Goal: Information Seeking & Learning: Learn about a topic

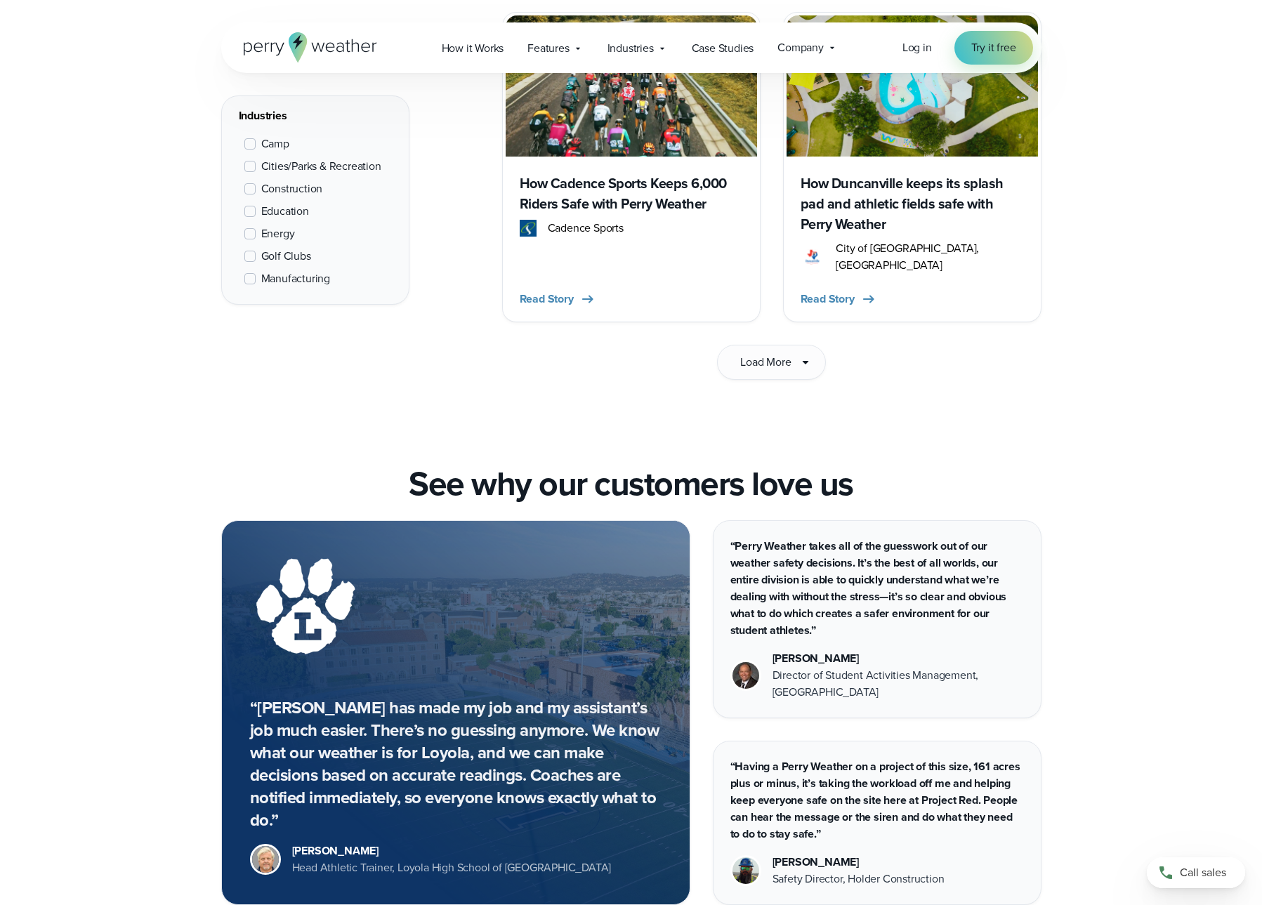
scroll to position [1996, 0]
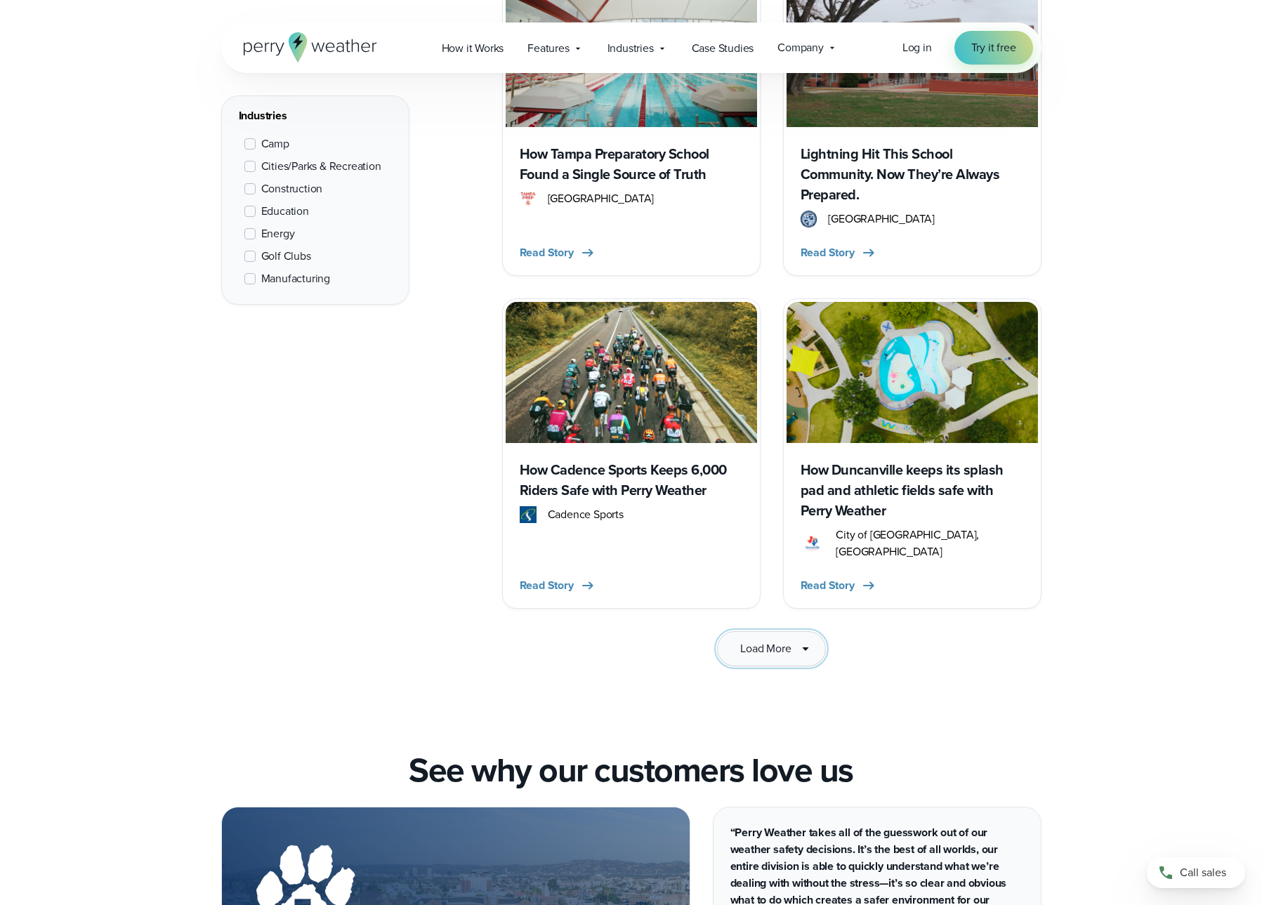
click at [775, 640] on span "Load More" at bounding box center [765, 648] width 51 height 17
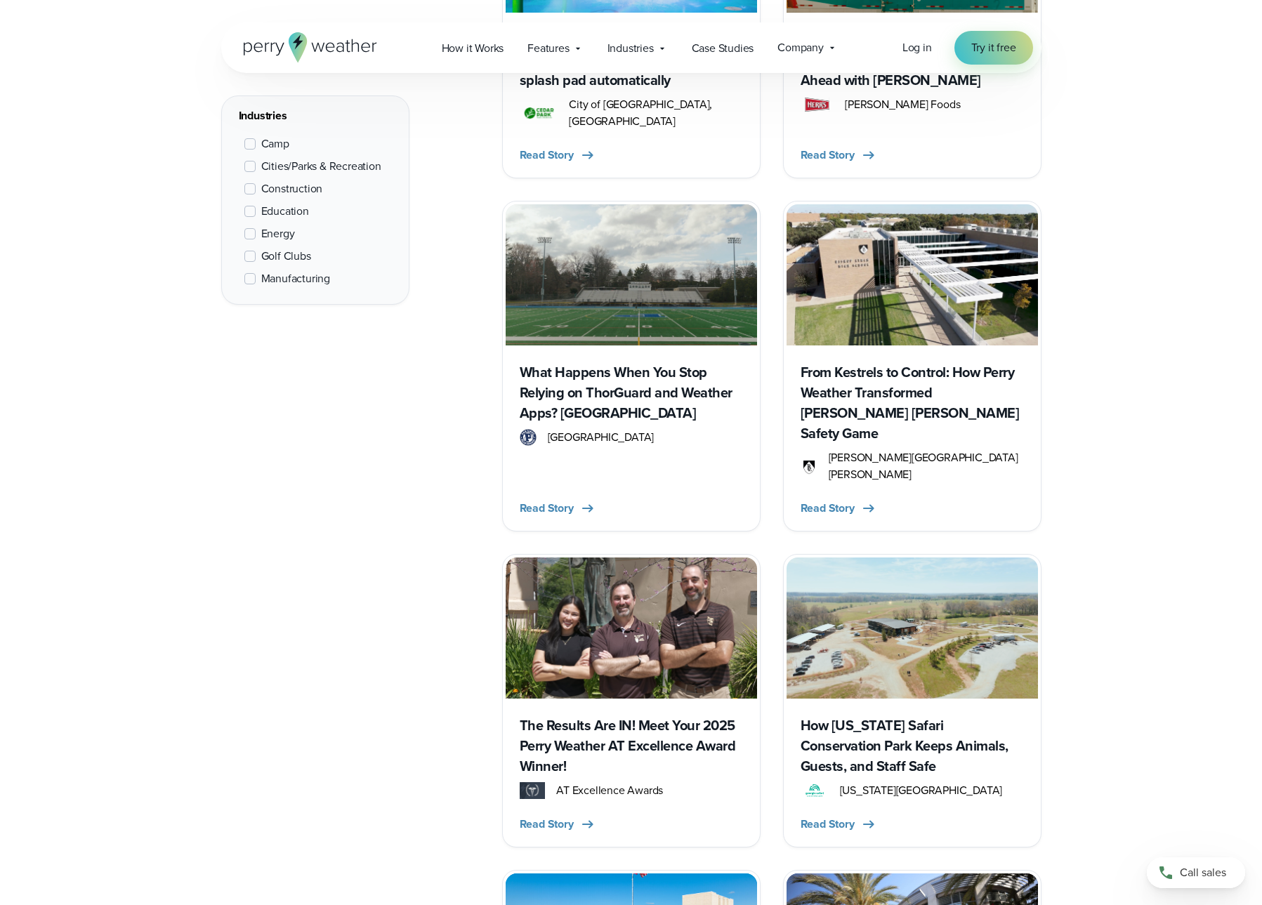
scroll to position [3428, 0]
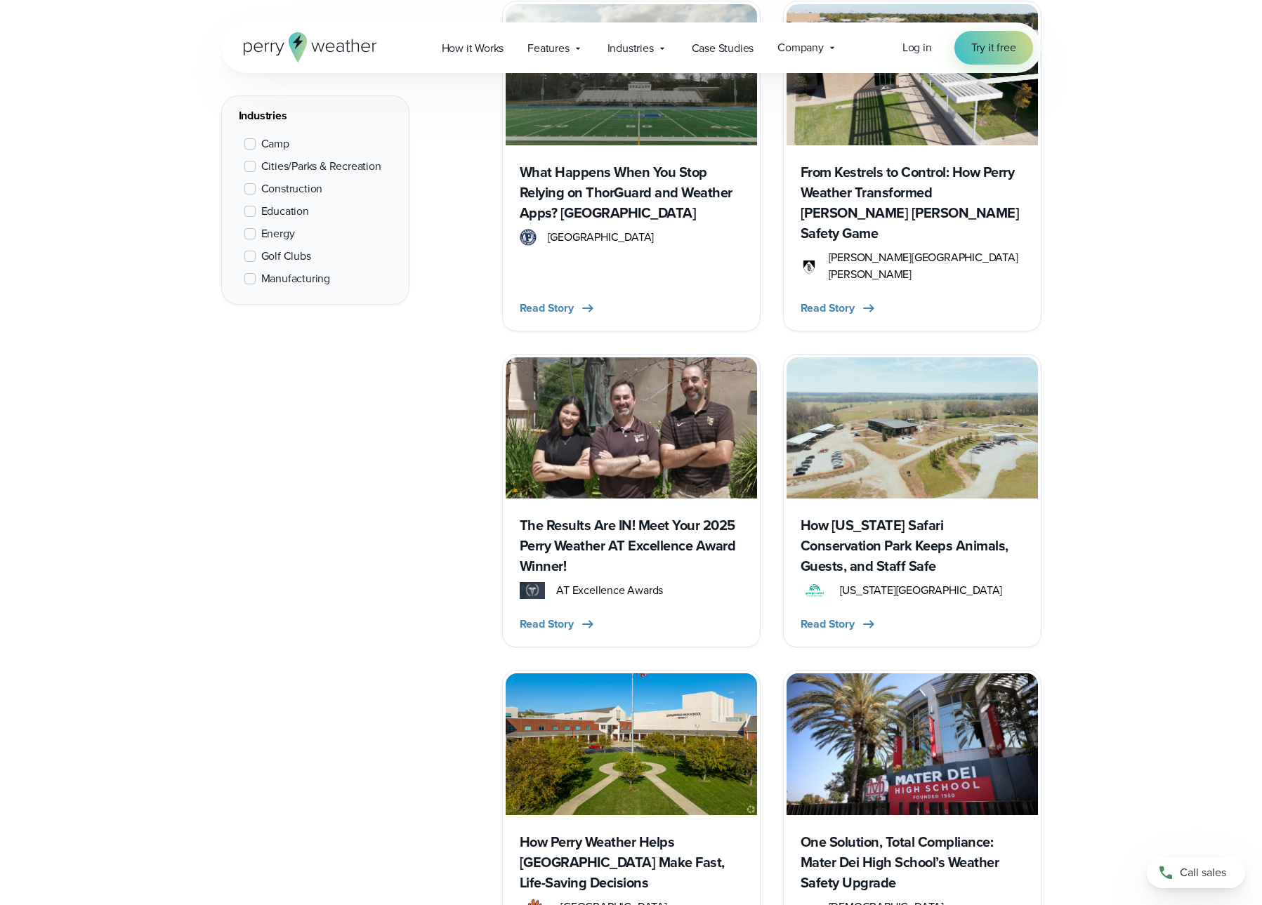
scroll to position [3437, 0]
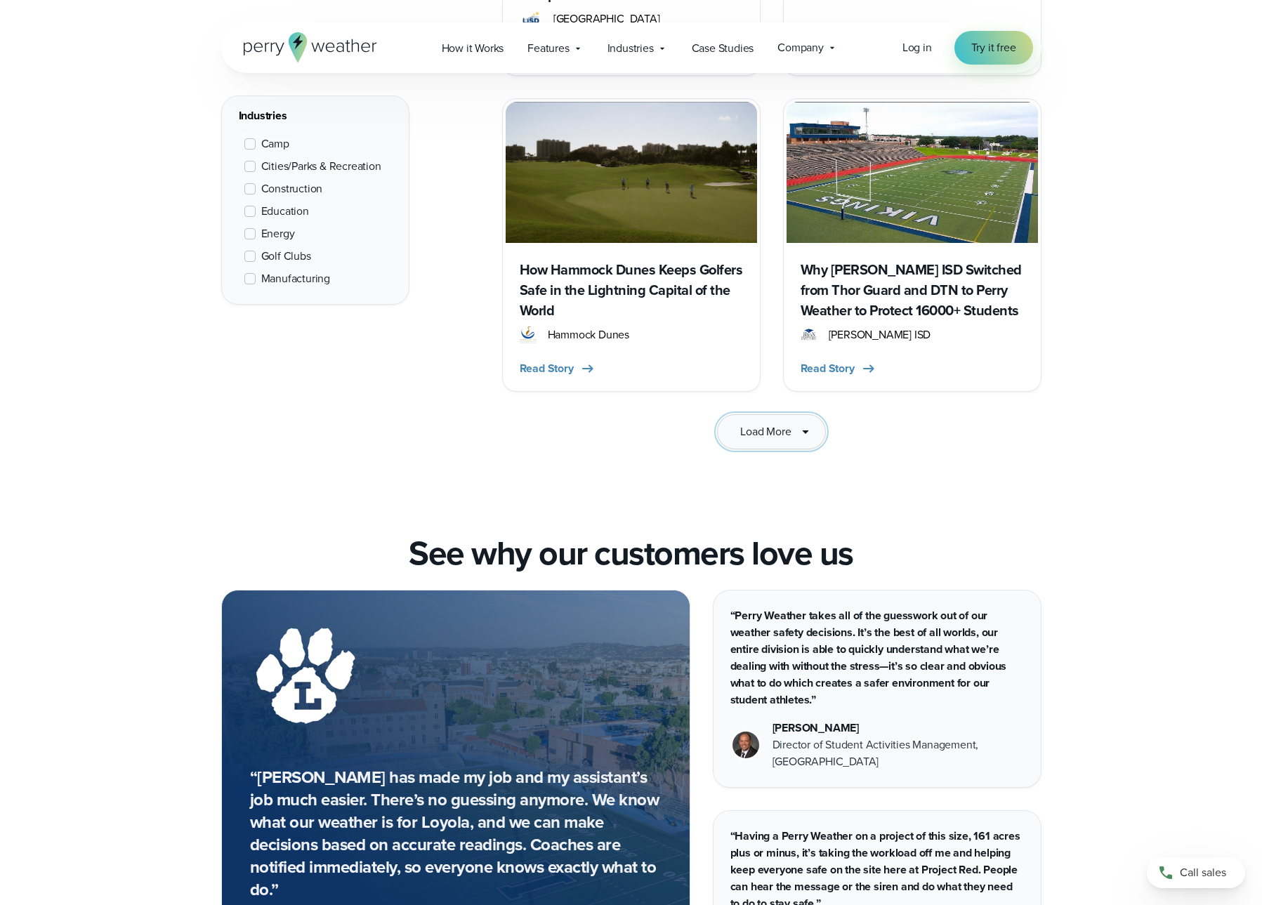
click at [751, 423] on span "Load More" at bounding box center [765, 431] width 51 height 17
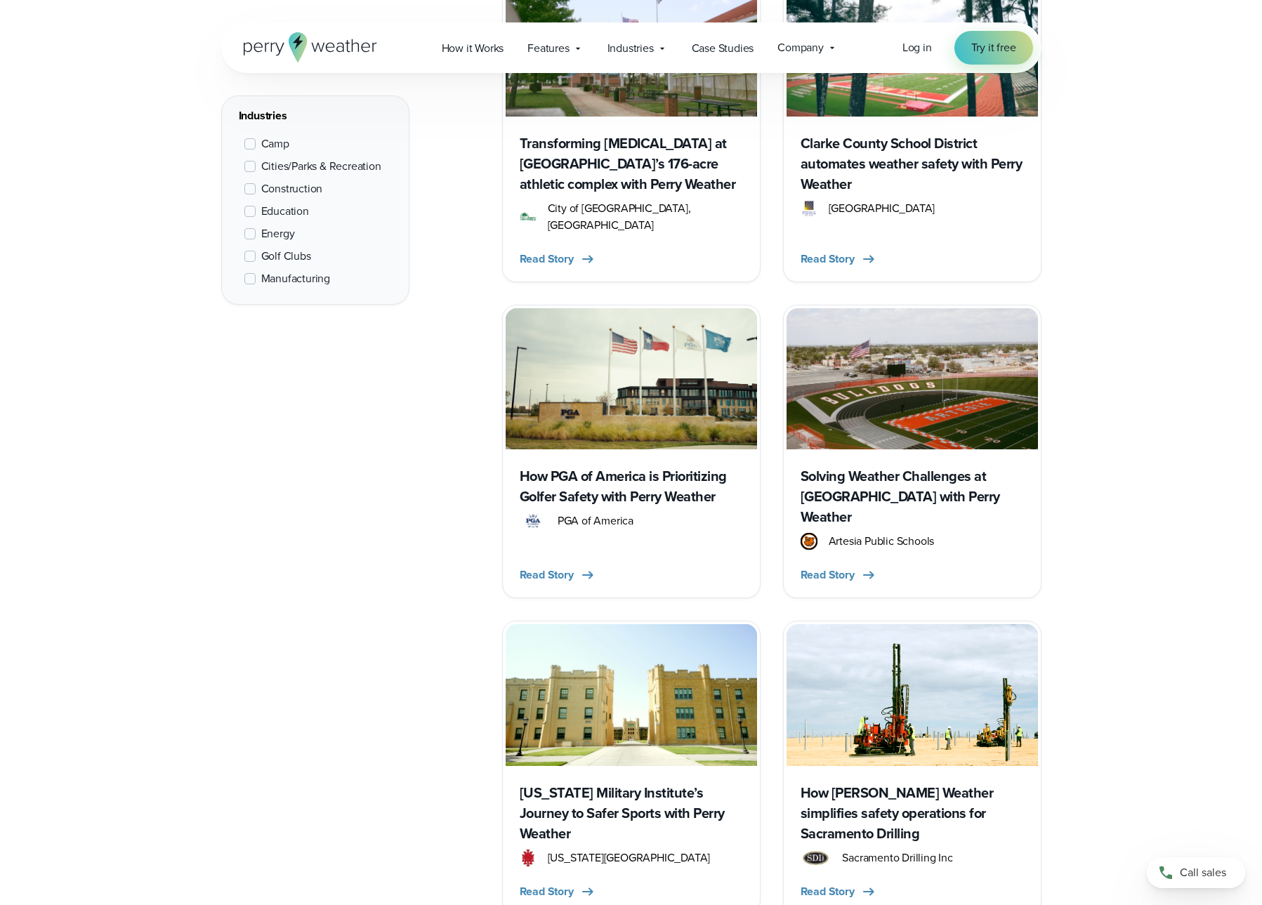
scroll to position [5635, 0]
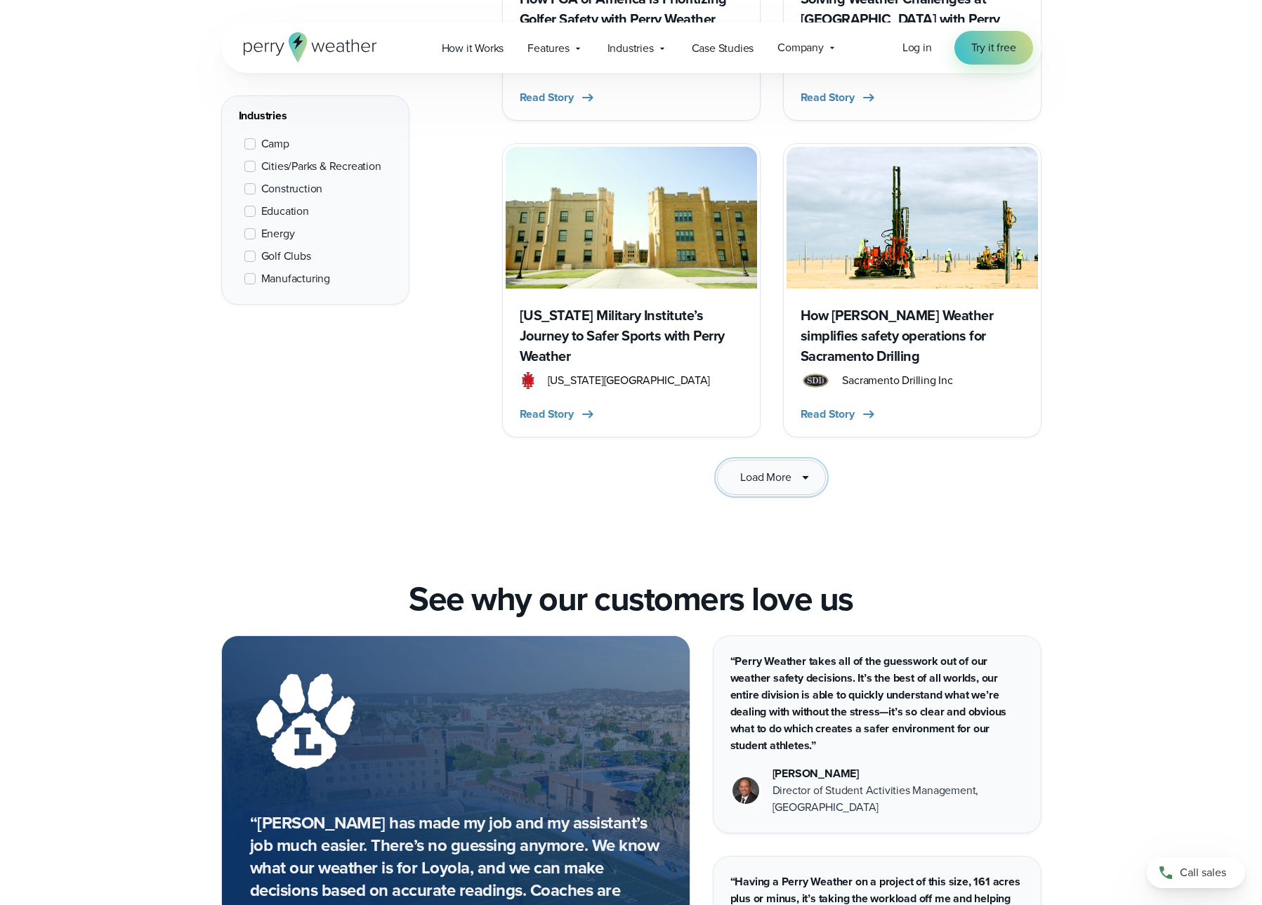
click at [807, 476] on icon at bounding box center [805, 478] width 6 height 4
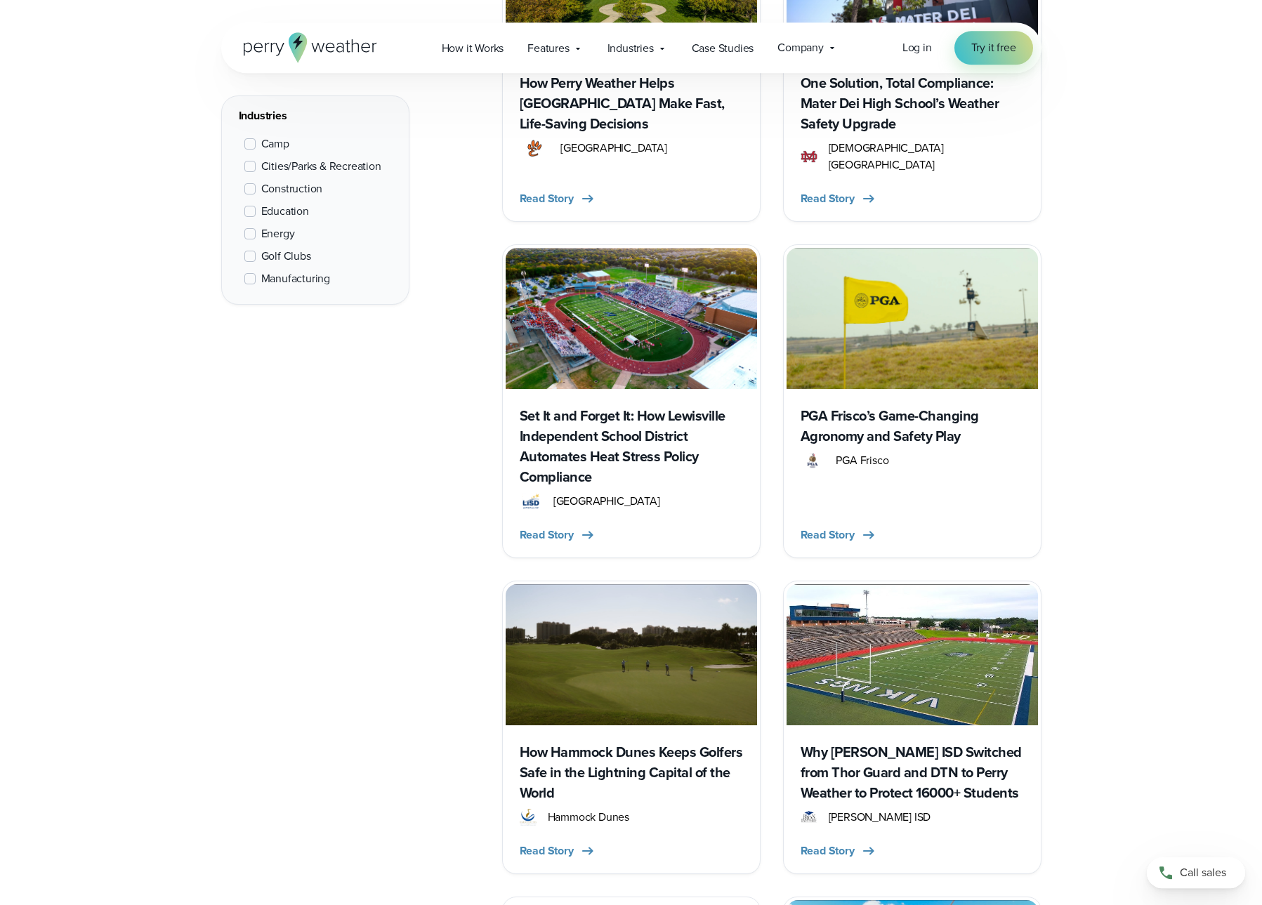
scroll to position [3724, 0]
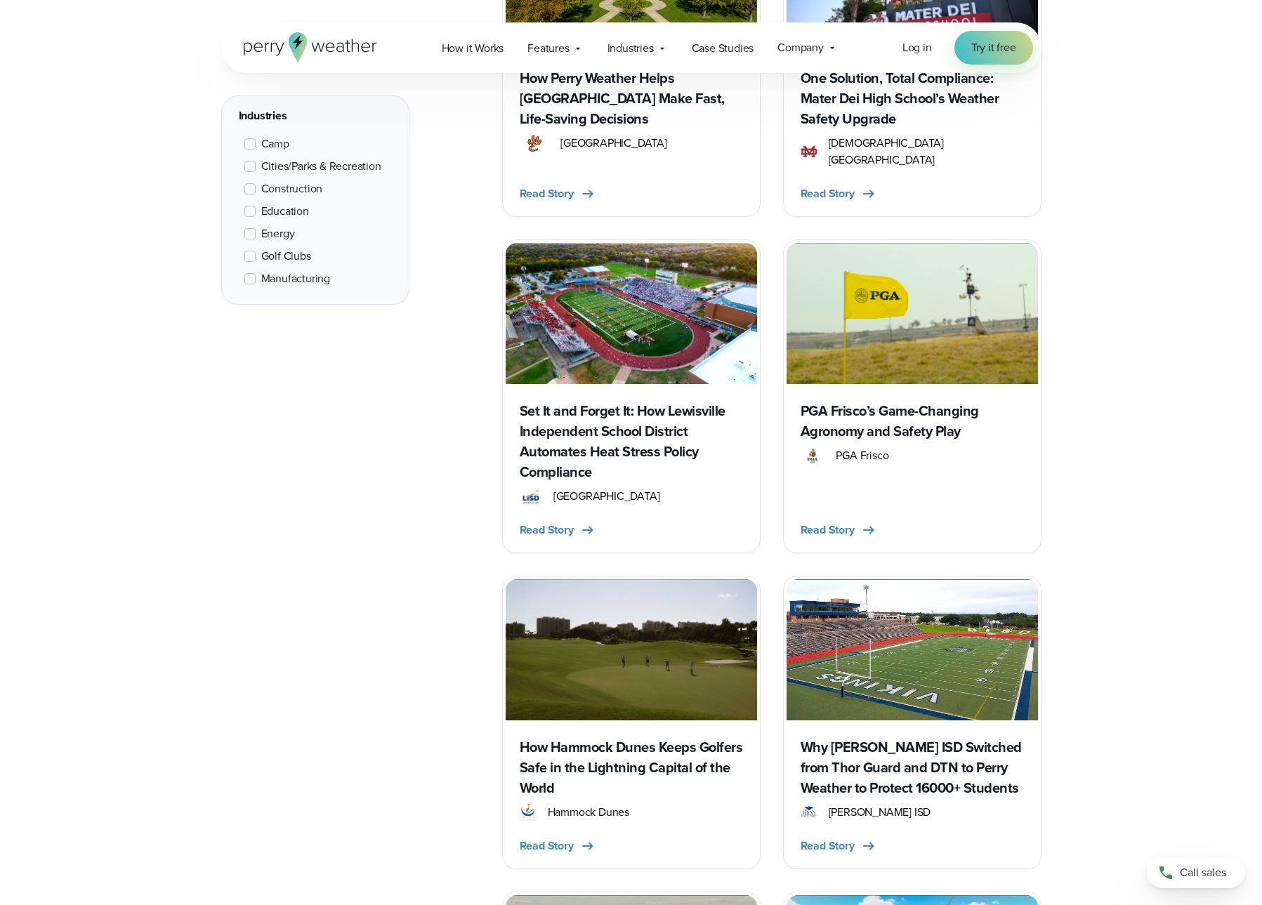
click at [871, 737] on h3 "Why Bryan ISD Switched from Thor Guard and DTN to Perry Weather to Protect 1600…" at bounding box center [911, 767] width 223 height 61
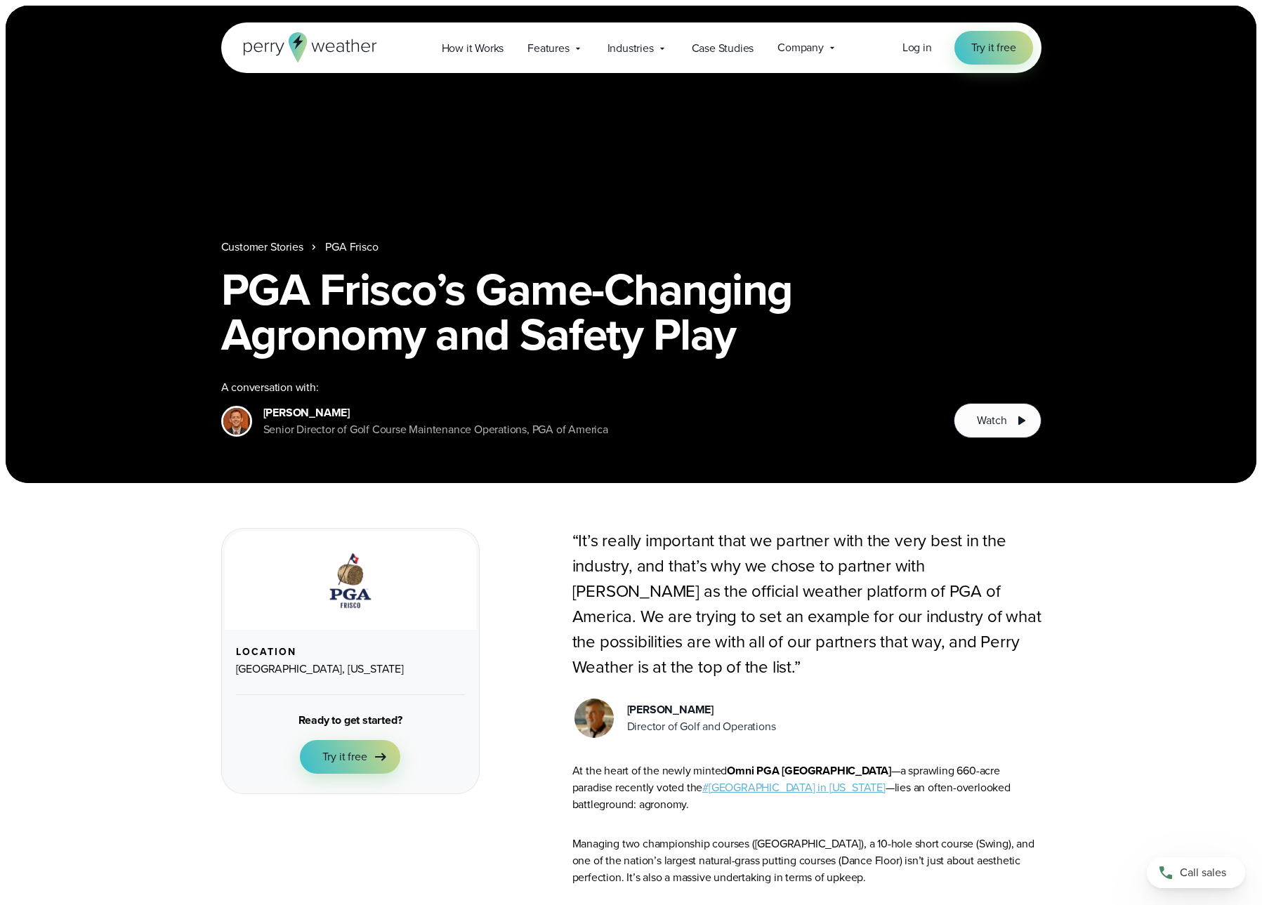
scroll to position [382, 0]
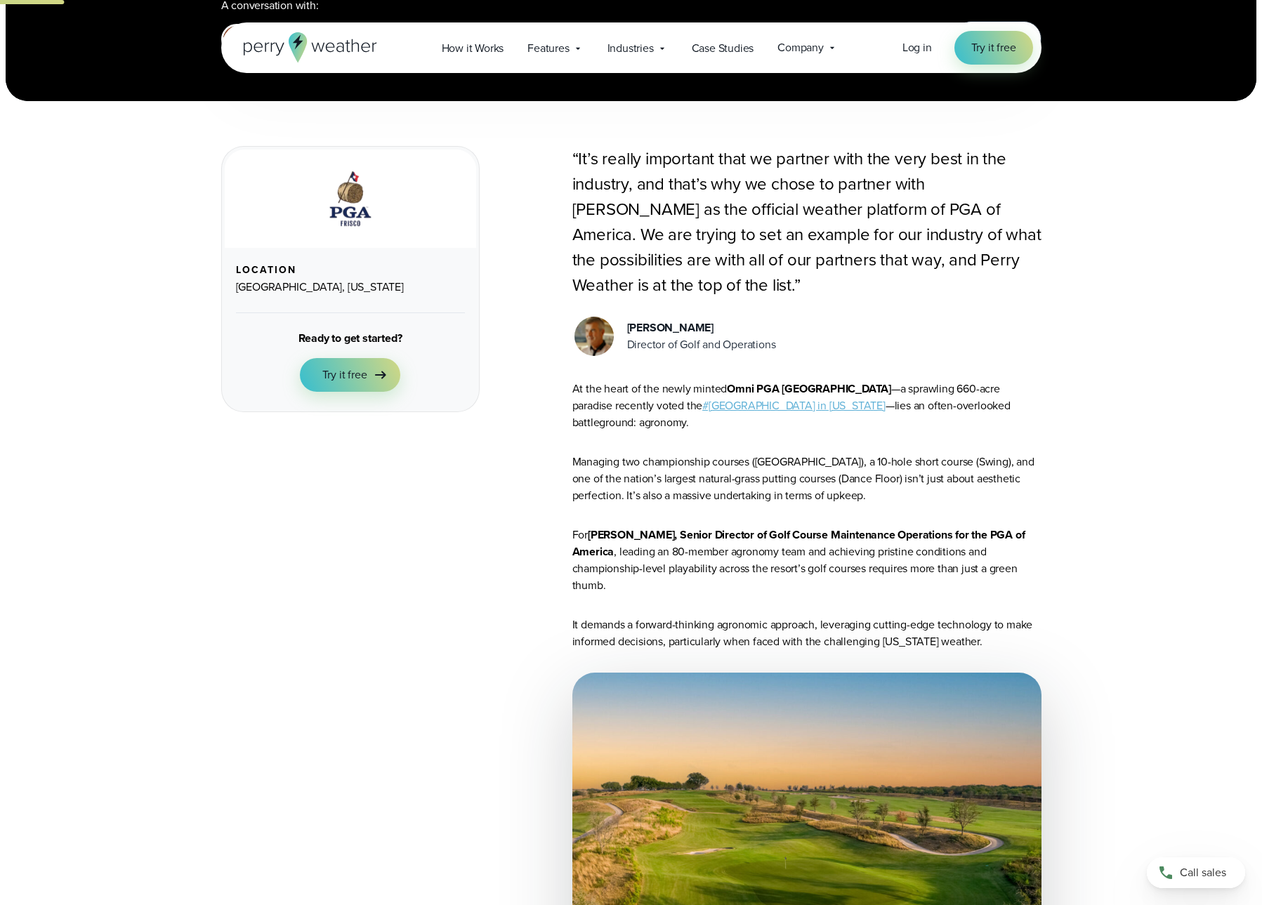
drag, startPoint x: 764, startPoint y: 348, endPoint x: 629, endPoint y: 334, distance: 135.5
click at [629, 334] on div "[PERSON_NAME] Director of Golf and Operations" at bounding box center [806, 337] width 469 height 44
copy div "[PERSON_NAME] Director of Golf and Operations"
drag, startPoint x: 590, startPoint y: 519, endPoint x: 616, endPoint y: 539, distance: 32.5
click at [616, 539] on p "For Roger Meier, Senior Director of Golf Course Maintenance Operations for the …" at bounding box center [806, 560] width 469 height 67
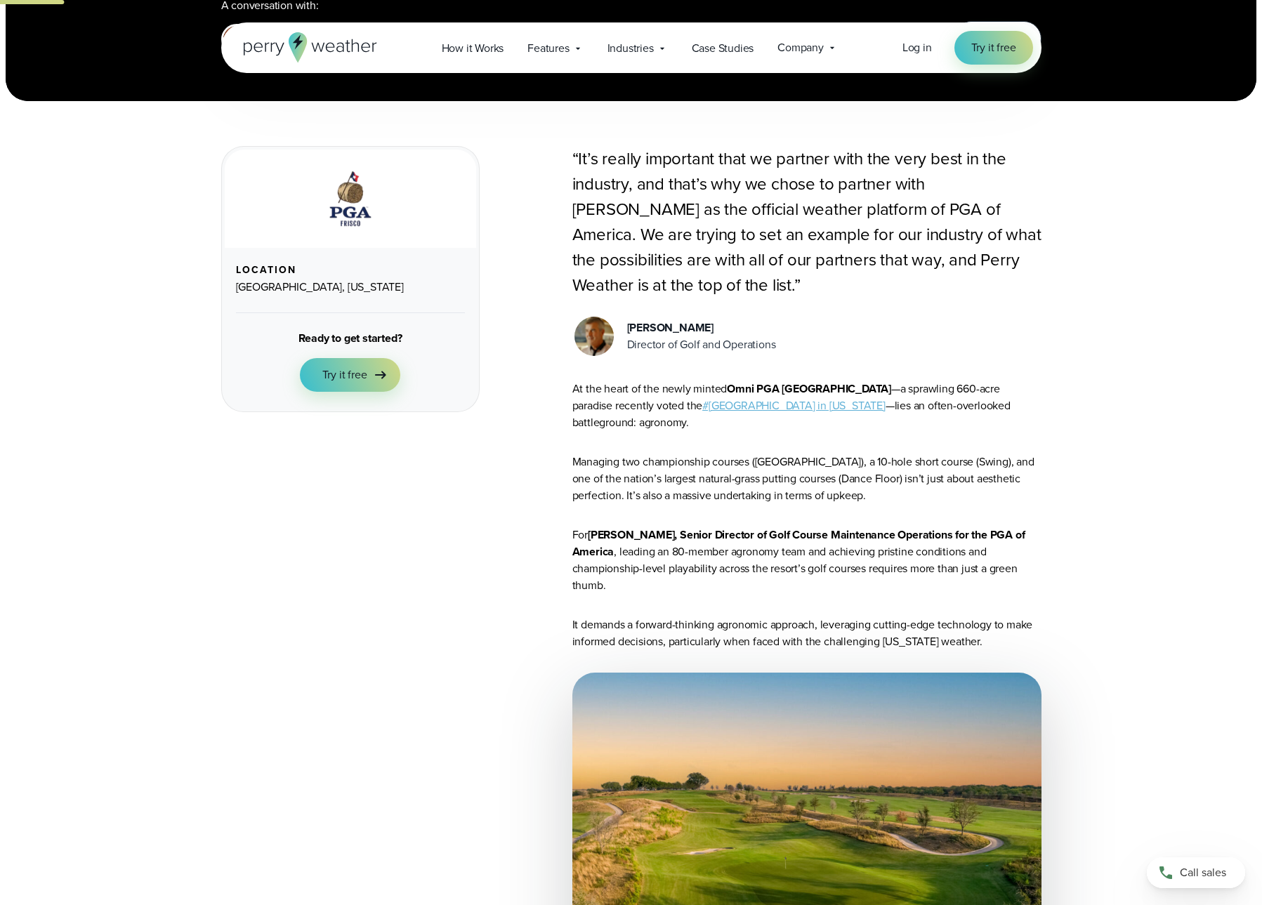
copy p "Roger Meier, Senior Director of Golf Course Maintenance Operations for the PGA …"
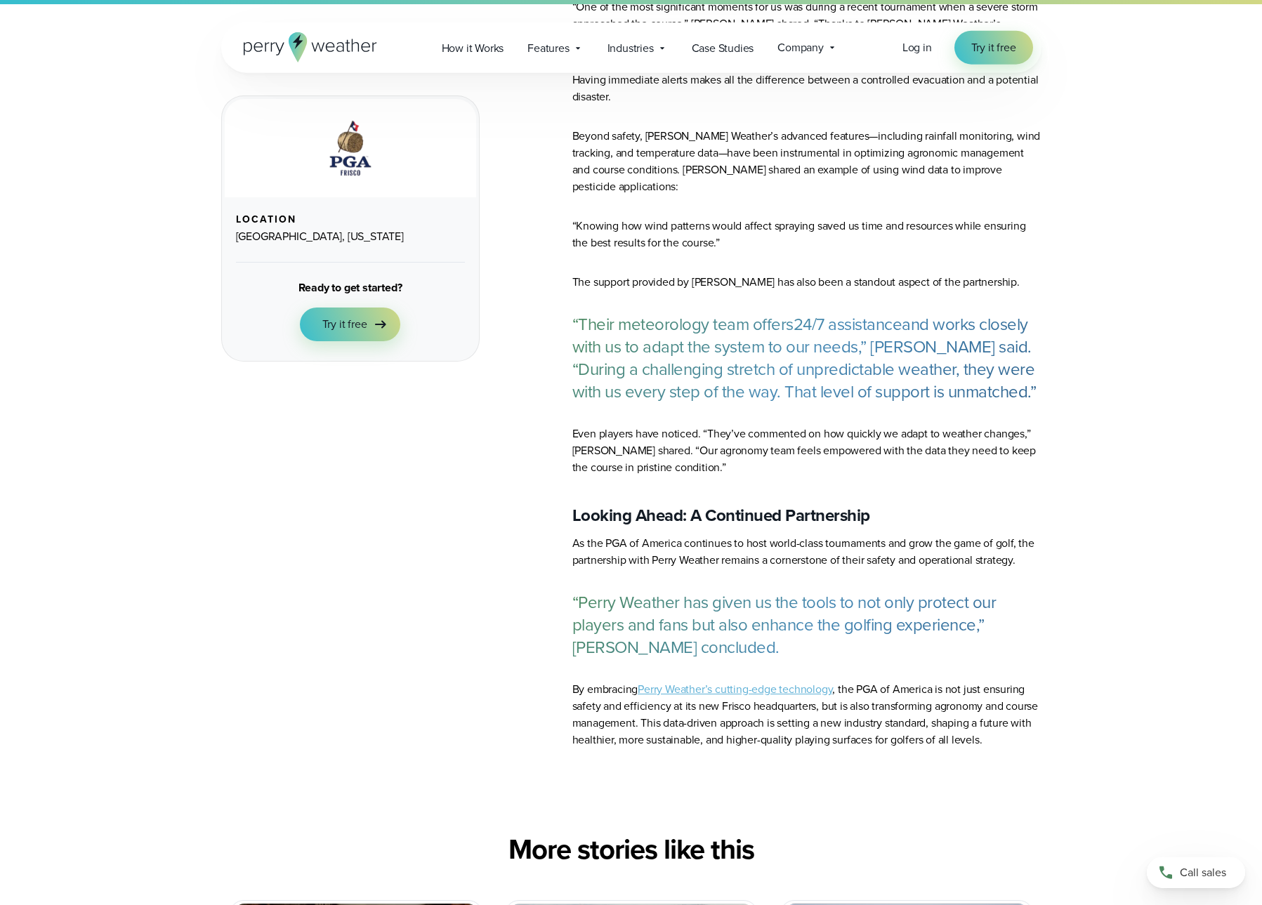
scroll to position [3628, 0]
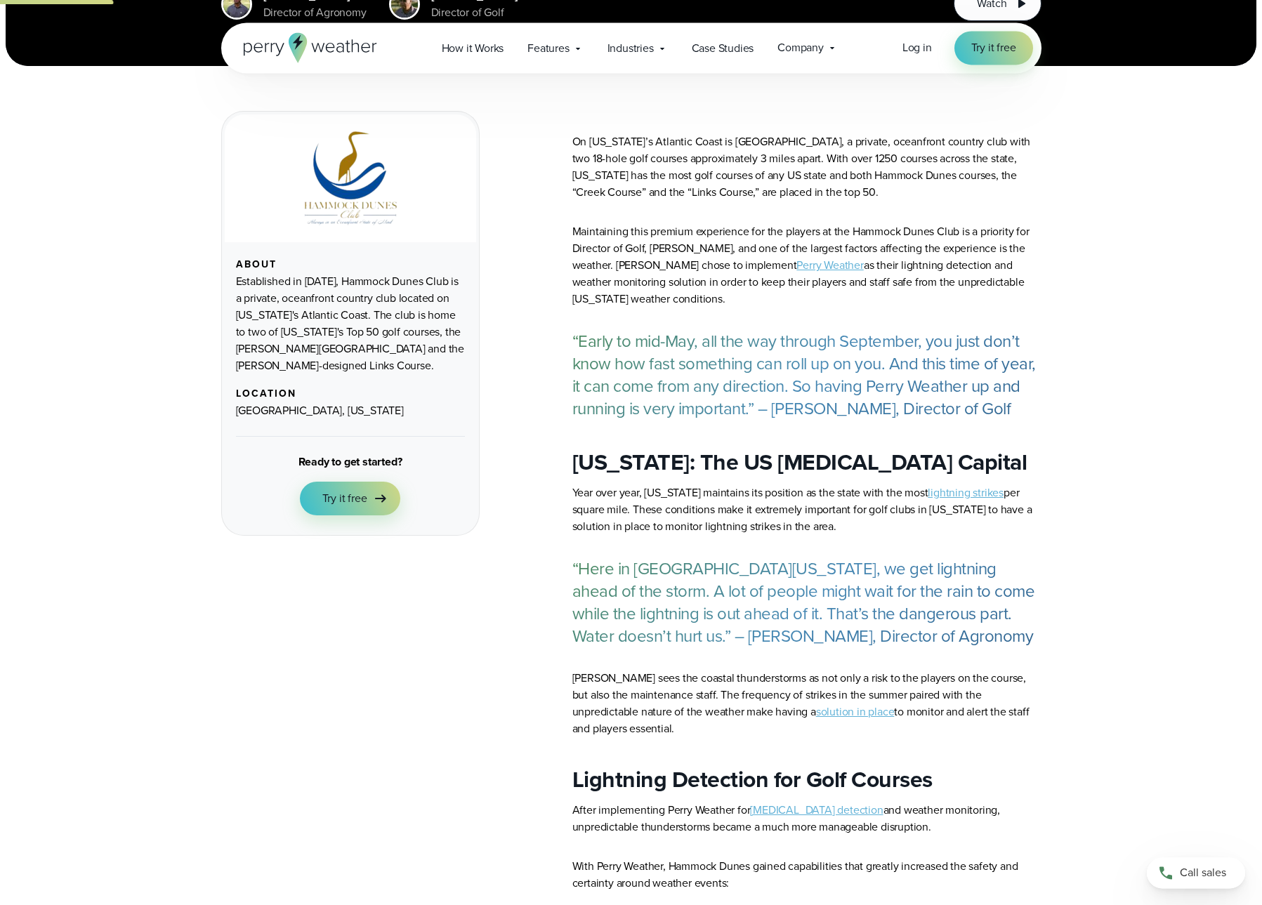
scroll to position [573, 0]
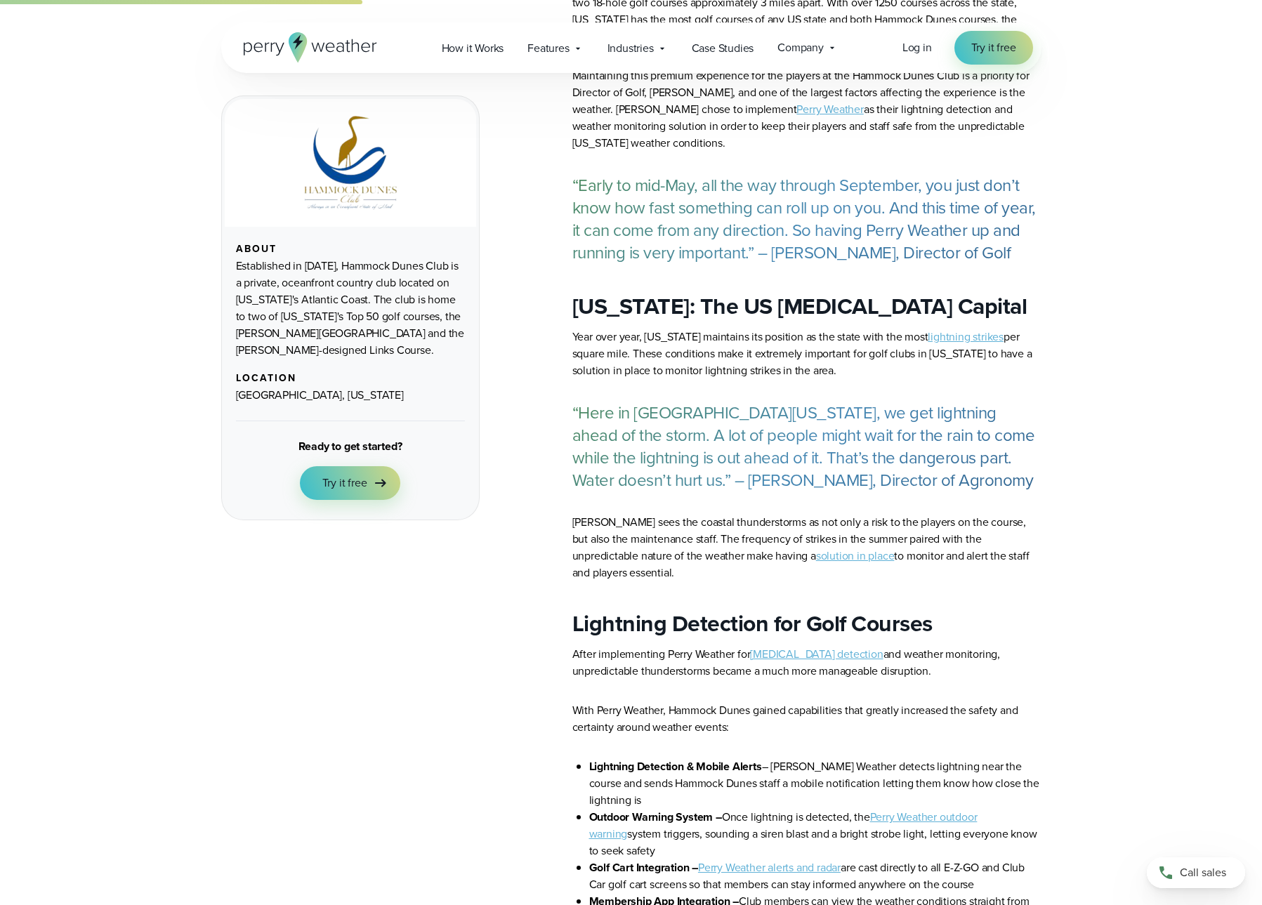
click at [859, 458] on p "“Here in North Florida, we get lightning ahead of the storm. A lot of people mi…" at bounding box center [806, 447] width 469 height 90
drag, startPoint x: 819, startPoint y: 486, endPoint x: 566, endPoint y: 487, distance: 253.4
copy p "Matt Howes, Director of Agronomy"
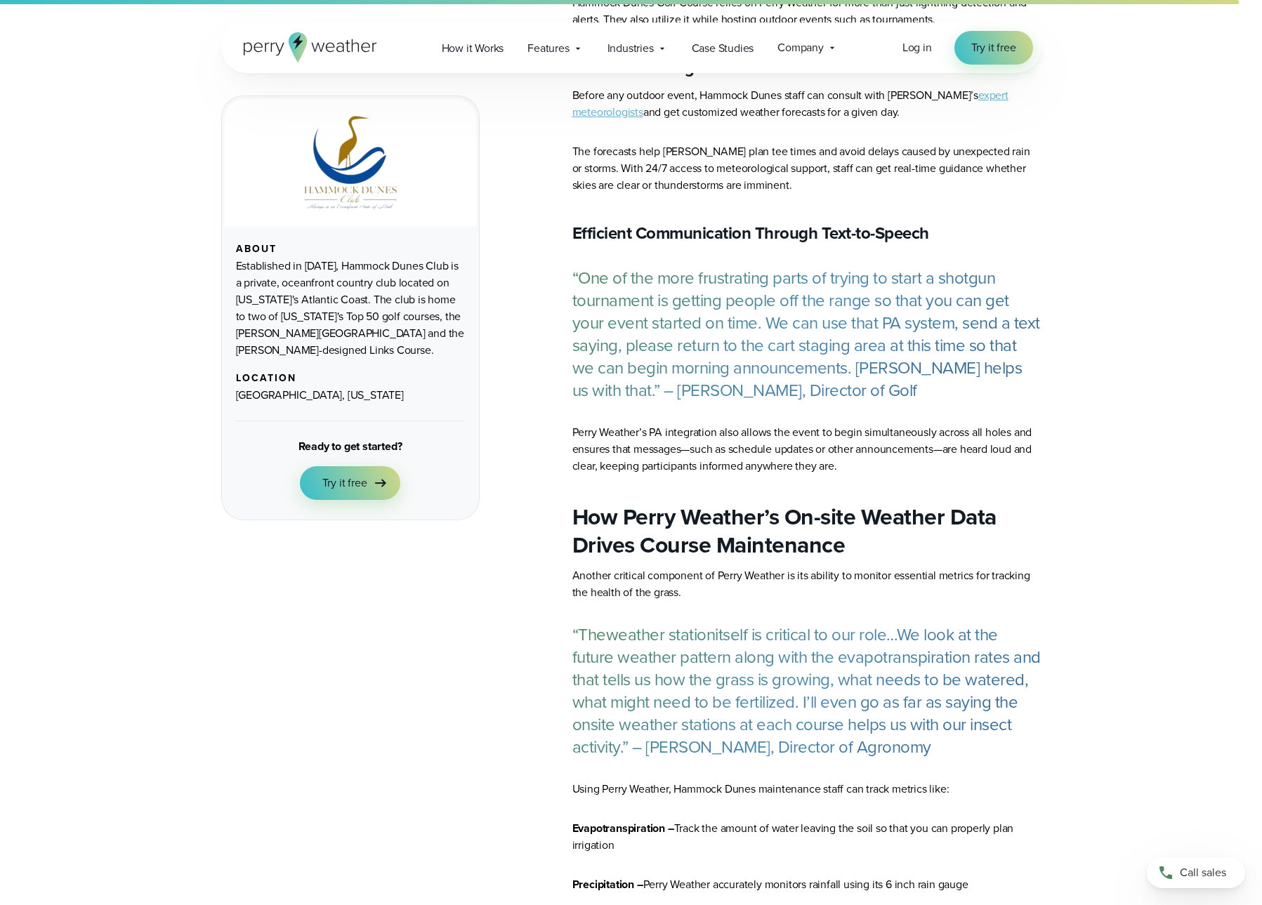
scroll to position [1719, 0]
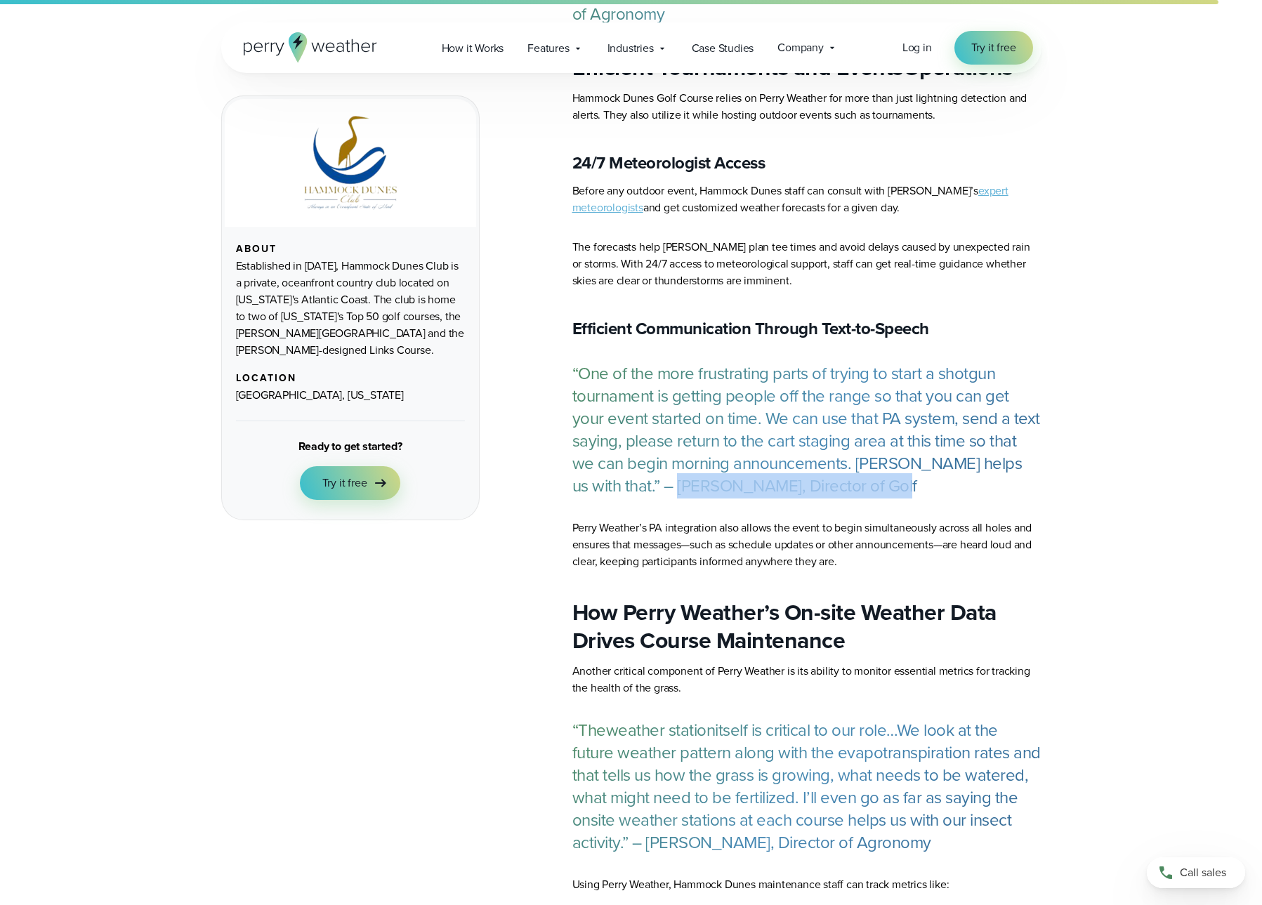
drag, startPoint x: 839, startPoint y: 428, endPoint x: 628, endPoint y: 447, distance: 211.5
click at [628, 447] on article "On Florida’s Atlantic Coast is Hammock Dunes, a private, oceanfront country clu…" at bounding box center [806, 46] width 469 height 2474
copy p "Matt Stewart, Director of Golf"
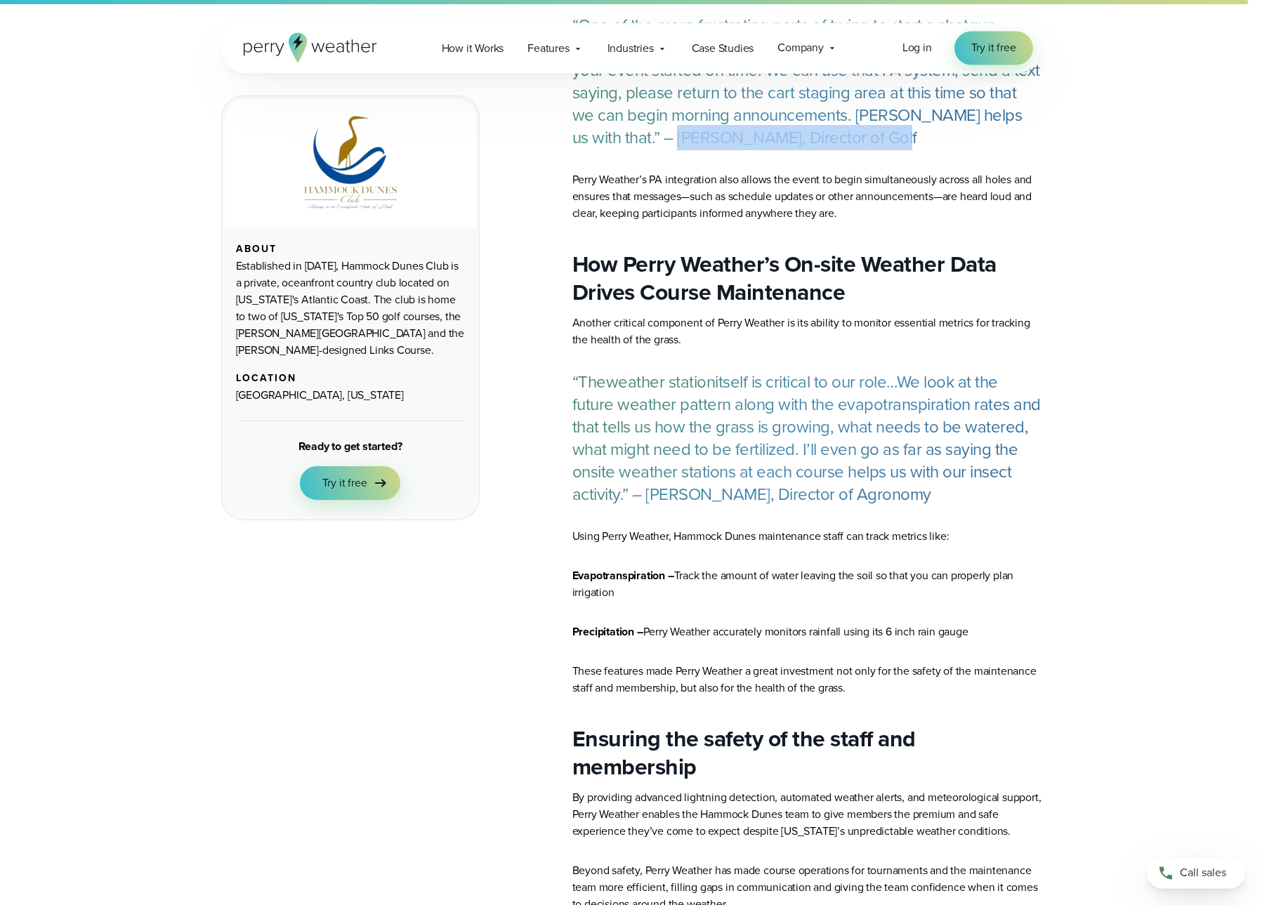
scroll to position [1814, 0]
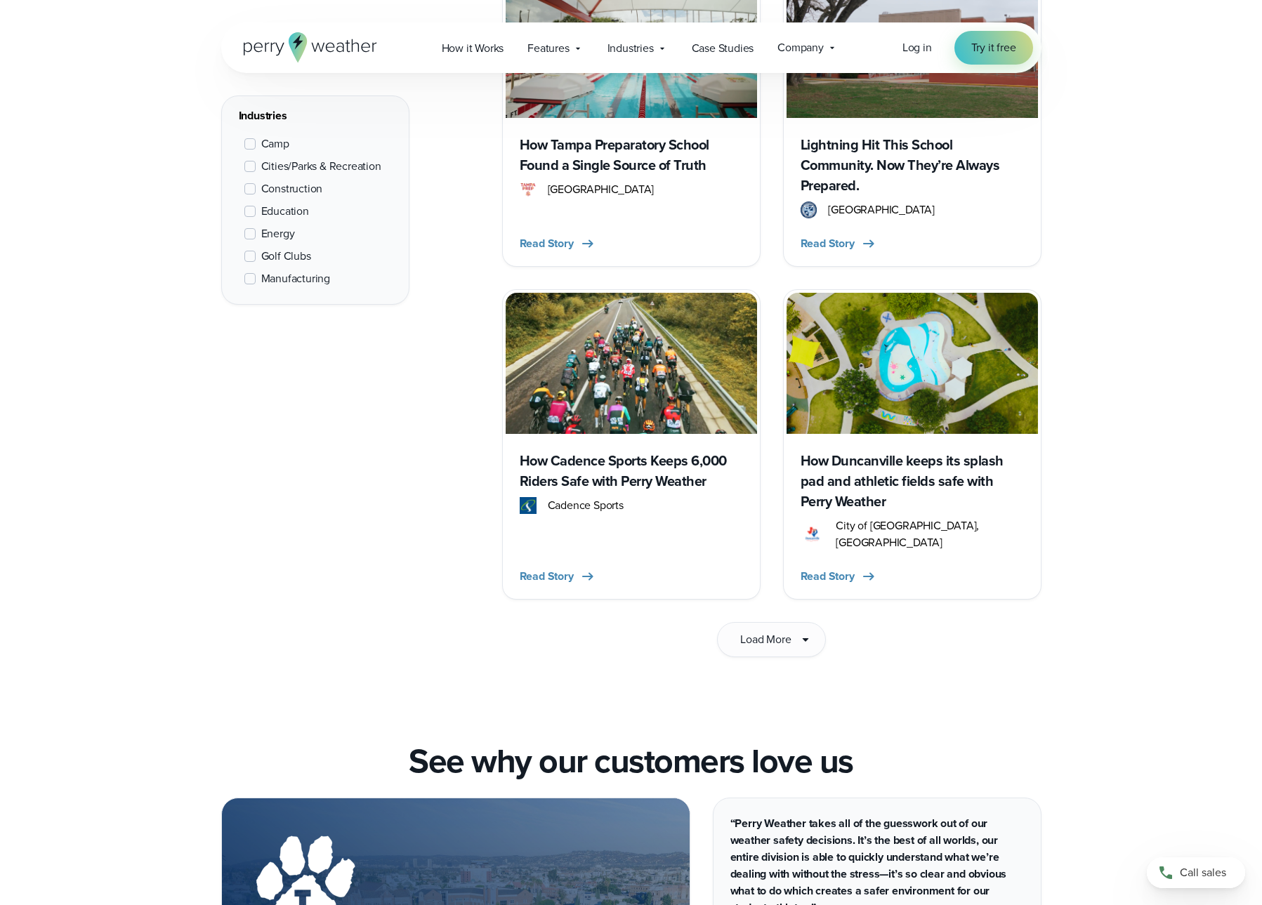
scroll to position [2292, 0]
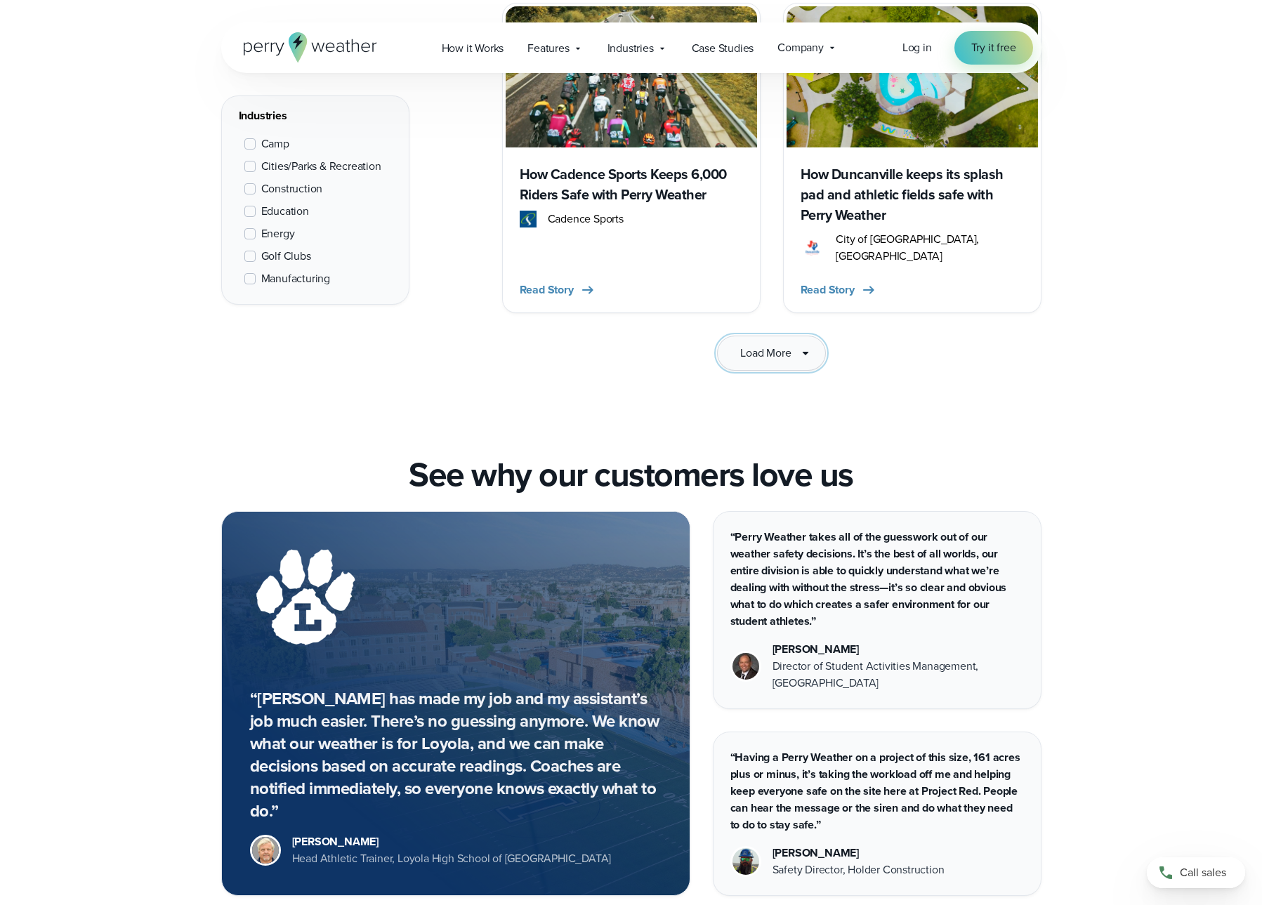
click at [807, 345] on icon at bounding box center [805, 353] width 17 height 17
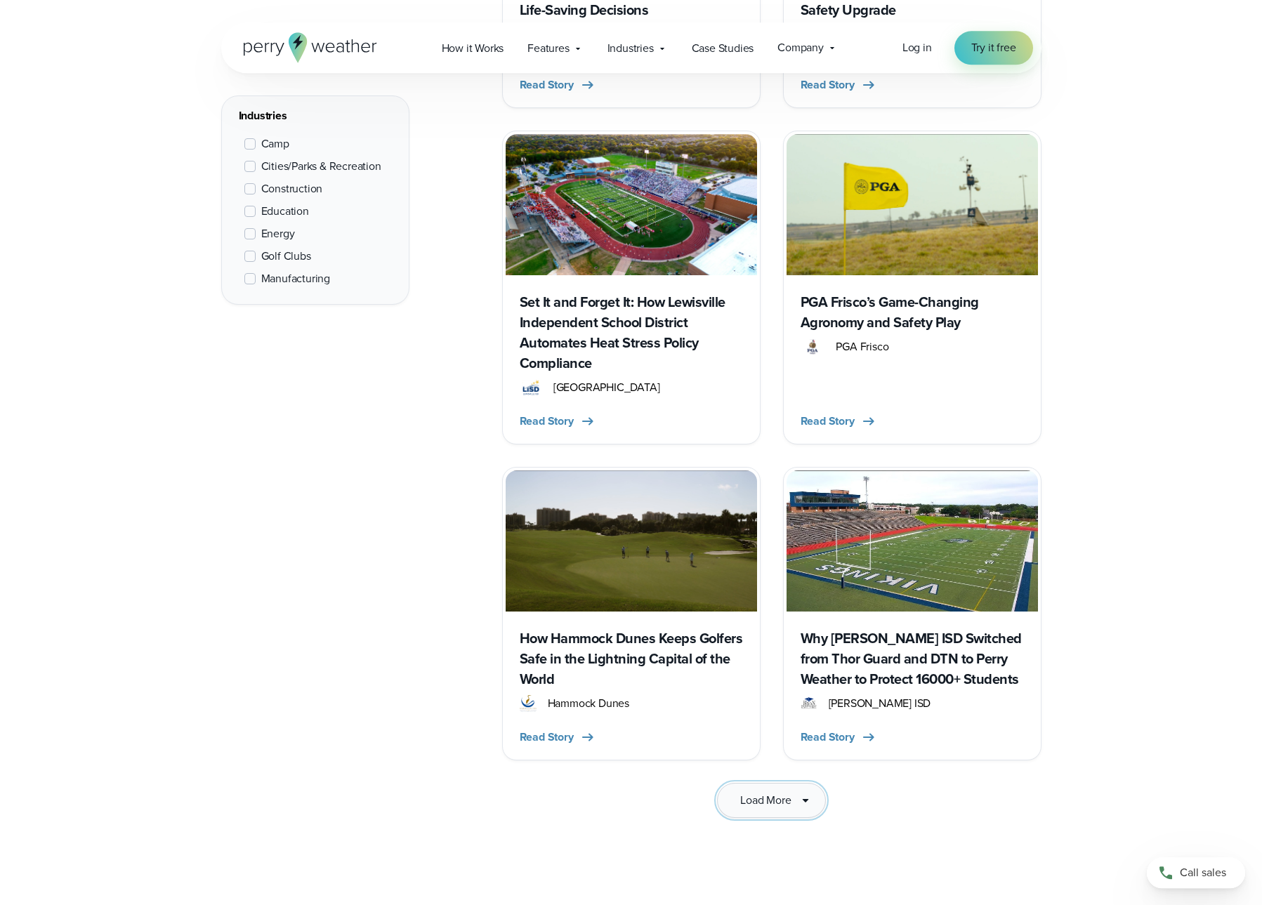
scroll to position [4010, 0]
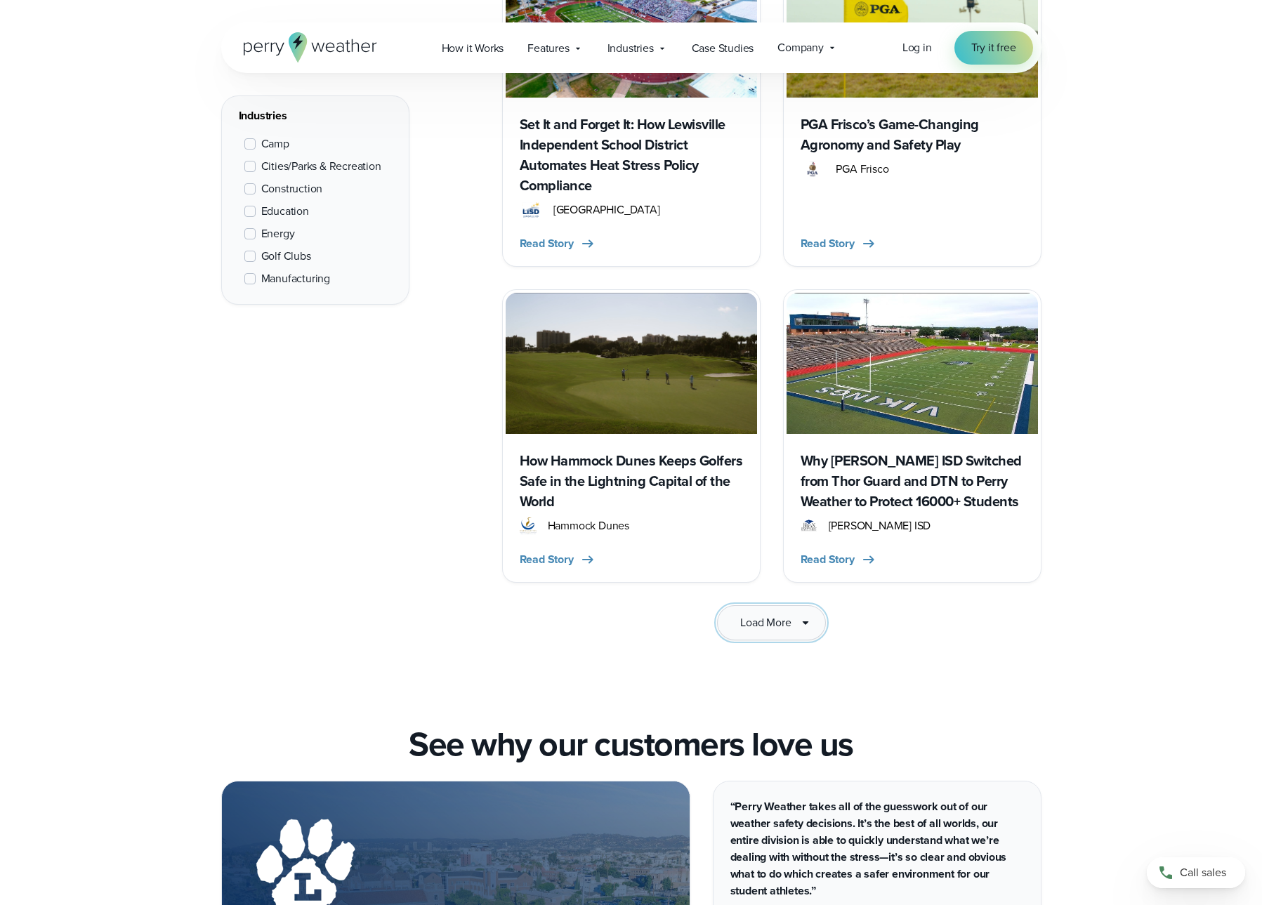
click at [806, 621] on icon at bounding box center [805, 623] width 6 height 4
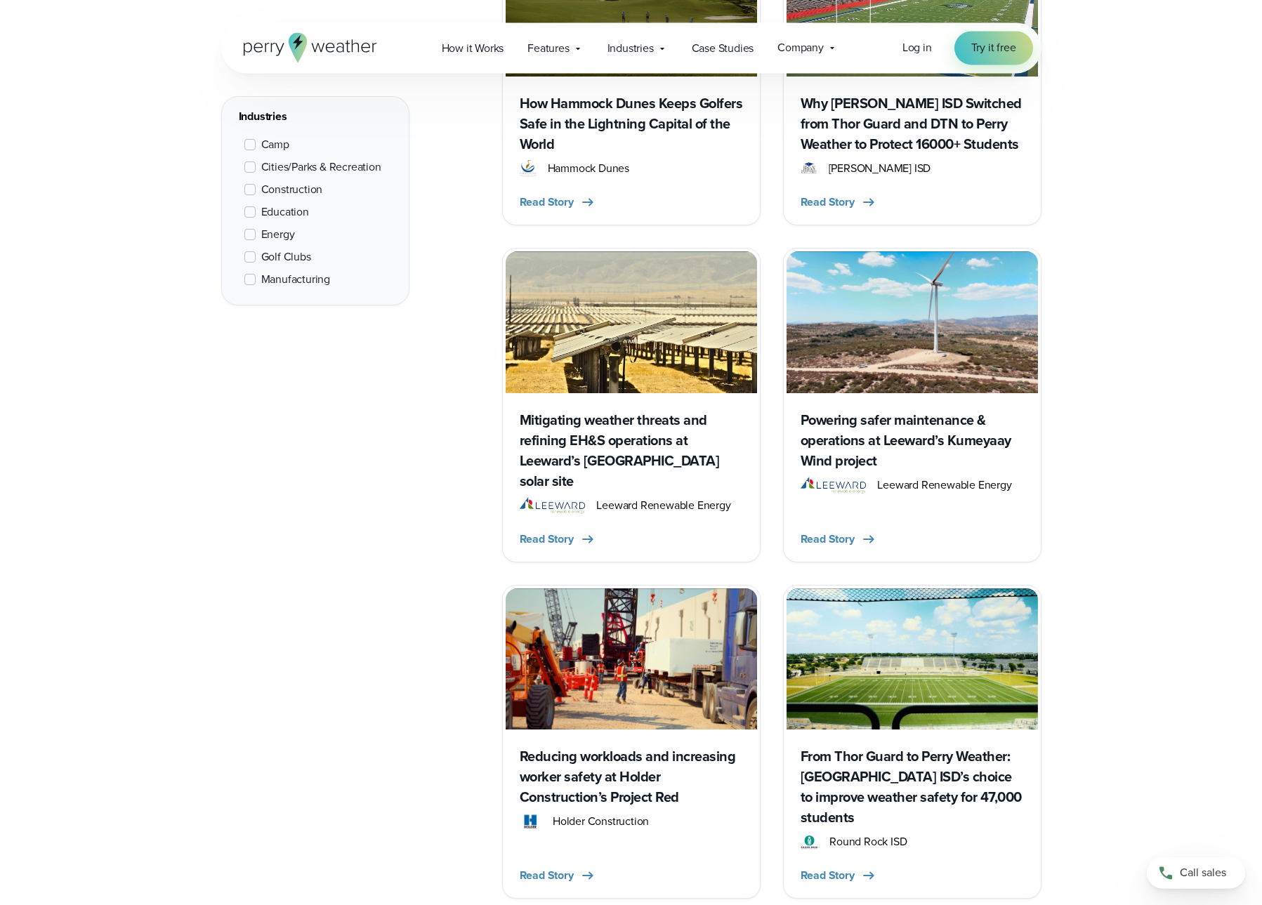
scroll to position [4392, 0]
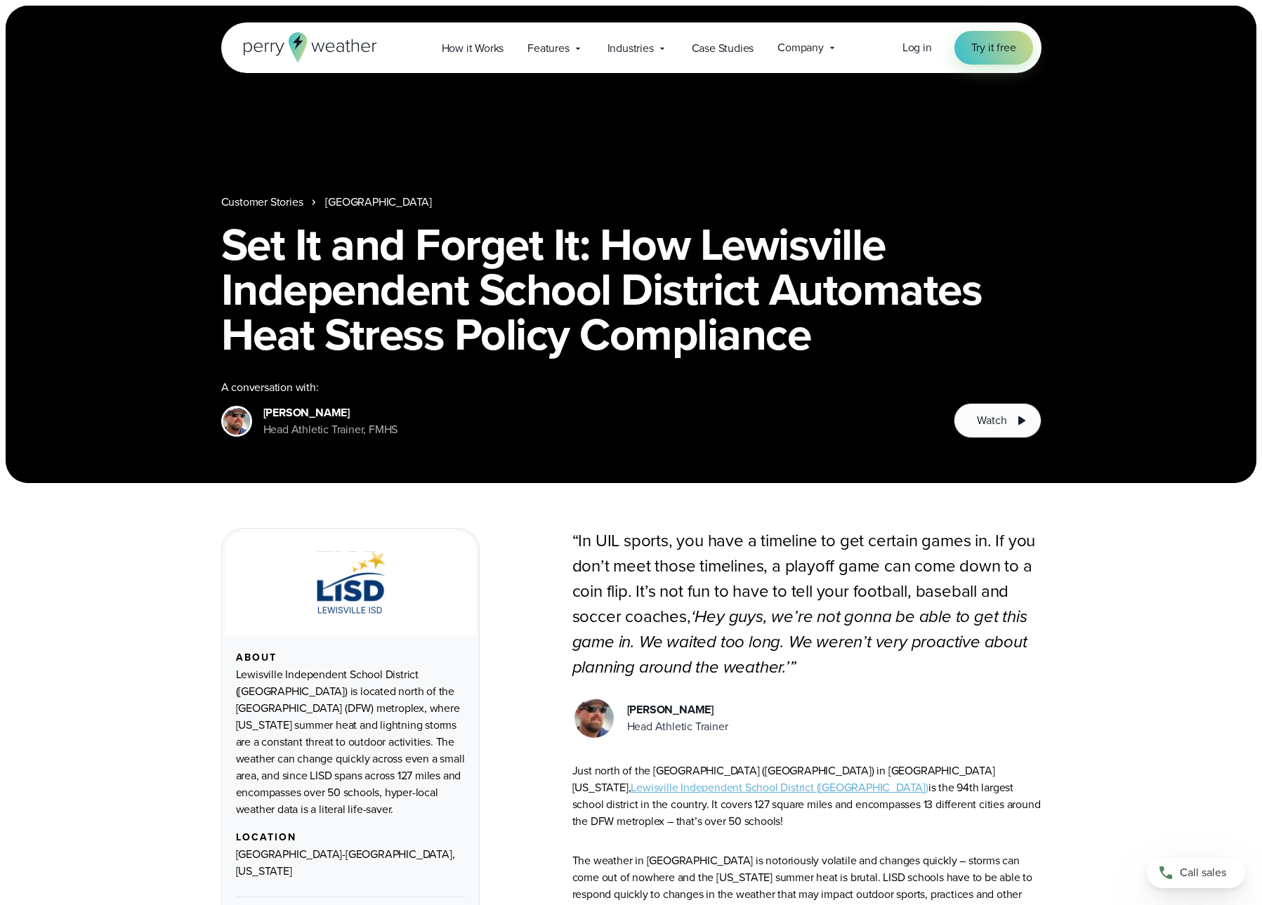
scroll to position [286, 0]
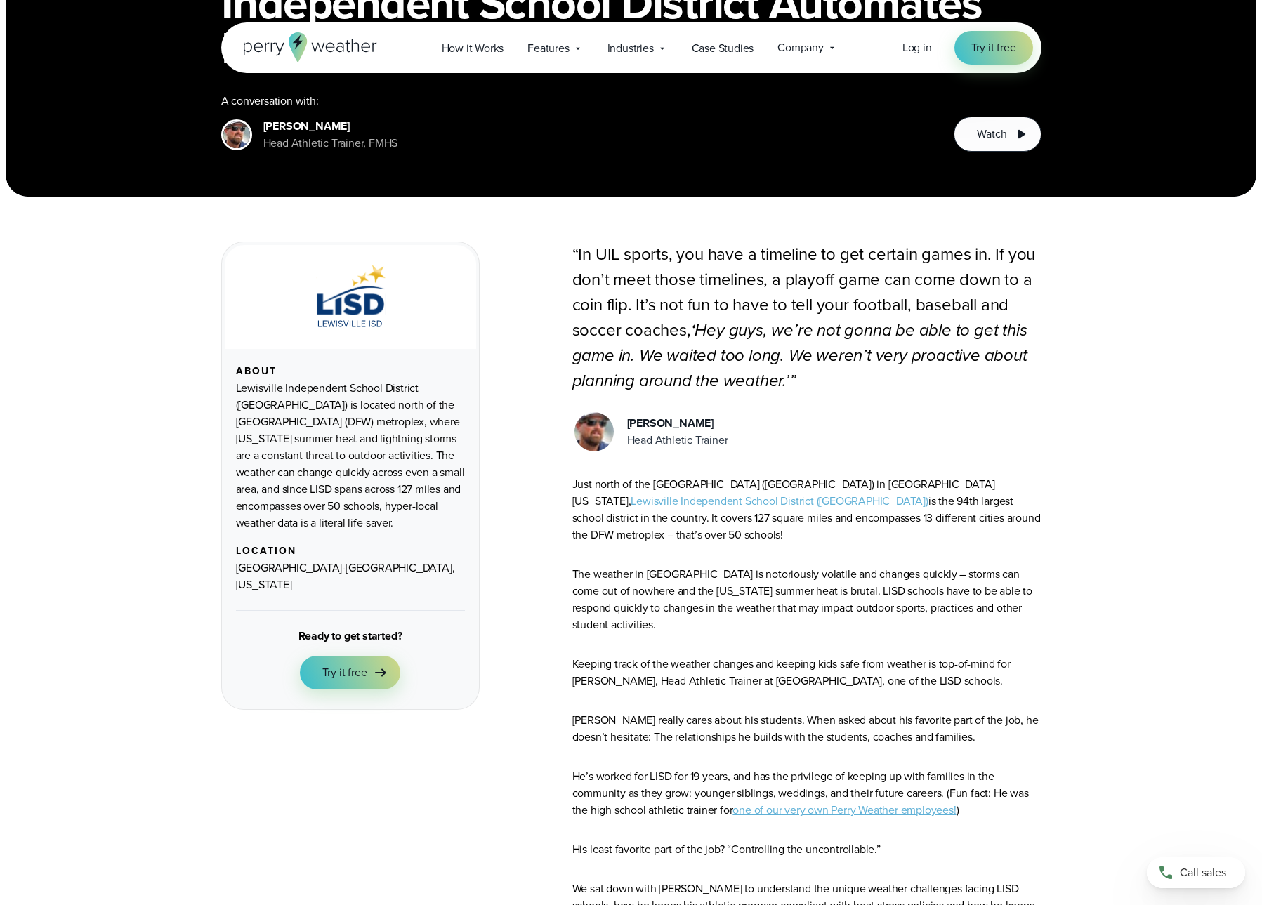
drag, startPoint x: 743, startPoint y: 447, endPoint x: 639, endPoint y: 423, distance: 106.6
click at [600, 424] on div "Cody Jenschke Head Athletic Trainer" at bounding box center [806, 432] width 469 height 44
copy div "Cody Jenschke Head Athletic Trainer"
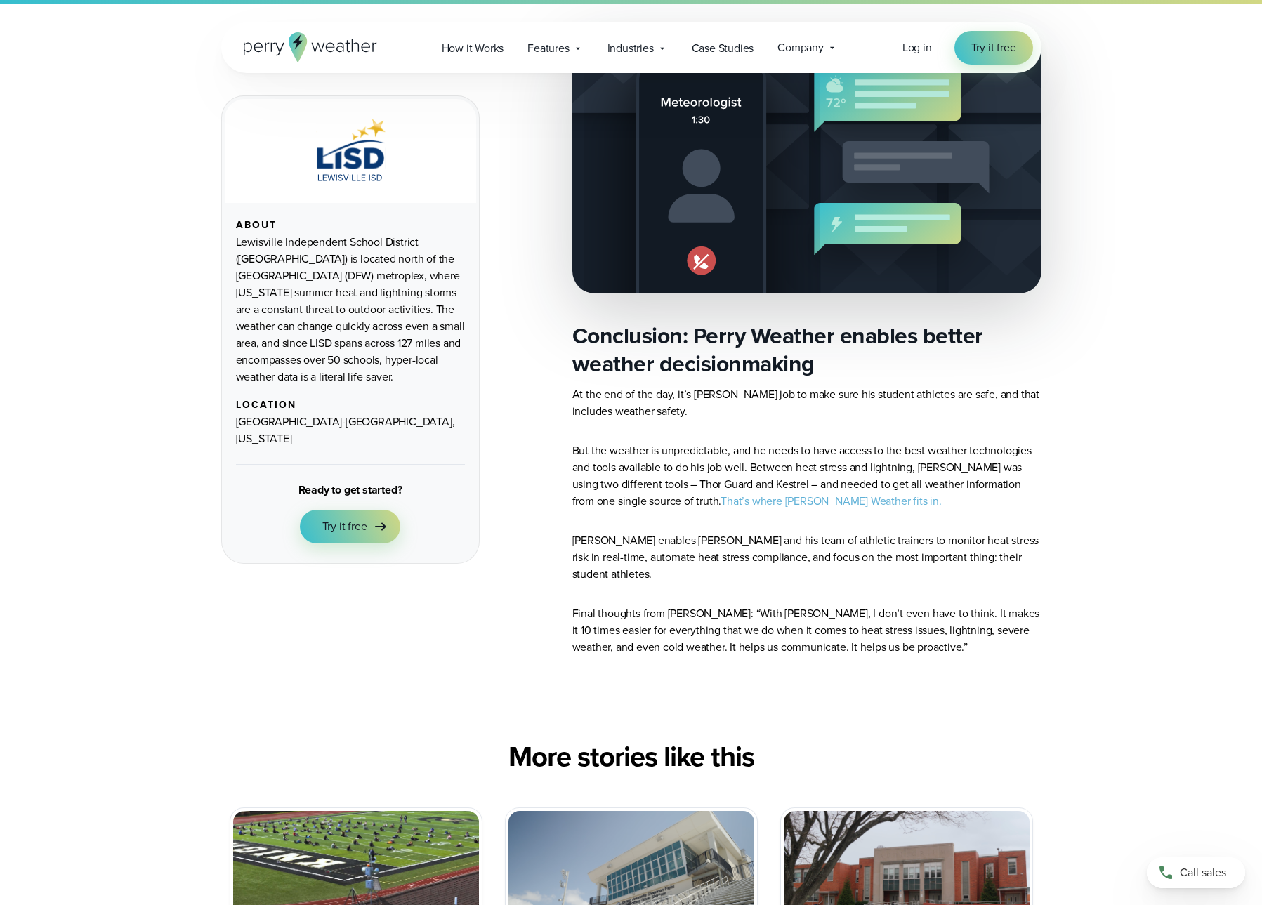
scroll to position [5824, 0]
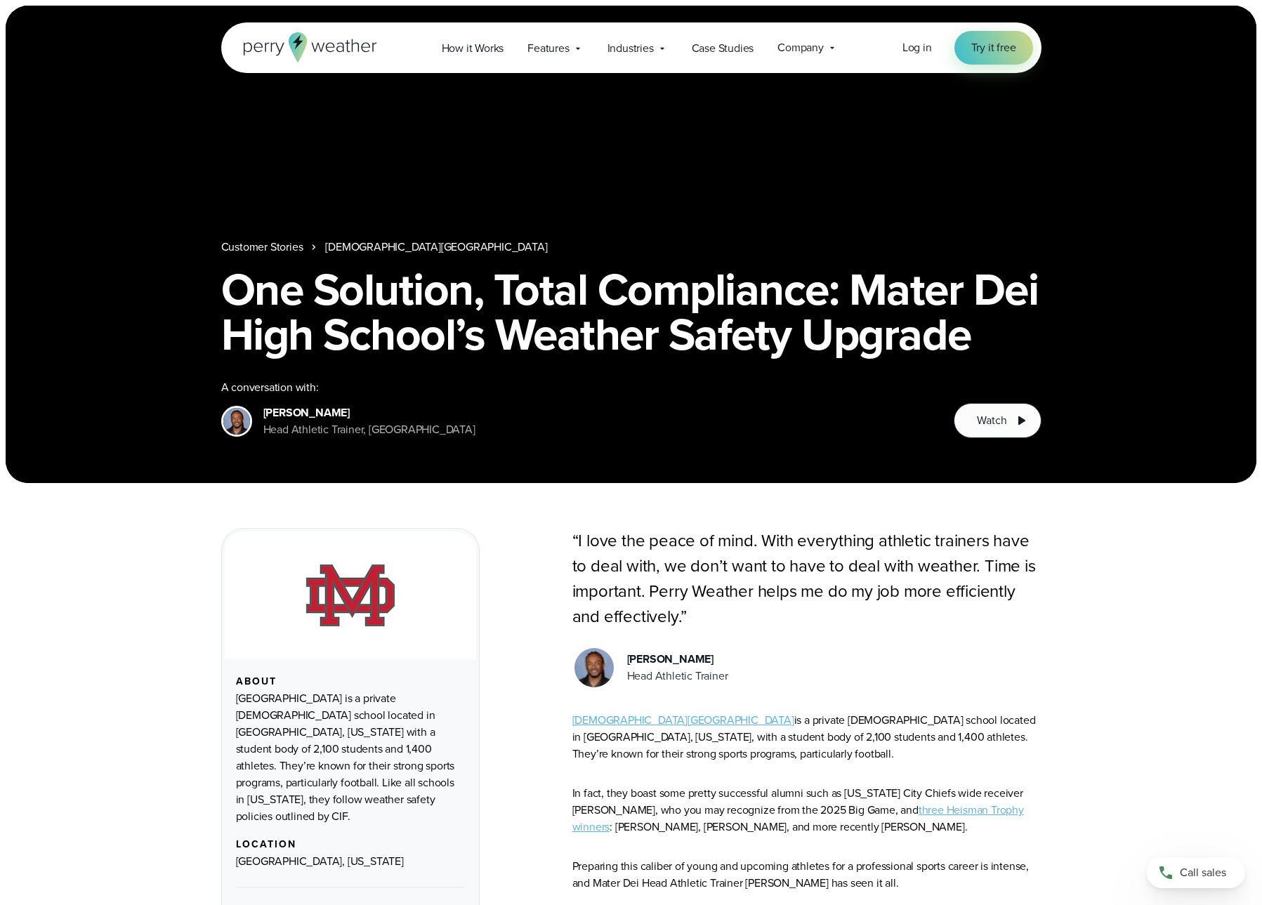
scroll to position [382, 0]
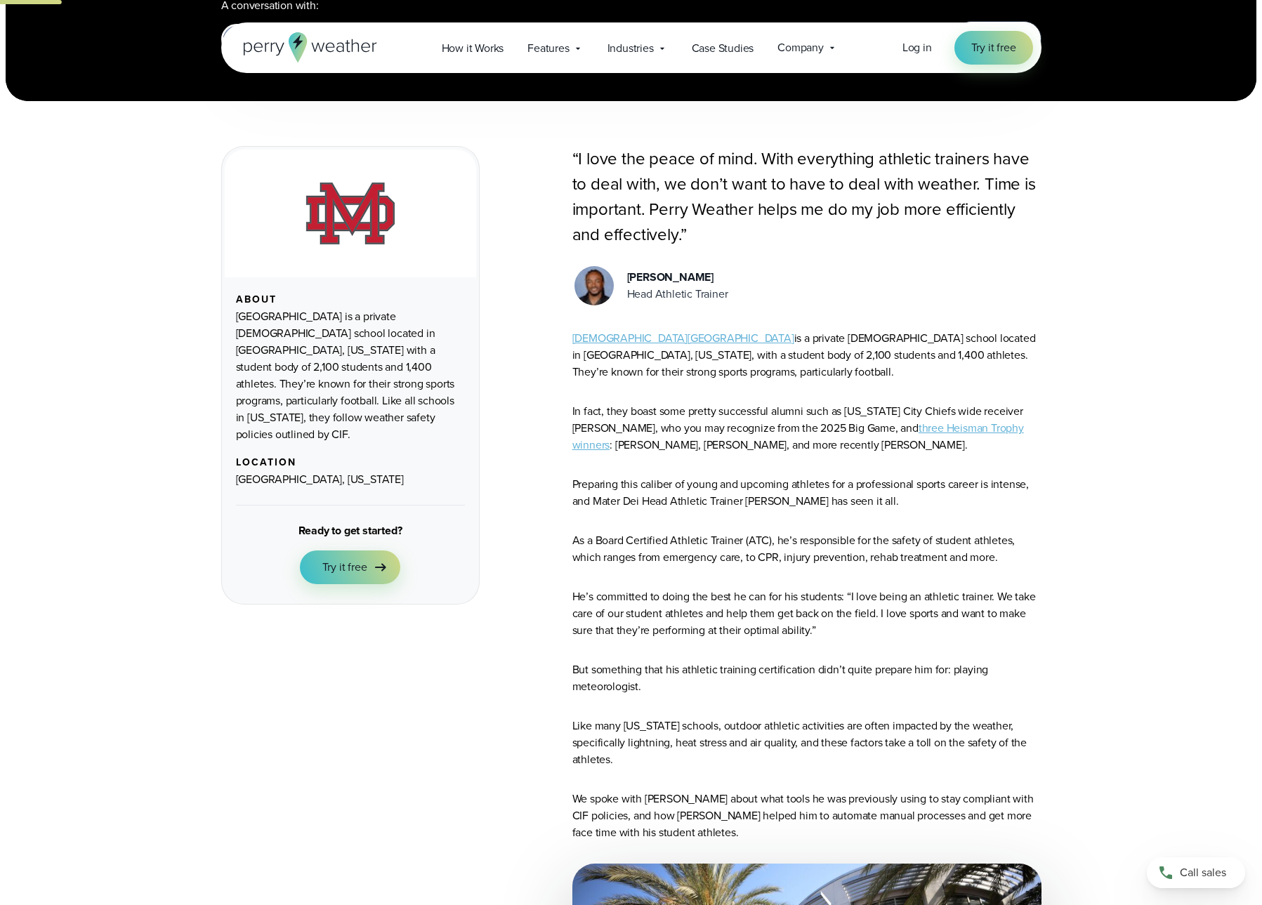
drag, startPoint x: 746, startPoint y: 312, endPoint x: 635, endPoint y: 291, distance: 113.7
click at [633, 289] on div "Head Athletic Trainer" at bounding box center [677, 294] width 101 height 17
drag, startPoint x: 626, startPoint y: 282, endPoint x: 658, endPoint y: 282, distance: 32.3
click at [628, 278] on div "Kevin Anderson Head Athletic Trainer" at bounding box center [806, 286] width 469 height 44
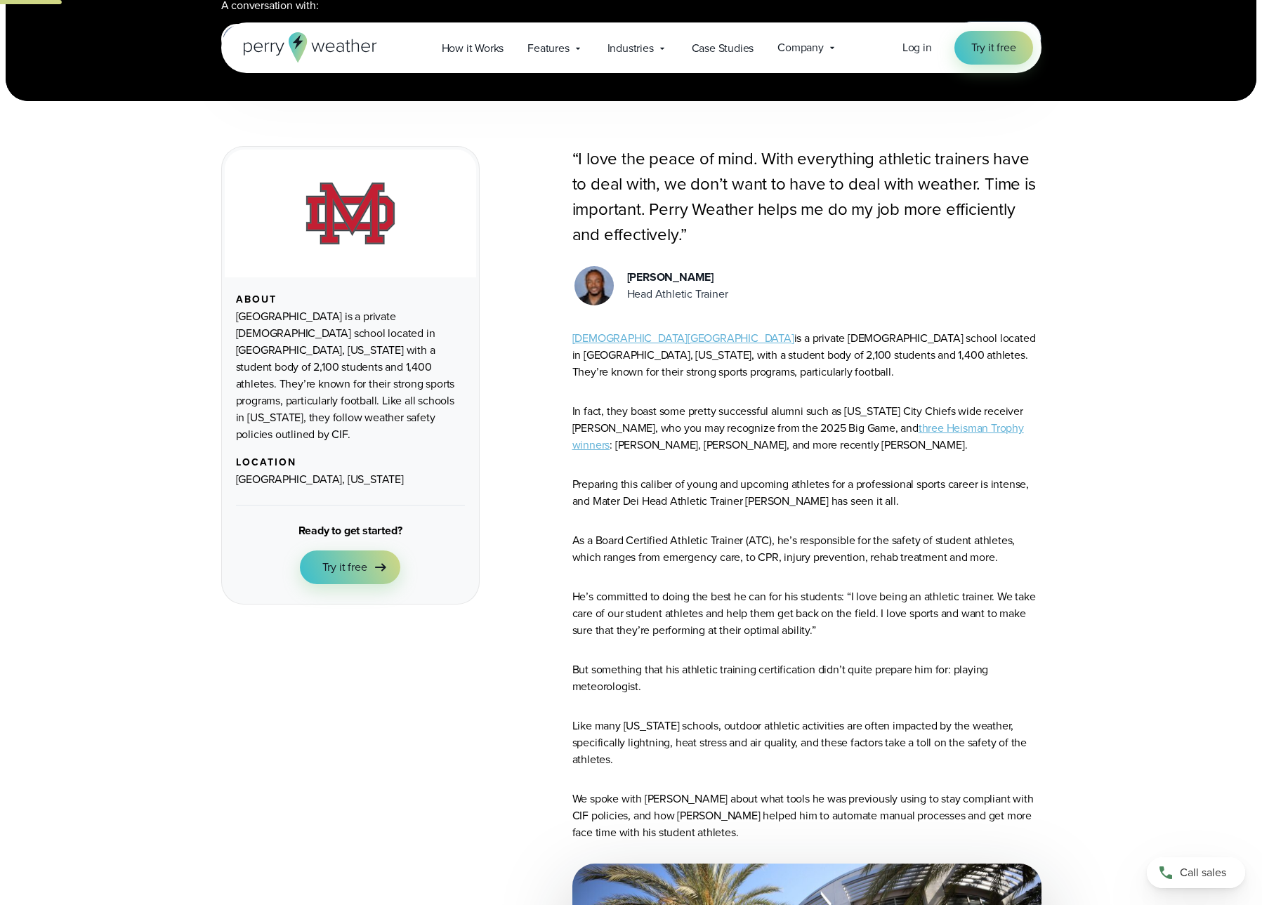
drag, startPoint x: 727, startPoint y: 300, endPoint x: 601, endPoint y: 273, distance: 129.3
click at [596, 274] on div "Kevin Anderson Head Athletic Trainer" at bounding box center [806, 286] width 469 height 44
copy div "Kevin Anderson Head Athletic Trainer"
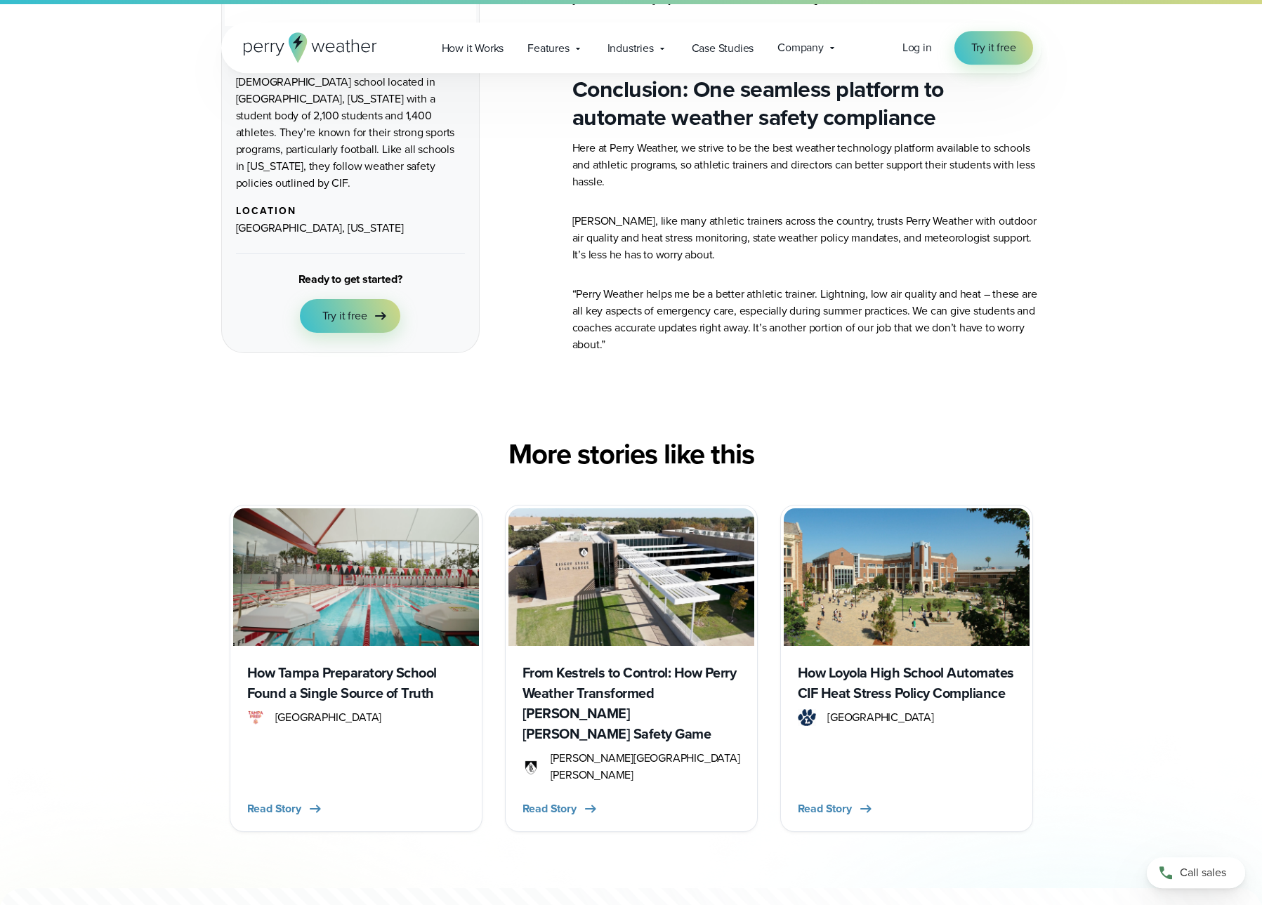
scroll to position [4106, 0]
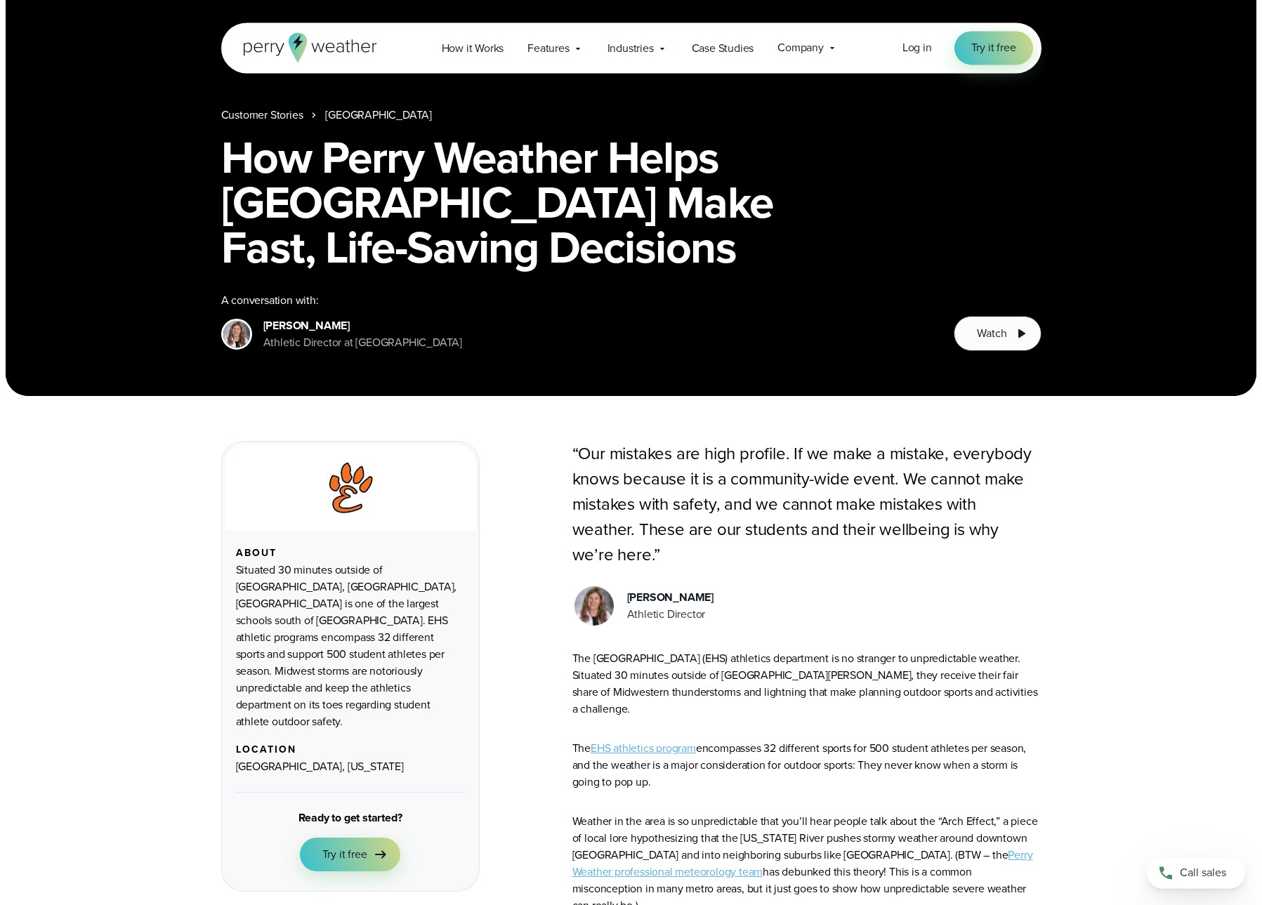
scroll to position [95, 0]
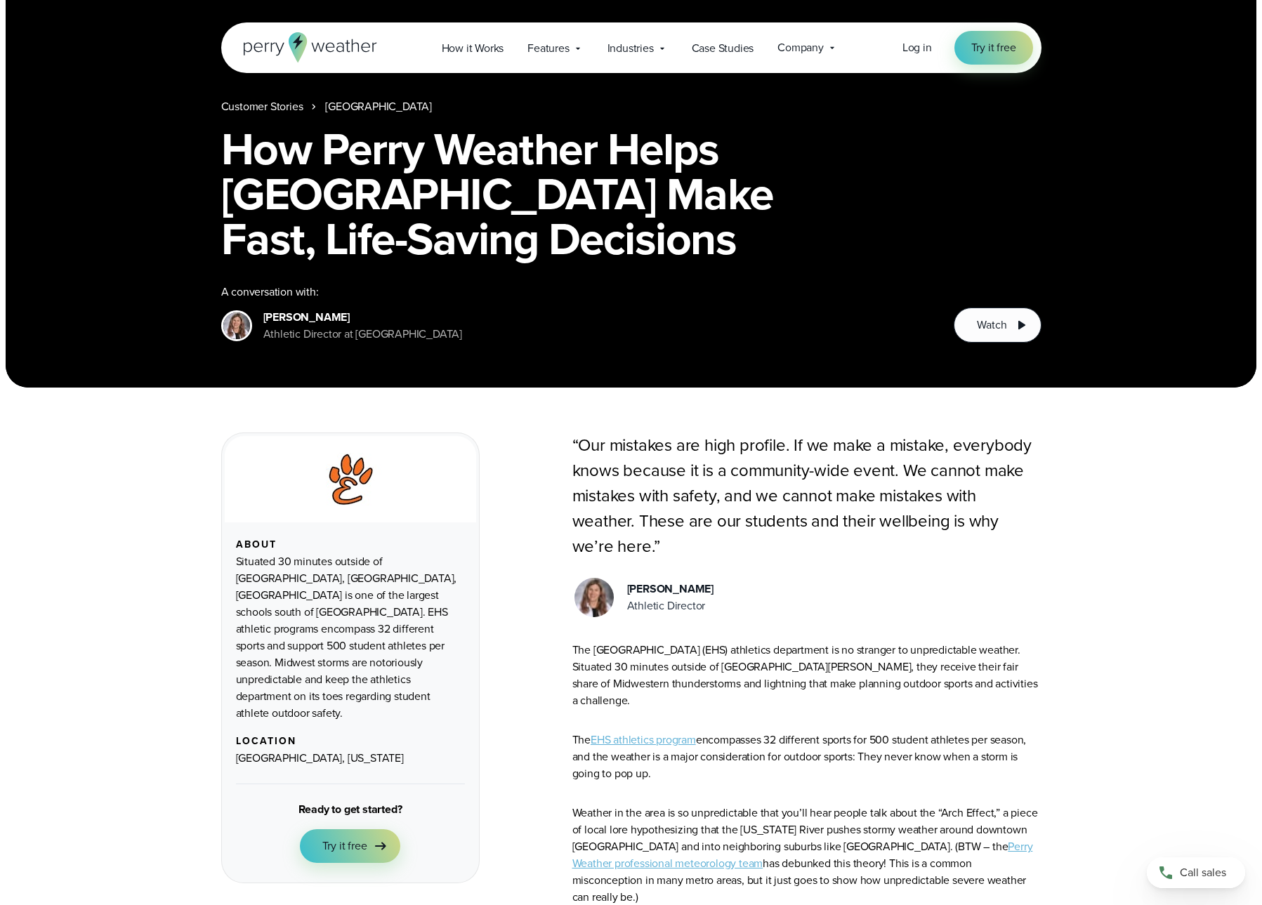
drag, startPoint x: 715, startPoint y: 604, endPoint x: 647, endPoint y: 581, distance: 71.3
click at [608, 584] on div "Amy Boscolo Athletic Director" at bounding box center [806, 598] width 469 height 44
copy div "Amy Boscolo Athletic Director"
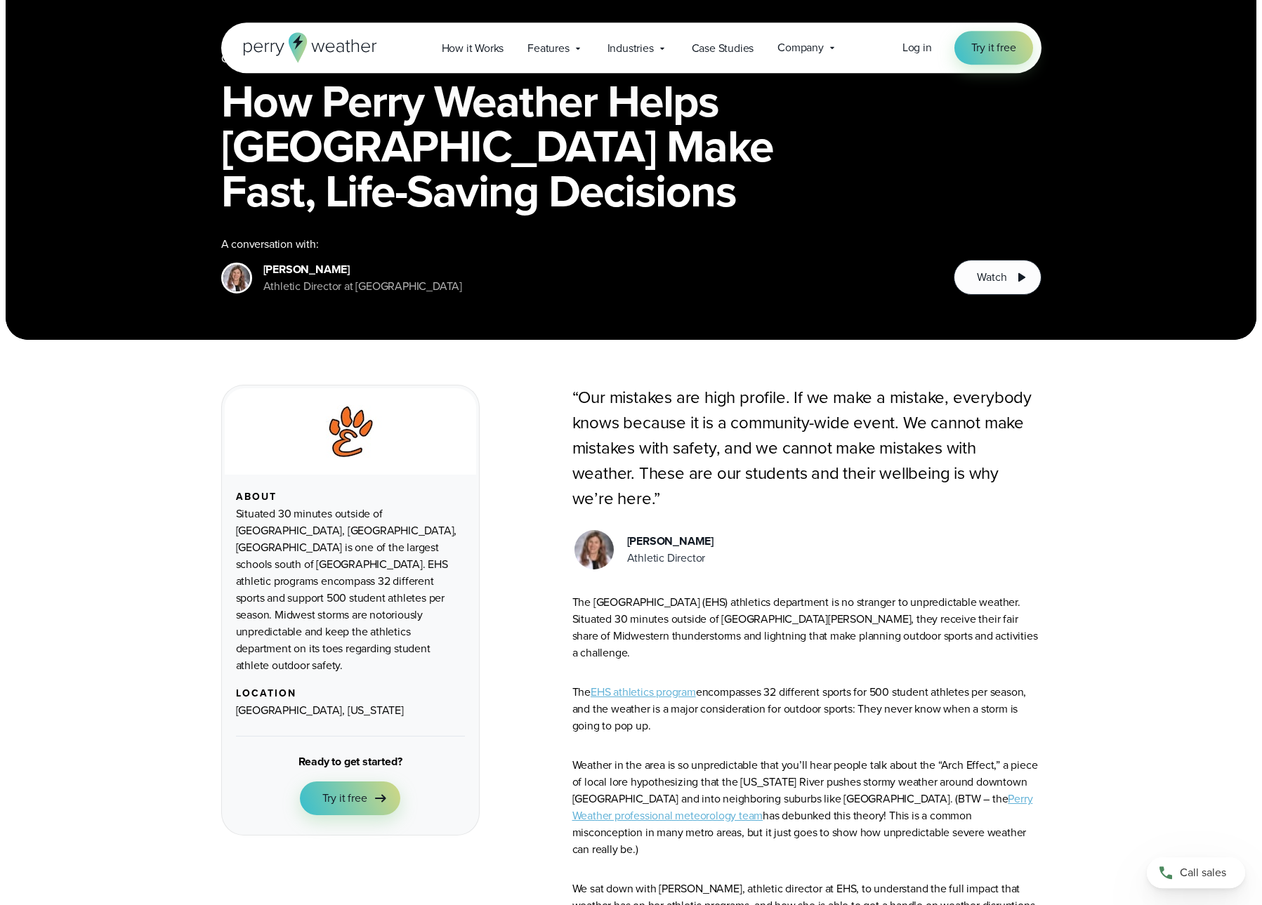
scroll to position [191, 0]
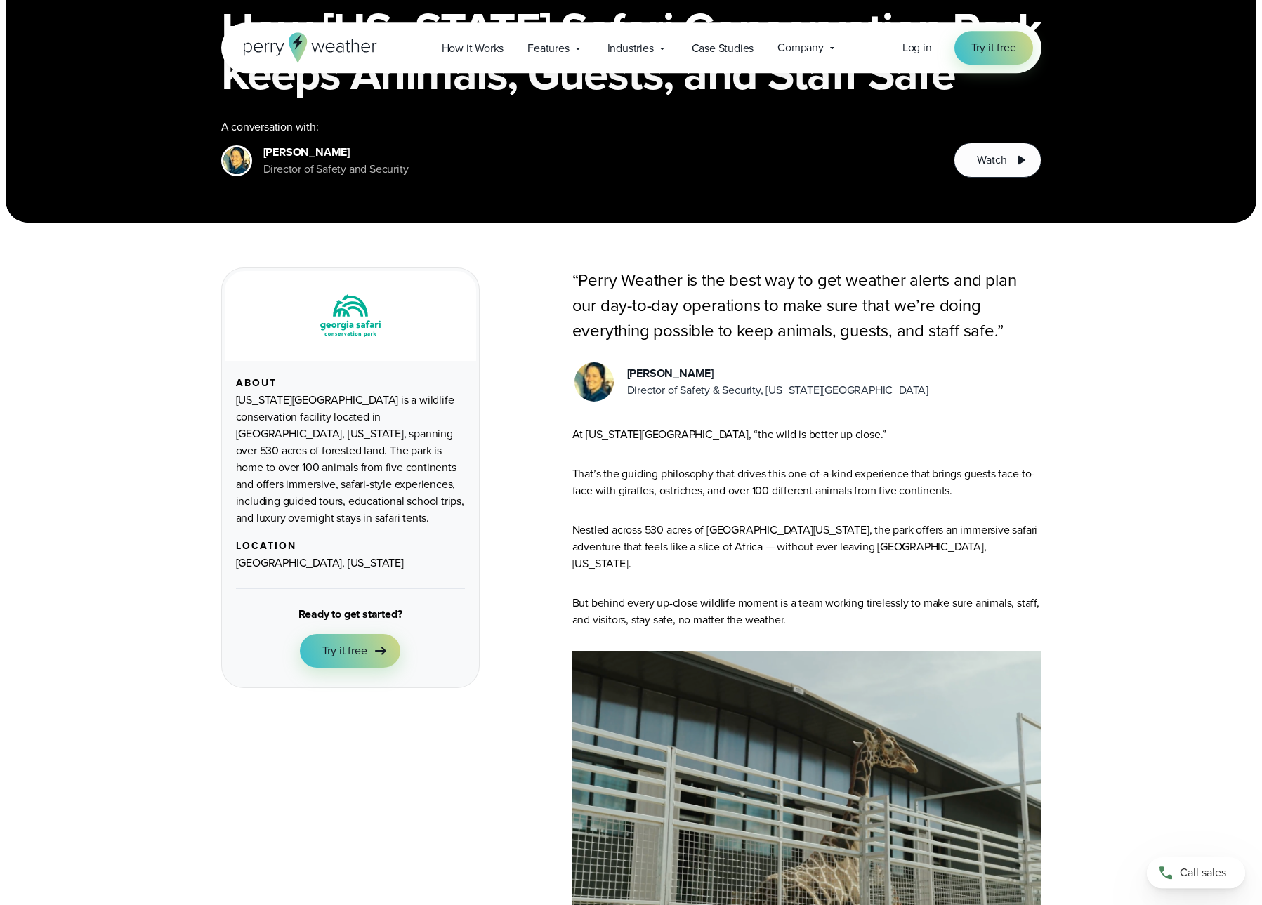
scroll to position [286, 0]
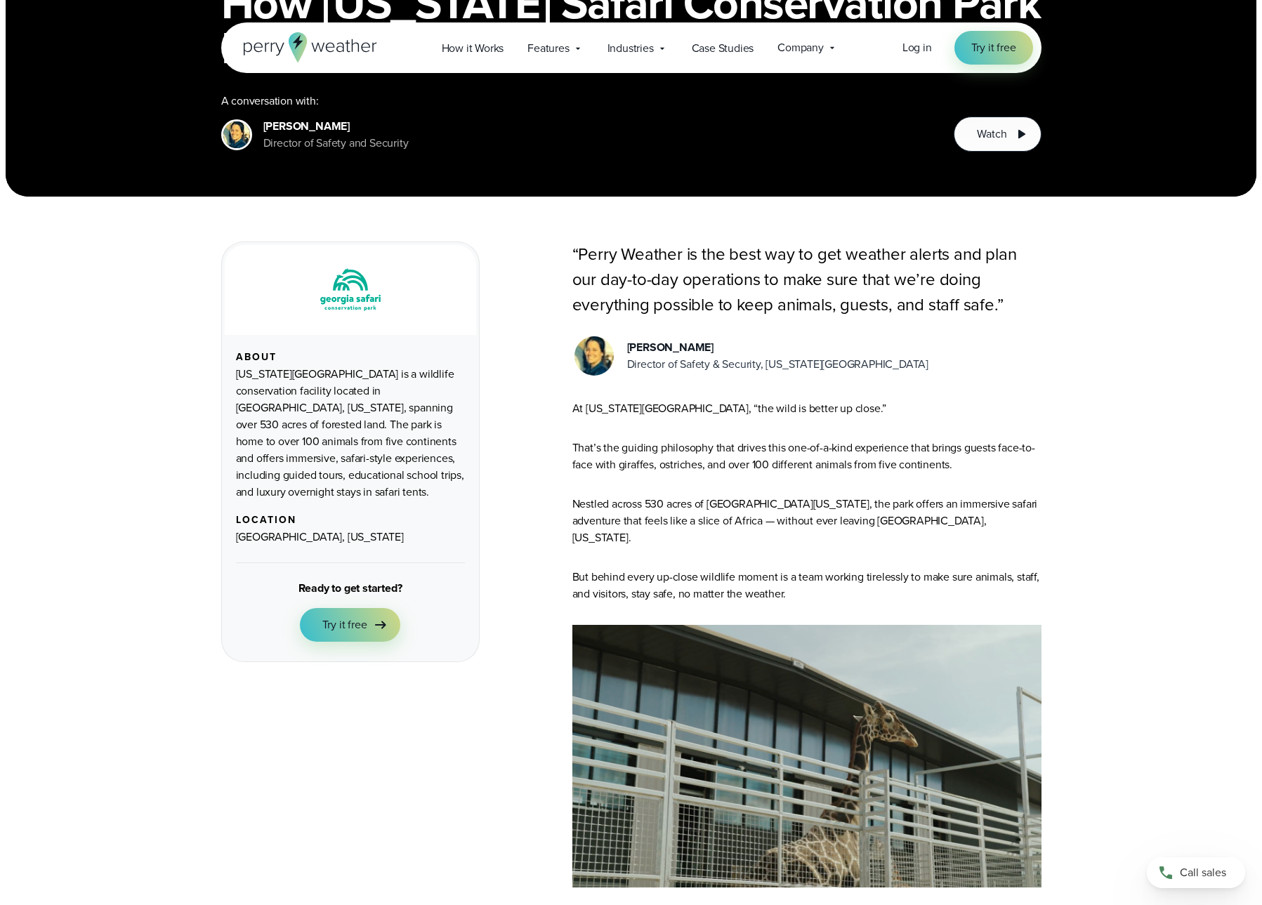
drag, startPoint x: 857, startPoint y: 371, endPoint x: 627, endPoint y: 352, distance: 231.1
click at [627, 352] on div "[PERSON_NAME] Director of Safety & Security, [US_STATE][GEOGRAPHIC_DATA]" at bounding box center [806, 356] width 469 height 44
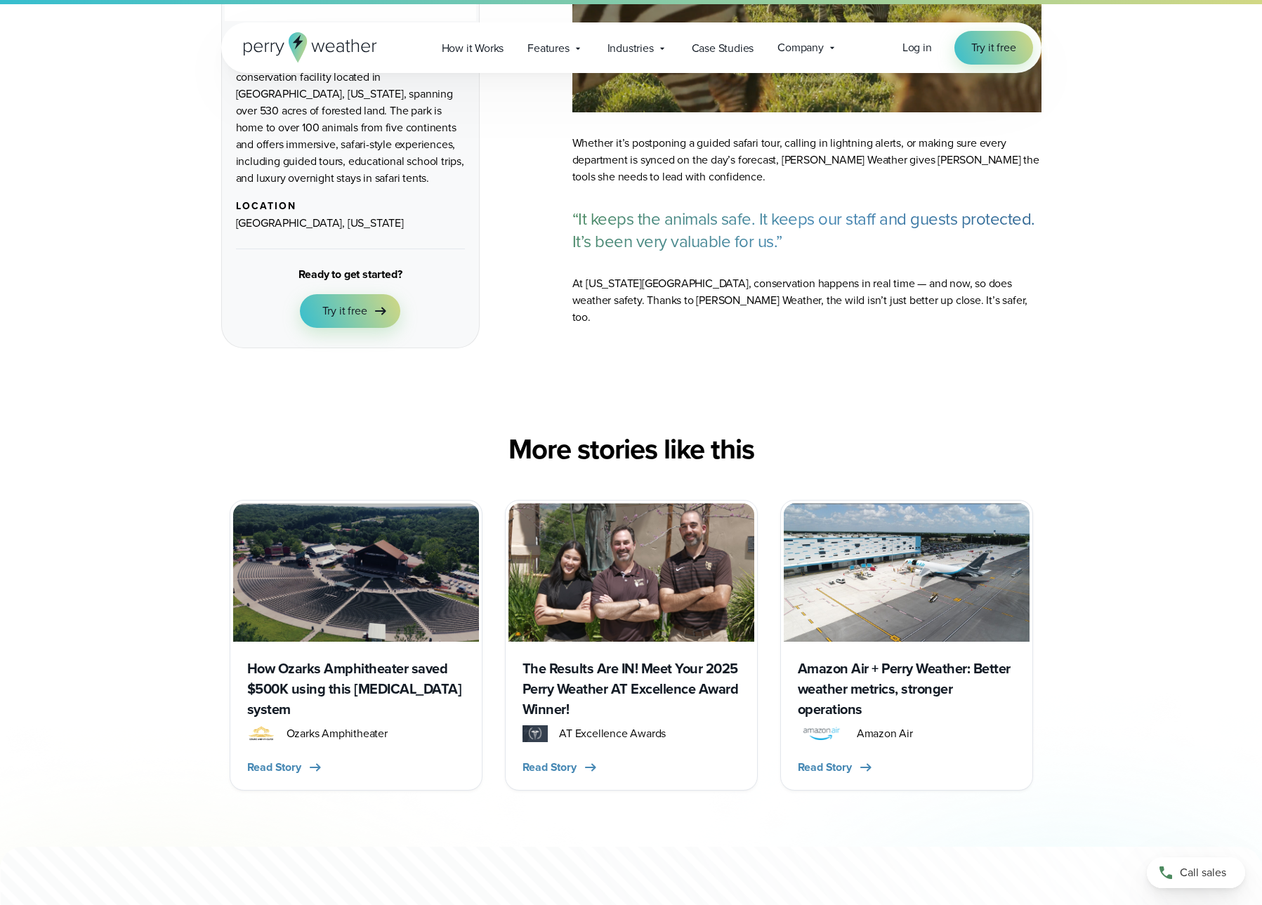
scroll to position [5156, 0]
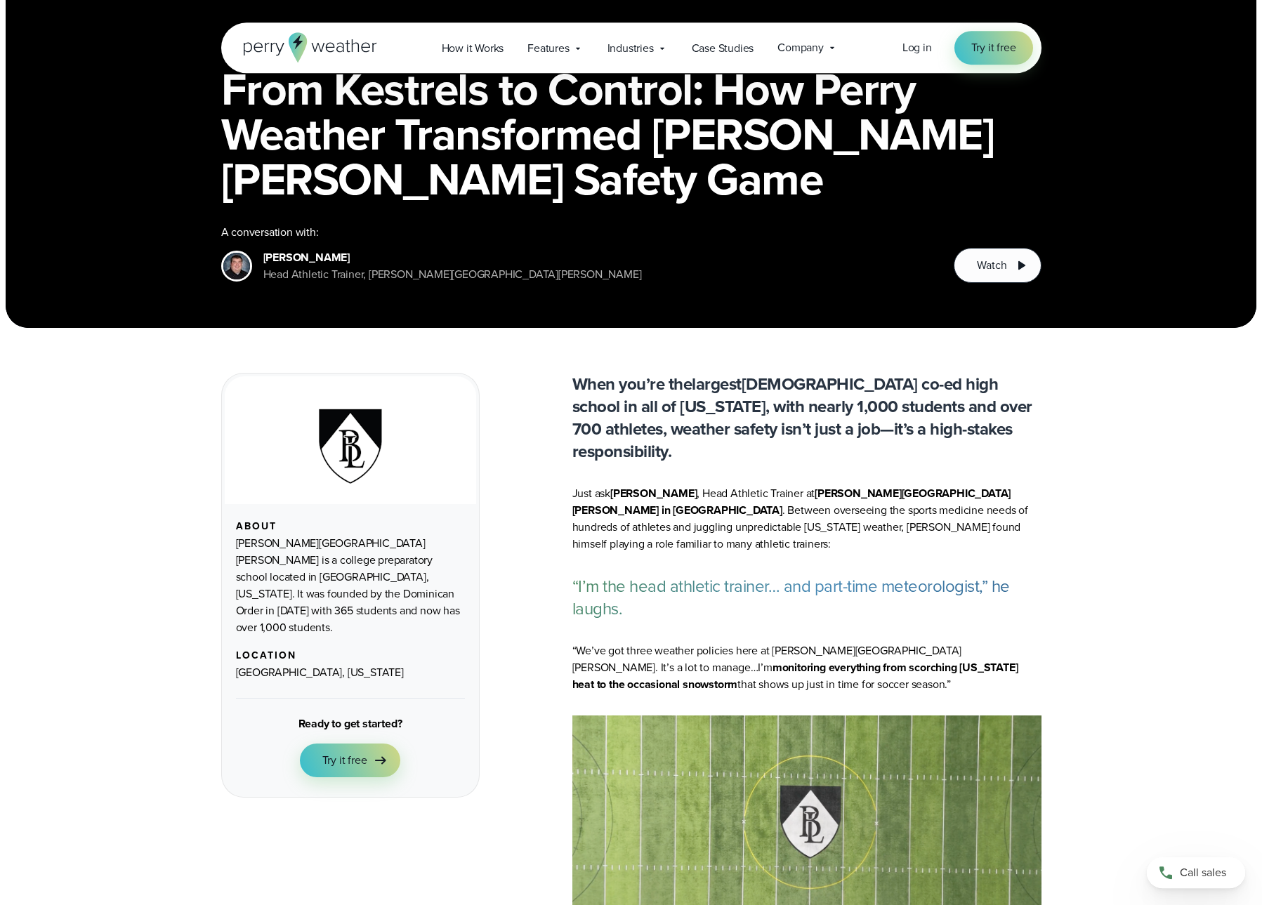
scroll to position [191, 0]
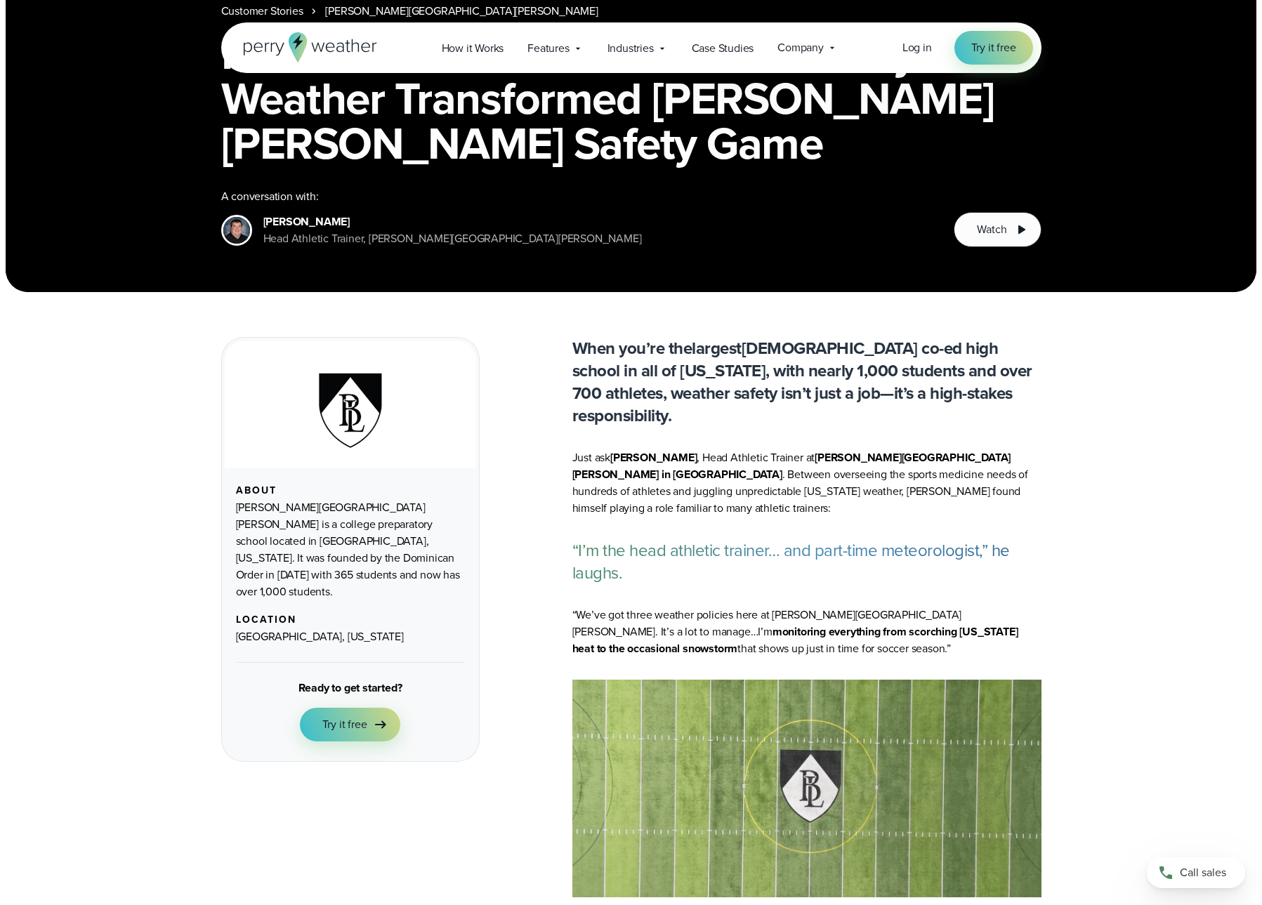
drag, startPoint x: 613, startPoint y: 434, endPoint x: 972, endPoint y: 427, distance: 359.5
click at [972, 449] on p "Just ask Mike Hopper , Head Athletic Trainer at Bishop Lynch High School in Dal…" at bounding box center [806, 482] width 469 height 67
copy p "Mike Hopper , Head Athletic Trainer at Bishop Lynch High School in Dallas"
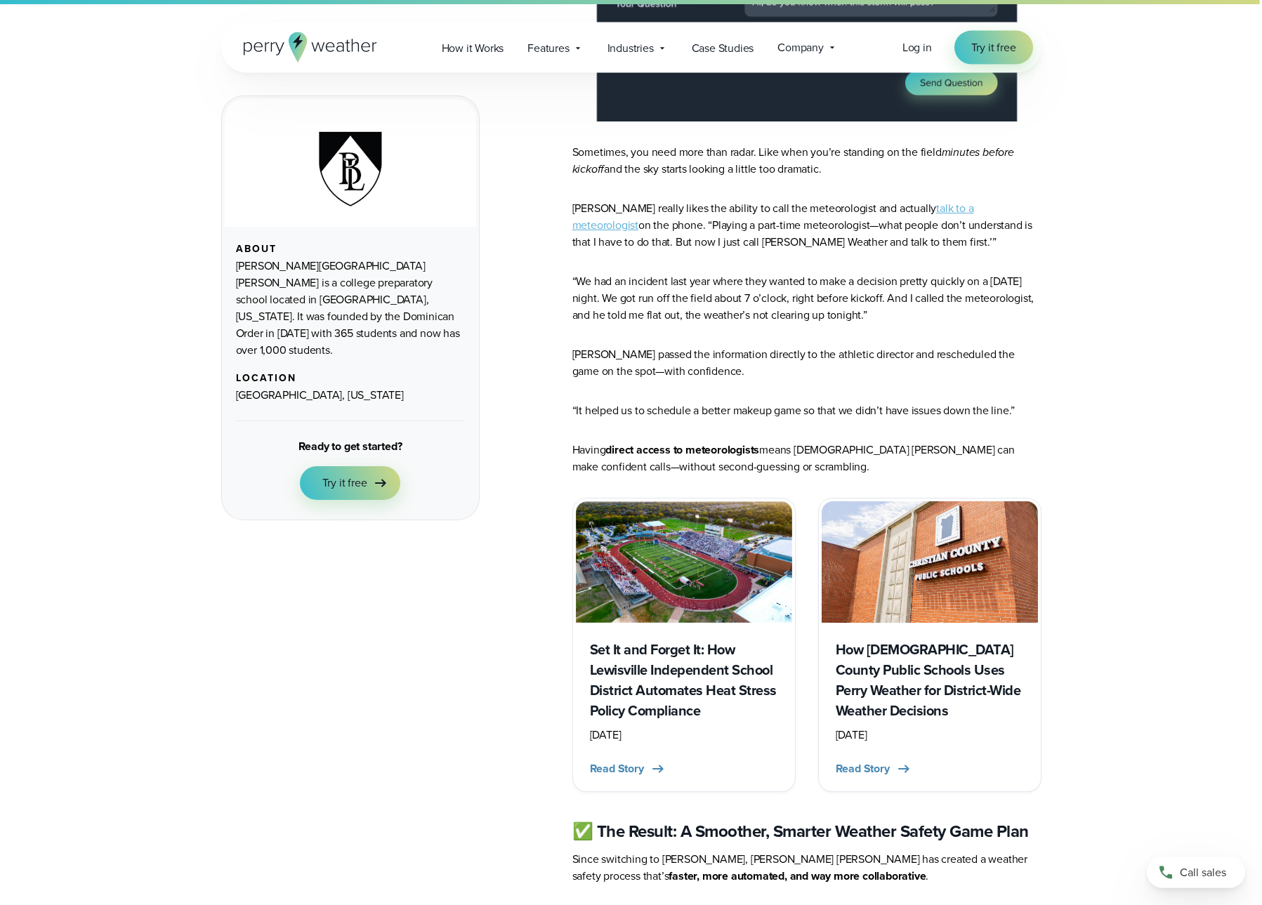
scroll to position [4297, 0]
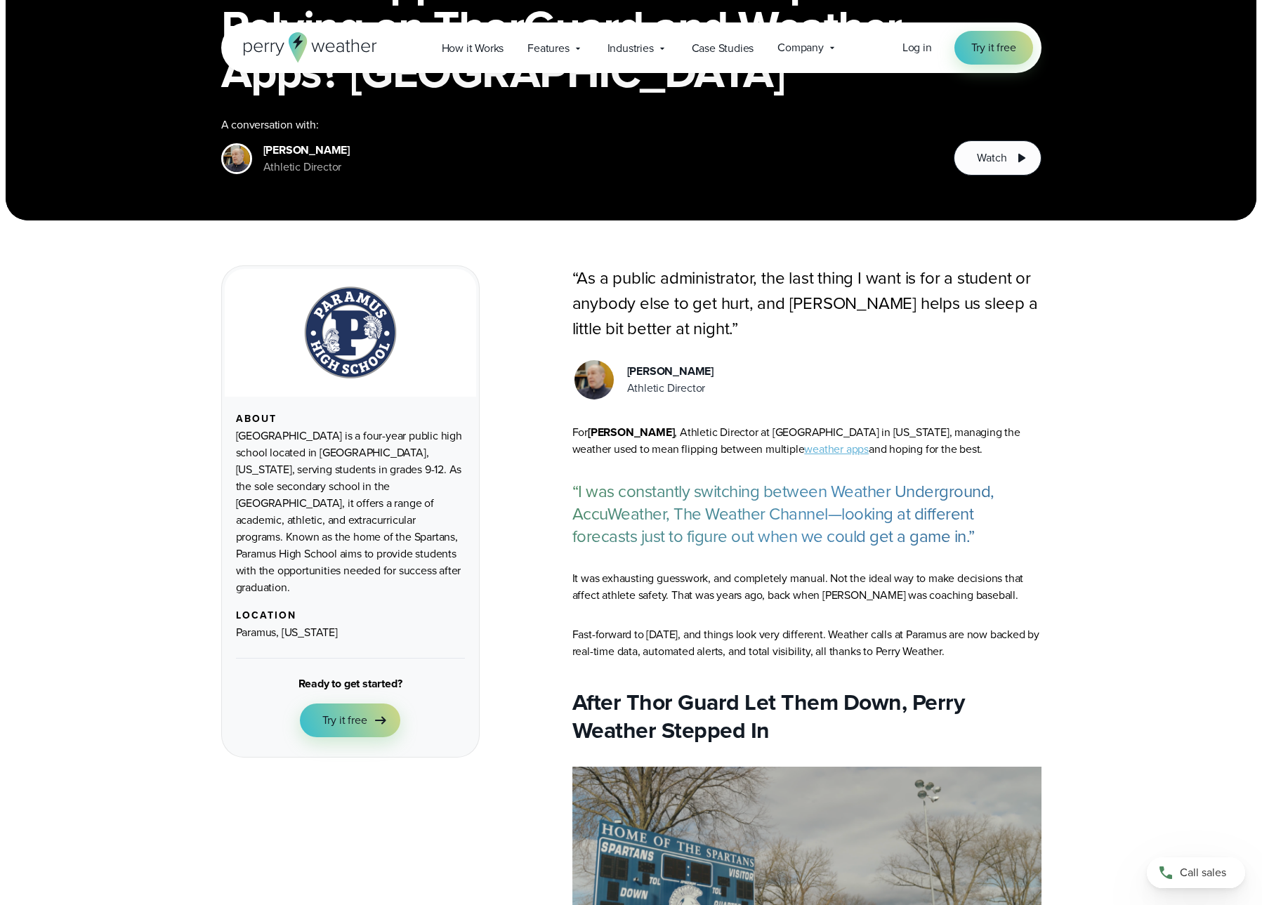
scroll to position [286, 0]
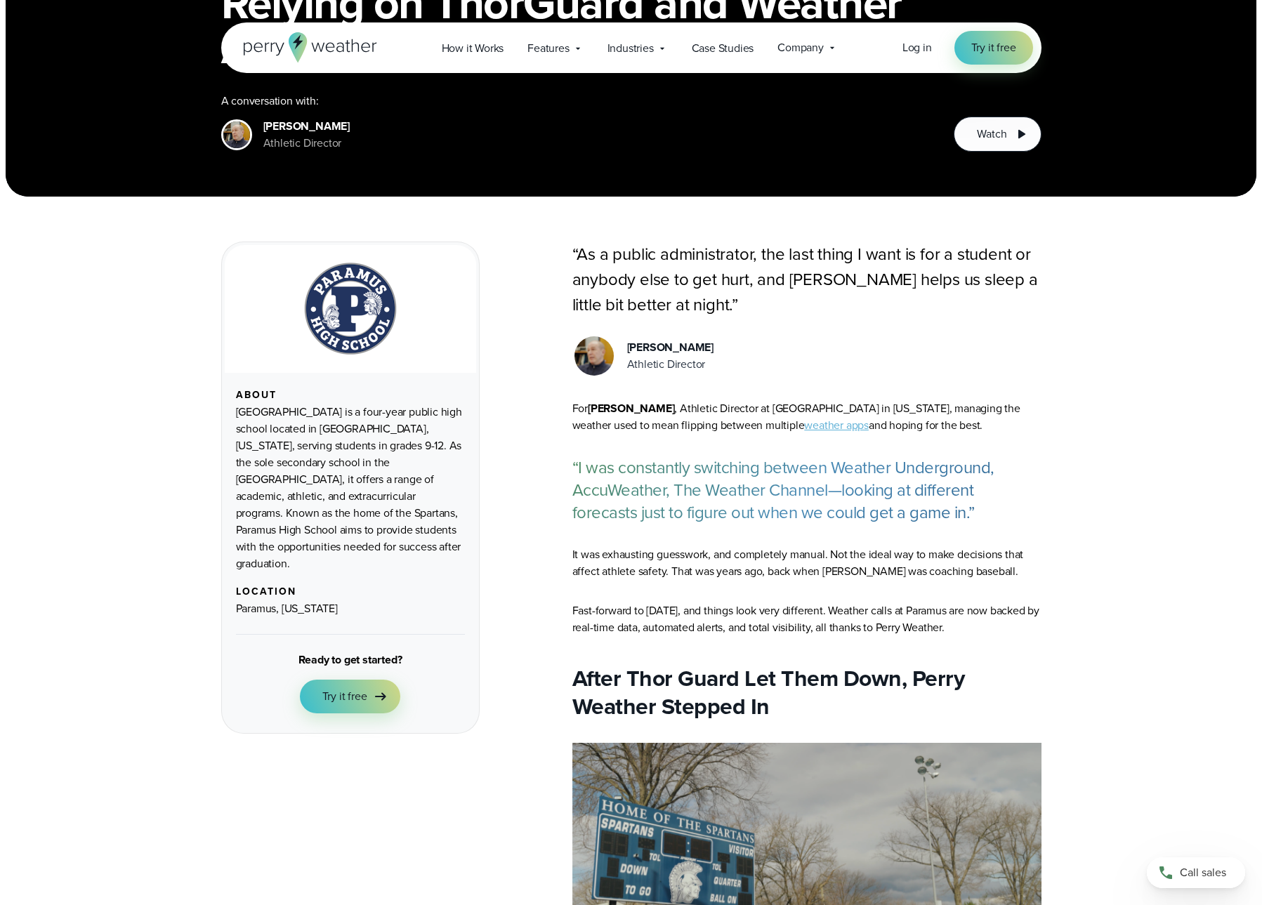
drag, startPoint x: 706, startPoint y: 366, endPoint x: 620, endPoint y: 350, distance: 87.9
click at [620, 350] on div "[PERSON_NAME] Athletic Director" at bounding box center [806, 356] width 469 height 44
click at [839, 364] on div "Derek England Athletic Director" at bounding box center [806, 356] width 469 height 44
drag, startPoint x: 713, startPoint y: 364, endPoint x: 610, endPoint y: 343, distance: 104.6
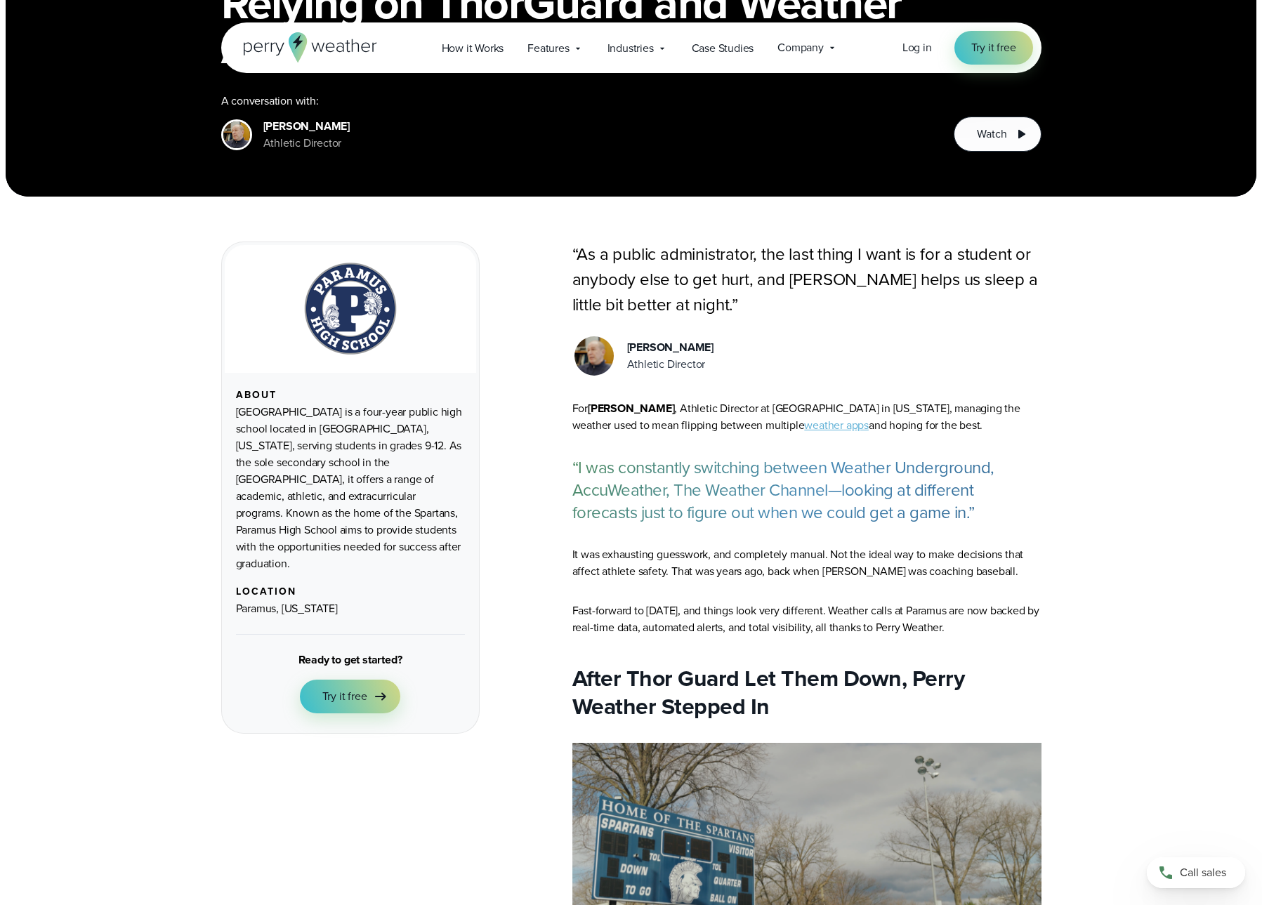
click at [610, 343] on div "Derek England Athletic Director" at bounding box center [806, 356] width 469 height 44
copy div "Derek England Athletic Director"
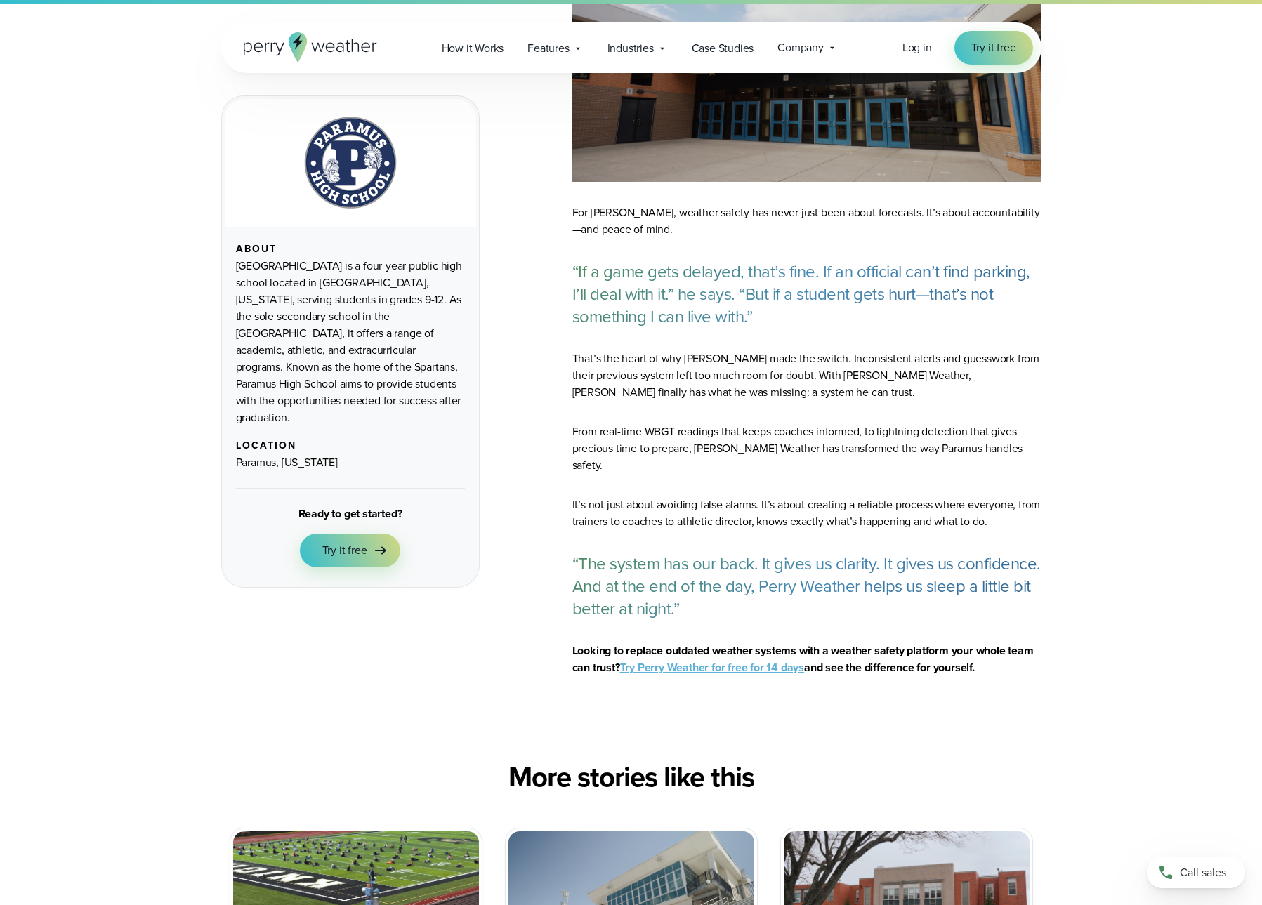
scroll to position [4679, 0]
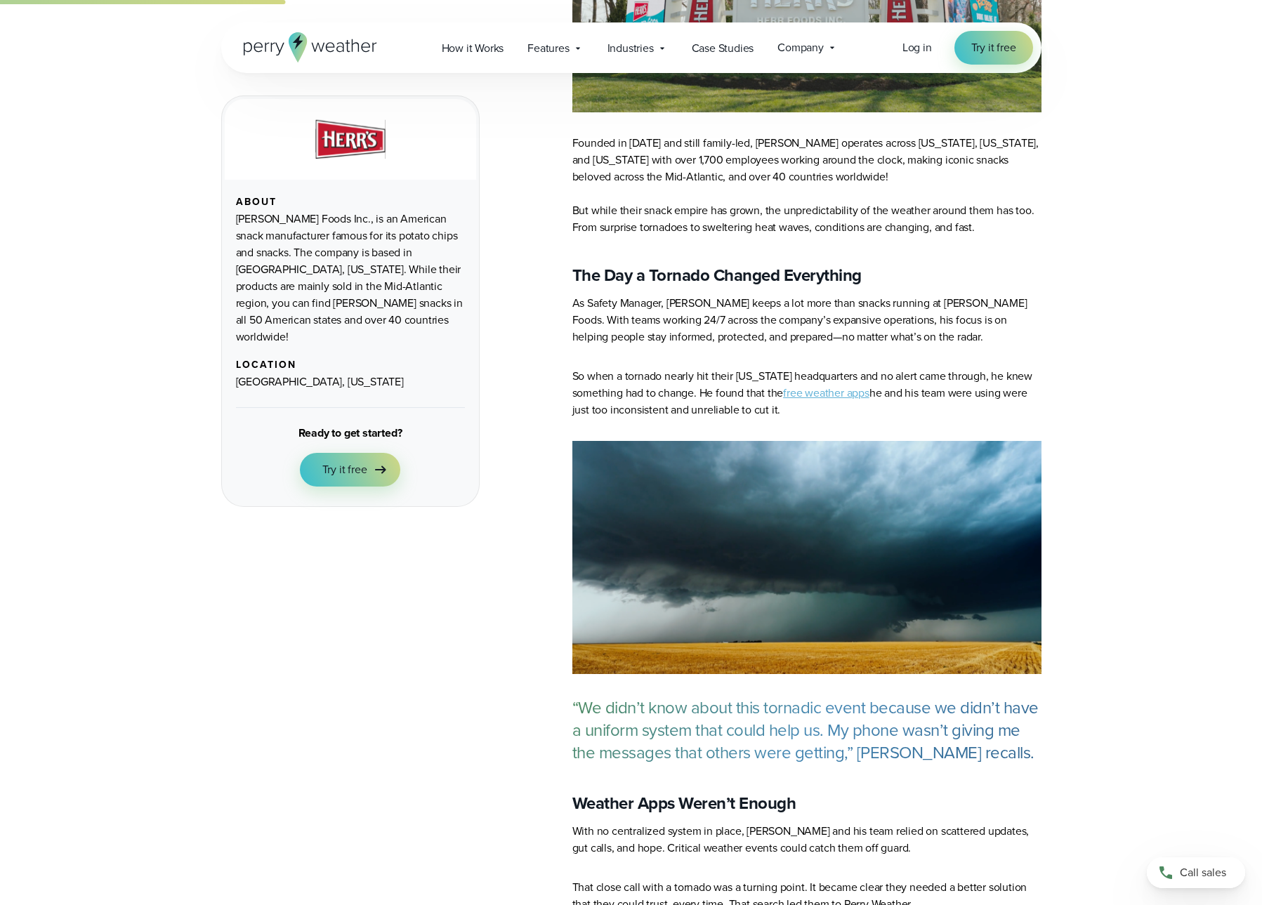
scroll to position [859, 0]
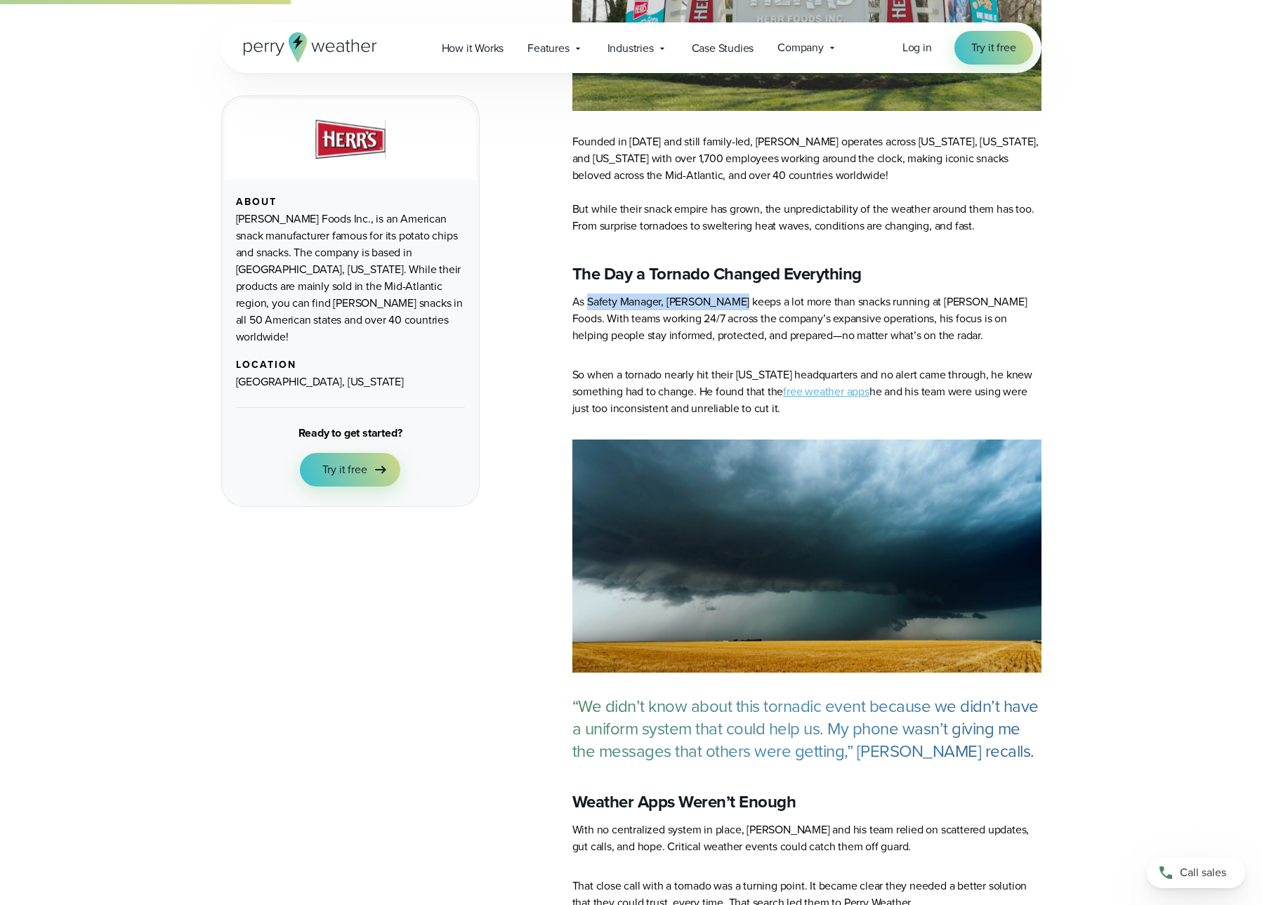
drag, startPoint x: 589, startPoint y: 276, endPoint x: 740, endPoint y: 272, distance: 151.0
click at [740, 293] on p "As Safety Manager, [PERSON_NAME] keeps a lot more than snacks running at [PERSO…" at bounding box center [806, 318] width 469 height 51
copy p "Safety Manager, [PERSON_NAME]"
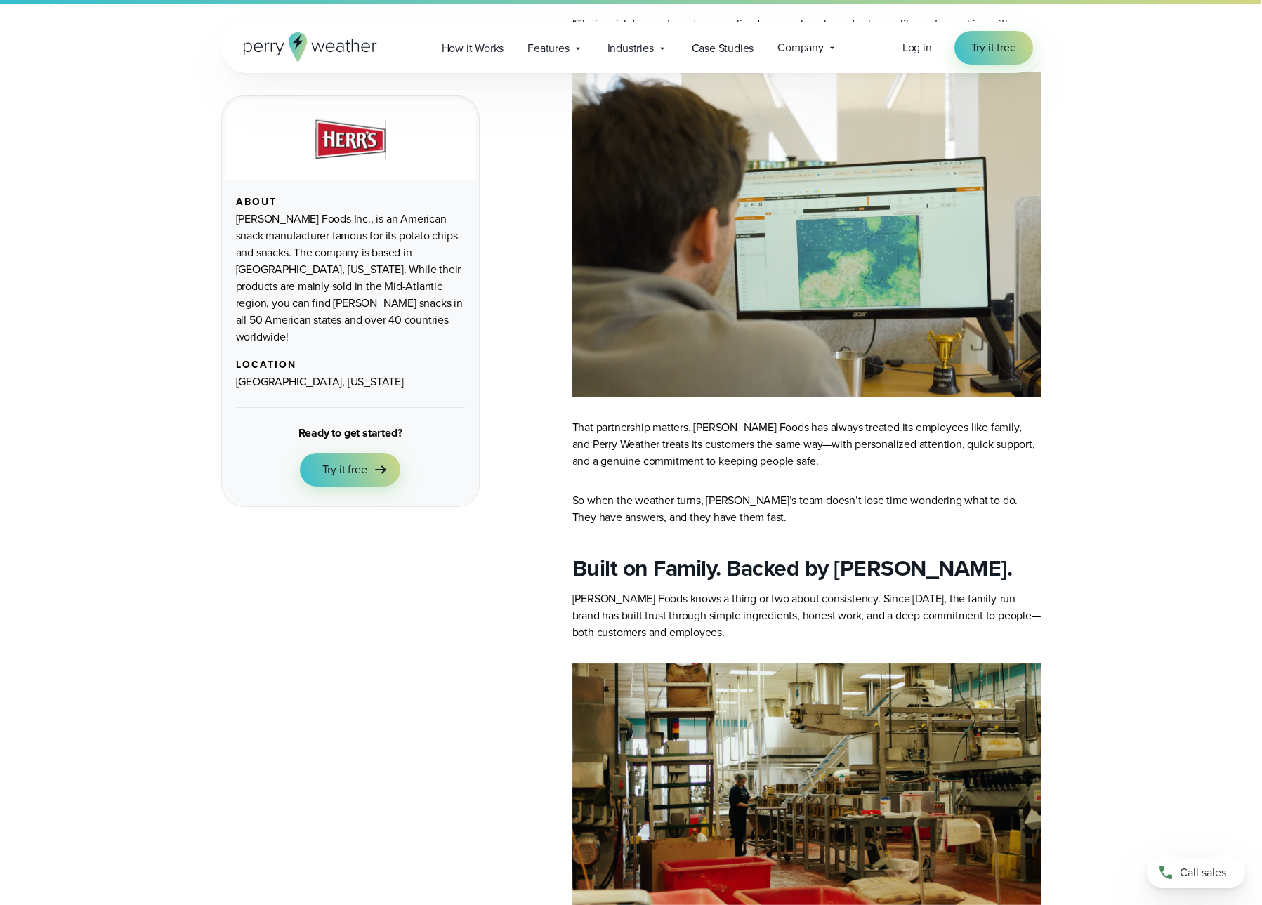
scroll to position [5156, 0]
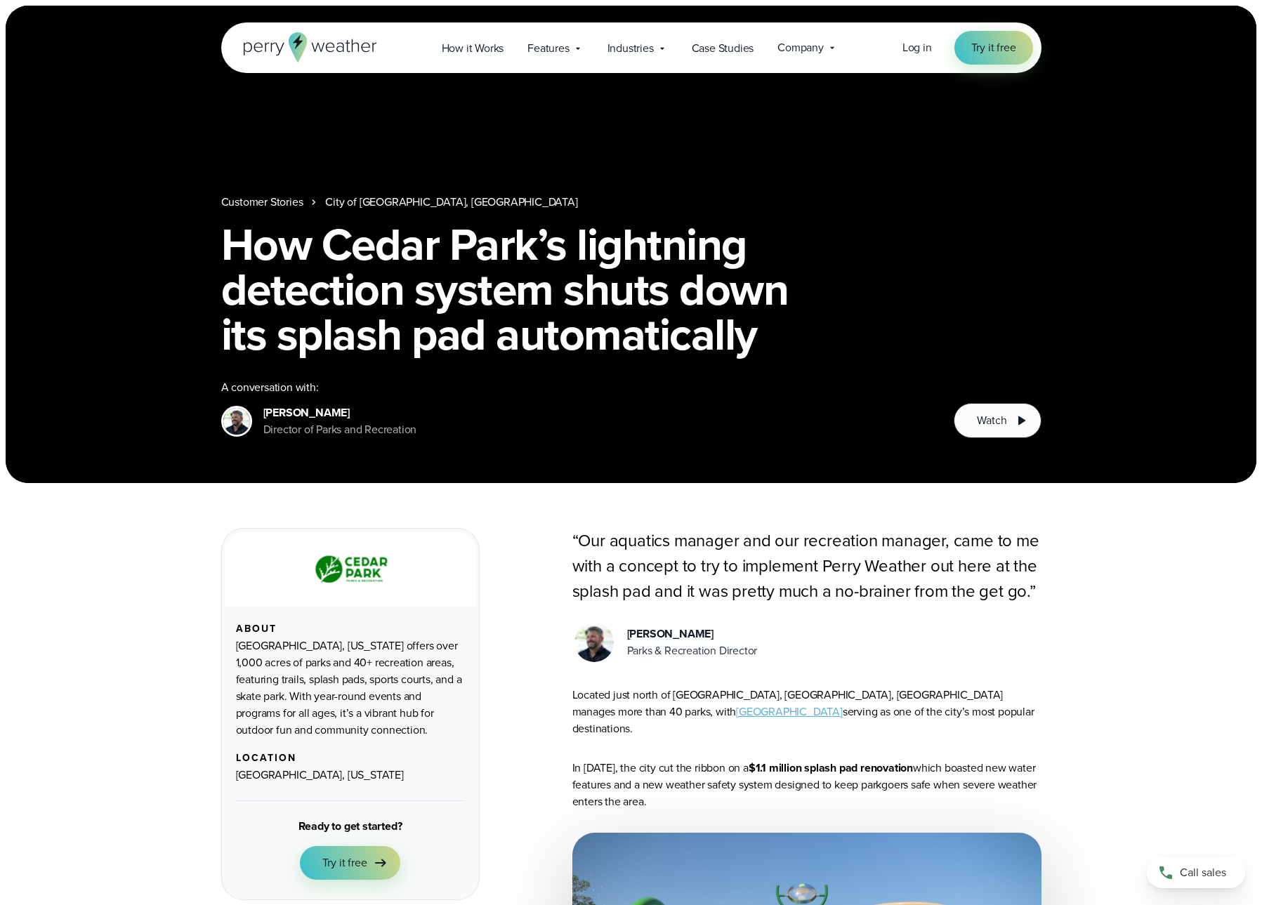
drag, startPoint x: 766, startPoint y: 650, endPoint x: 621, endPoint y: 637, distance: 145.9
click at [621, 637] on div "[PERSON_NAME] Parks & Recreation Director" at bounding box center [806, 643] width 469 height 44
copy div "Mike DeVito Parks & Recreation Director"
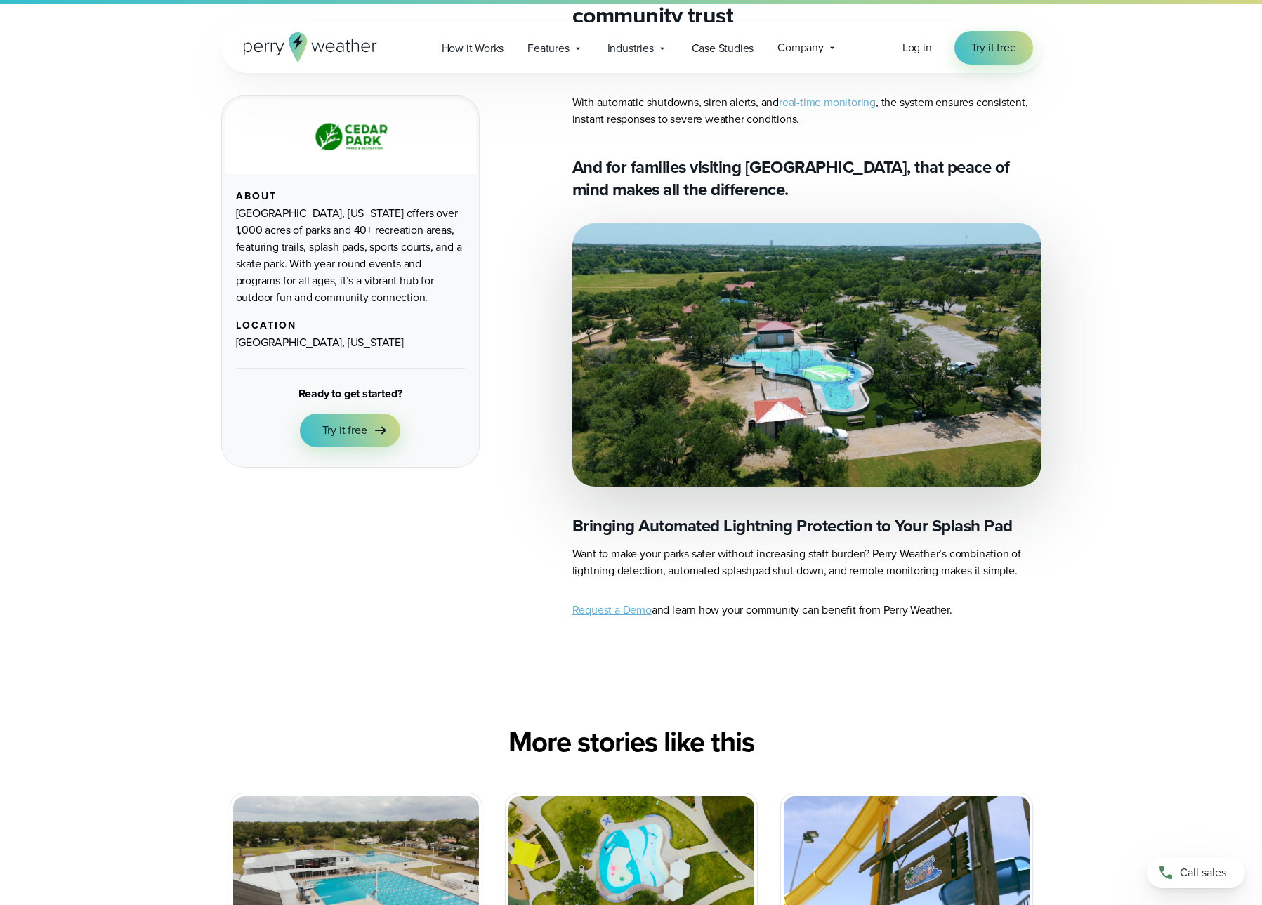
scroll to position [2769, 0]
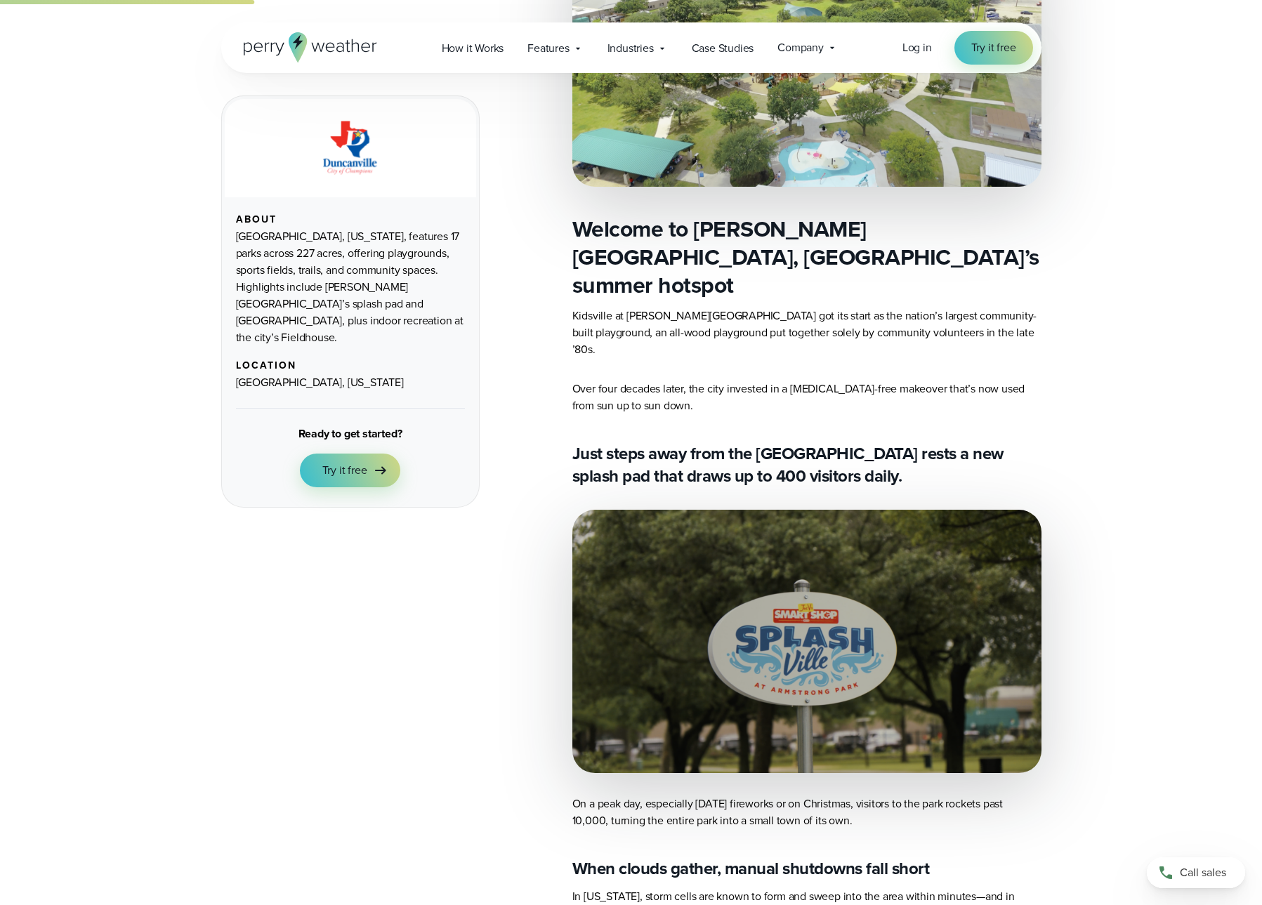
scroll to position [382, 0]
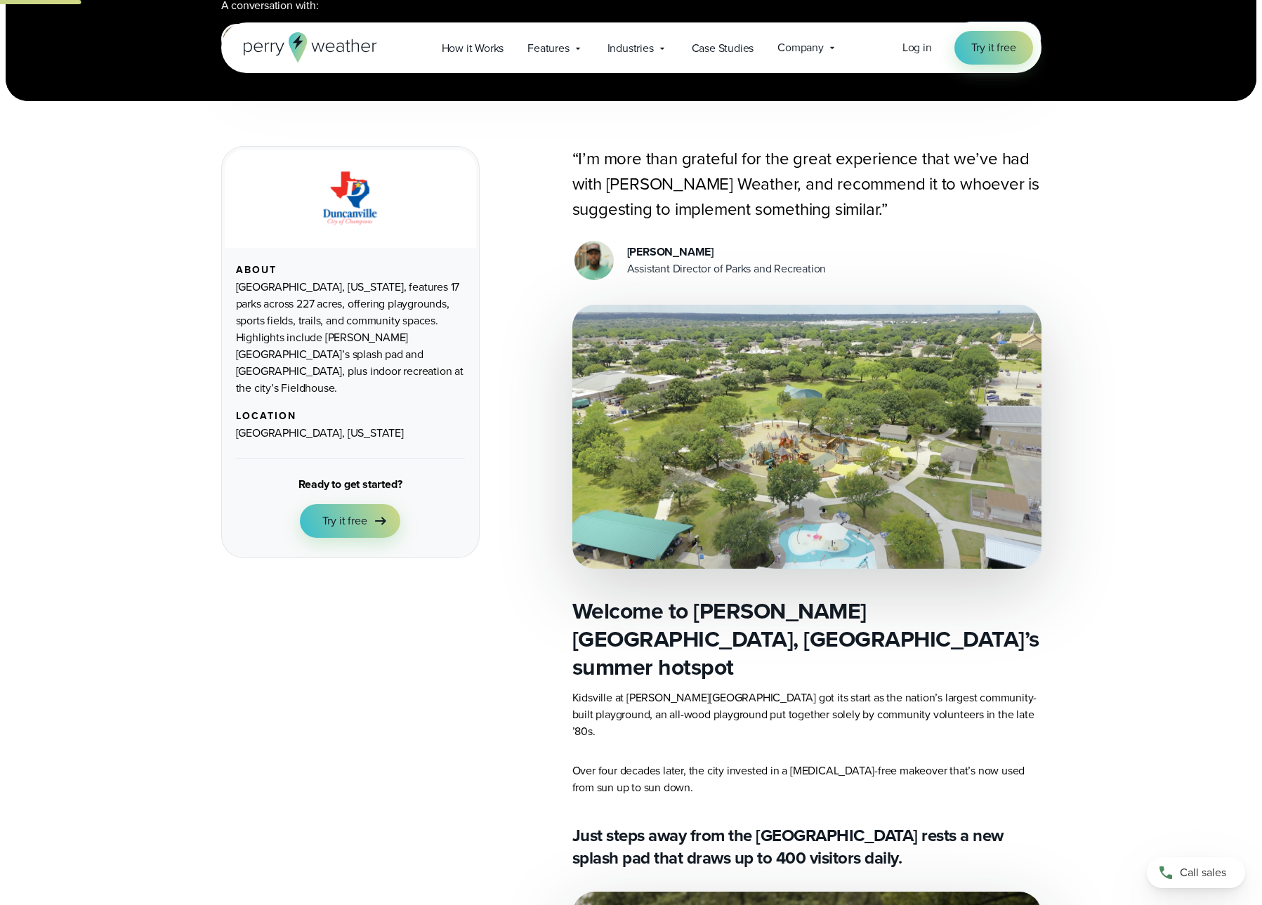
drag, startPoint x: 844, startPoint y: 268, endPoint x: 614, endPoint y: 256, distance: 230.6
click at [614, 256] on div "Tyler Agee Assistant Director of Parks and Recreation" at bounding box center [806, 261] width 469 height 44
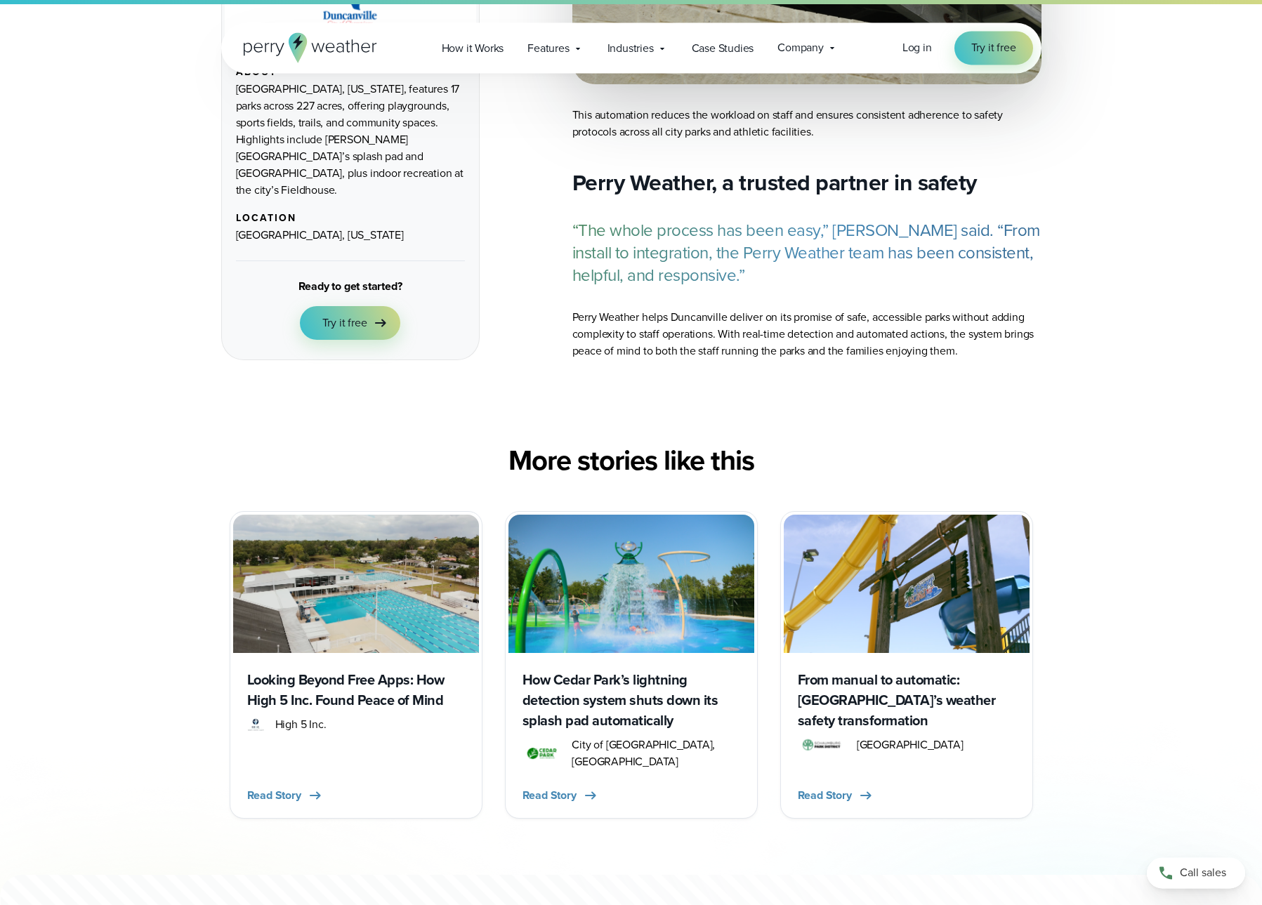
scroll to position [3437, 0]
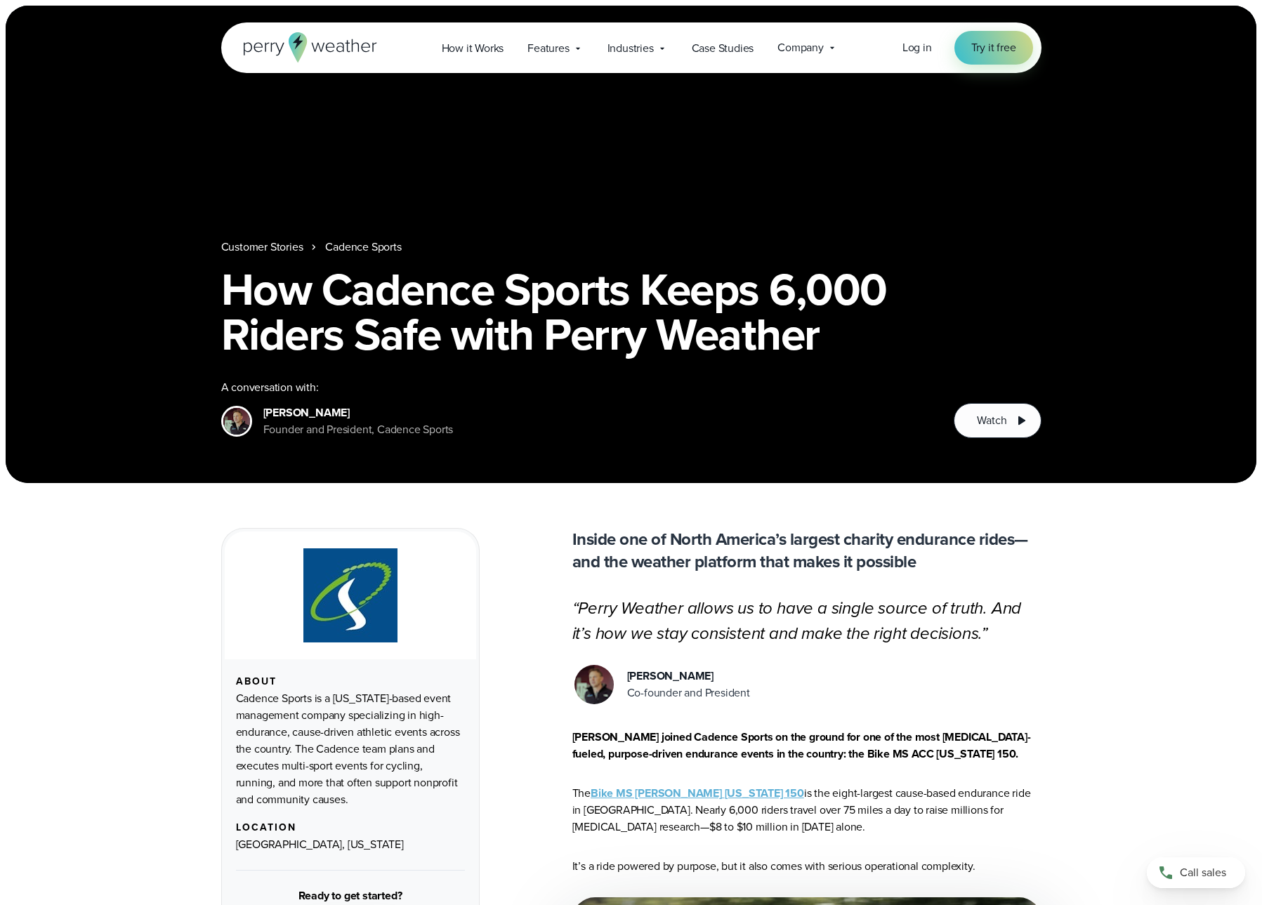
scroll to position [382, 0]
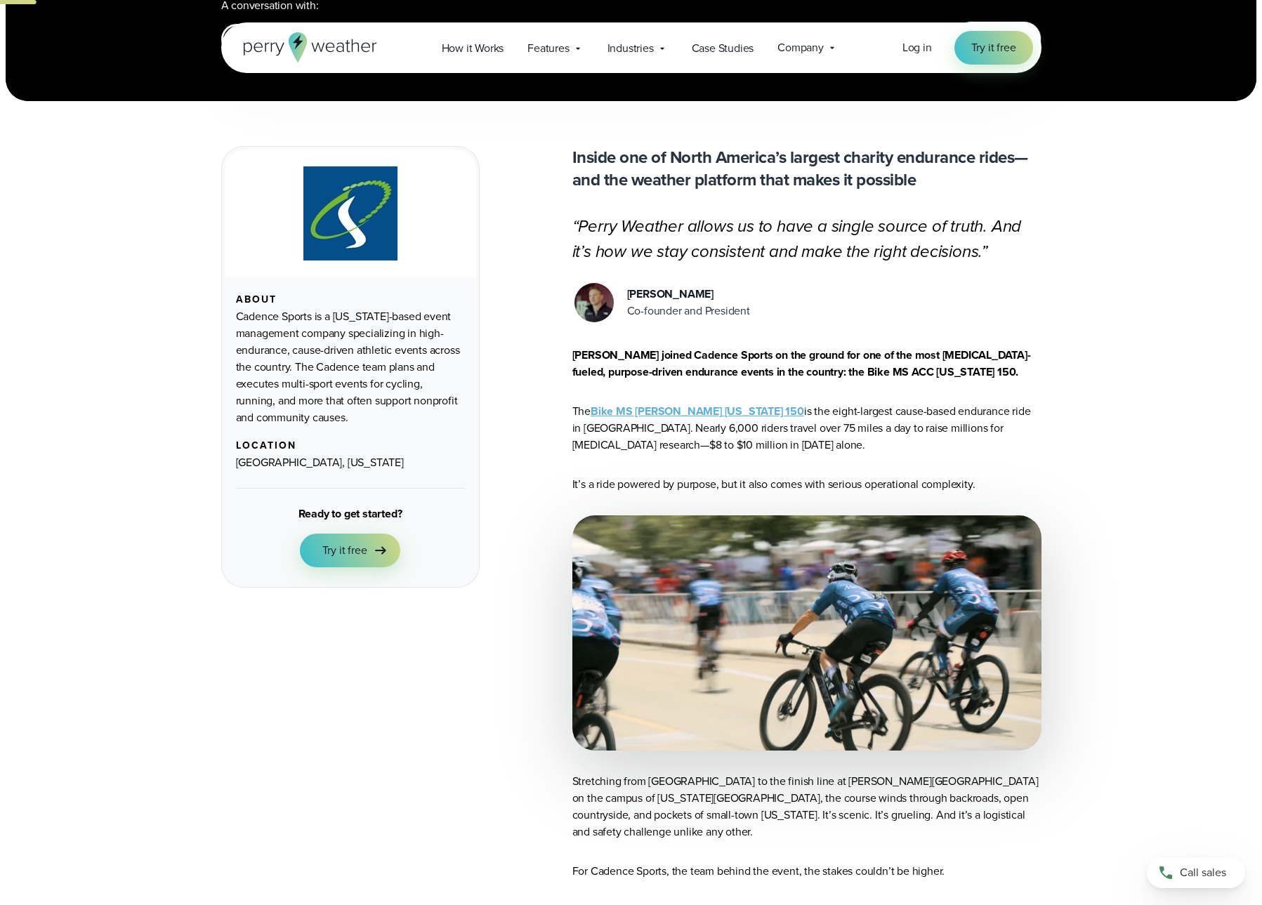
drag, startPoint x: 772, startPoint y: 318, endPoint x: 623, endPoint y: 298, distance: 150.9
click at [611, 299] on div "[PERSON_NAME] Co-founder and President" at bounding box center [806, 303] width 469 height 44
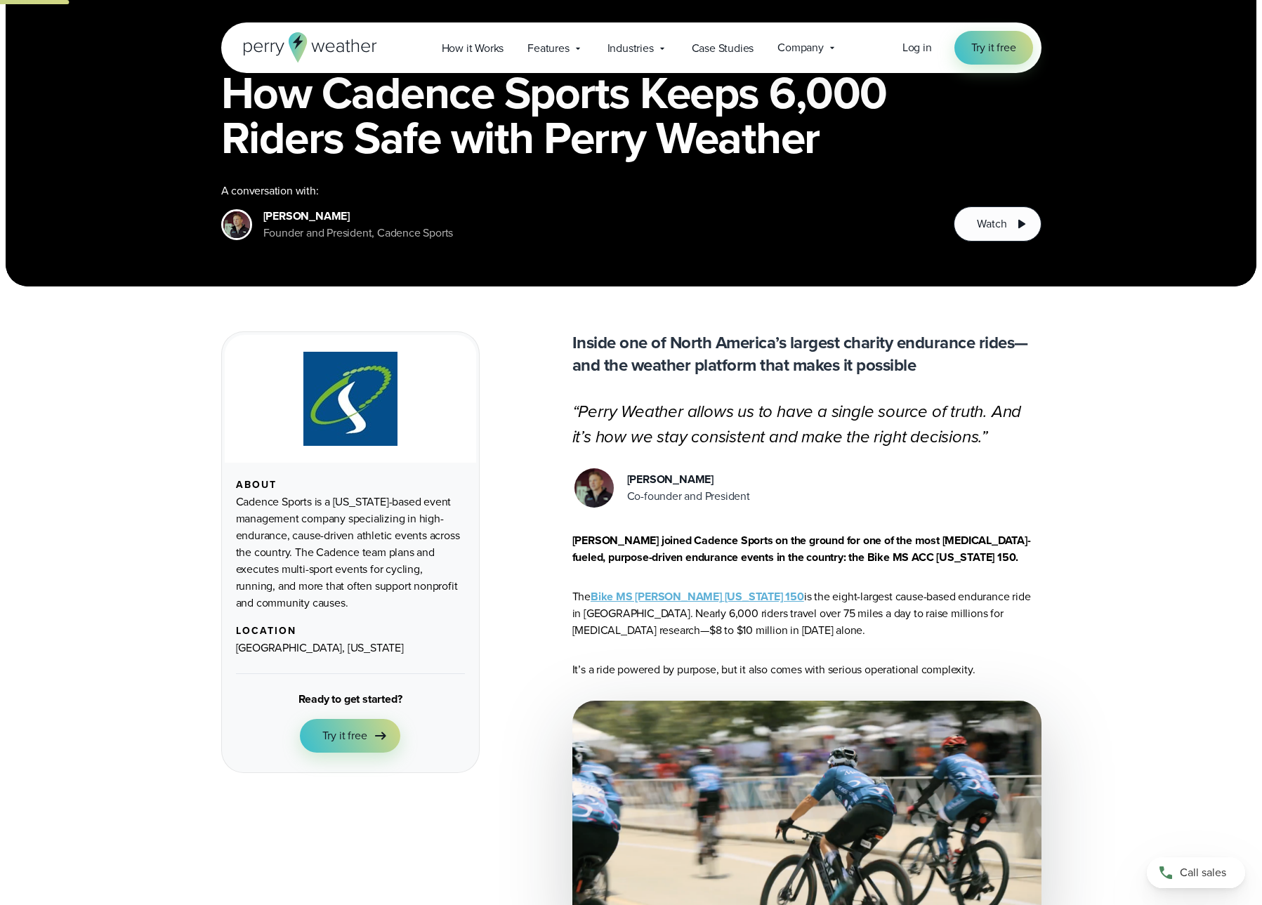
scroll to position [191, 0]
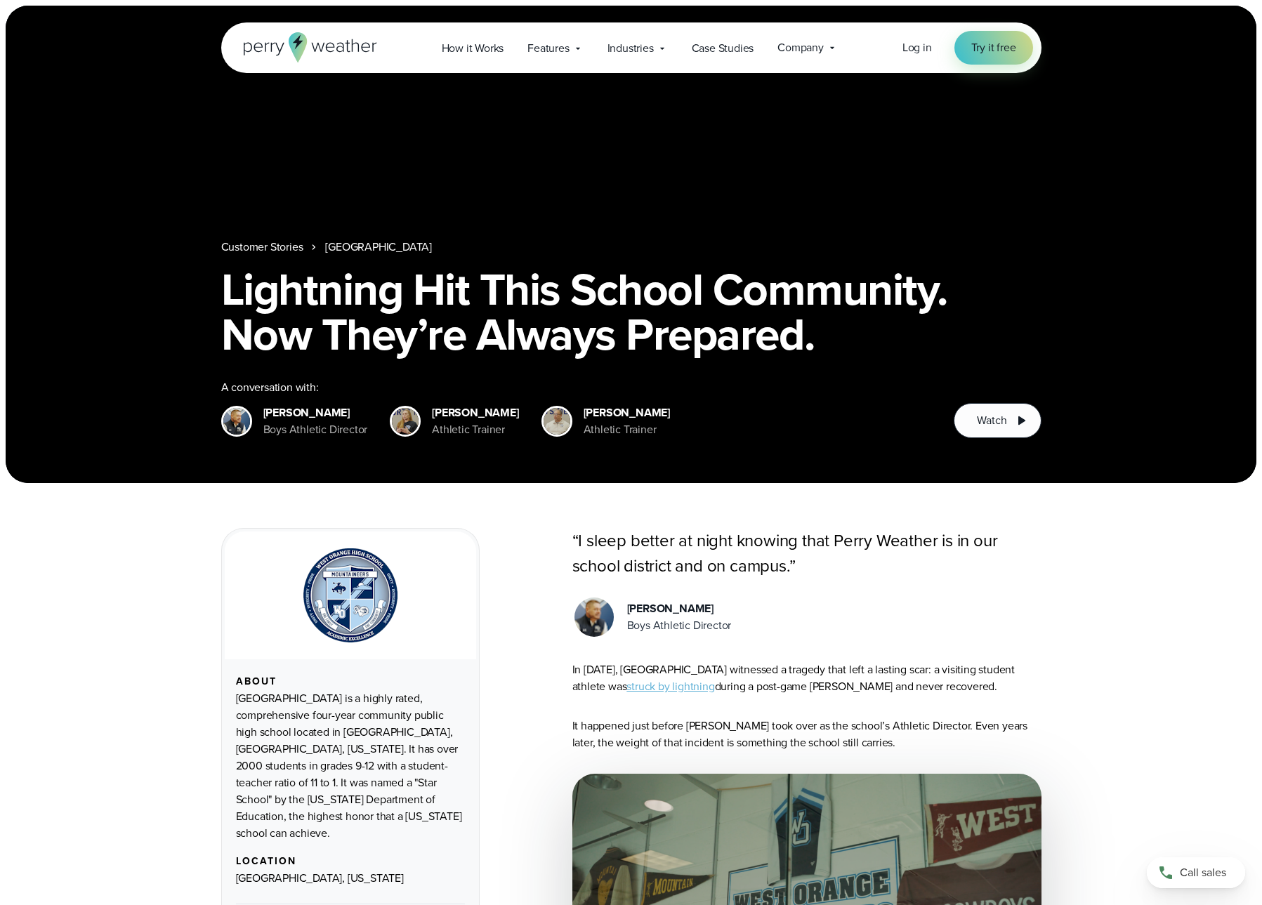
drag, startPoint x: 743, startPoint y: 641, endPoint x: 623, endPoint y: 611, distance: 122.9
copy div "[PERSON_NAME] Boys Athletic Director"
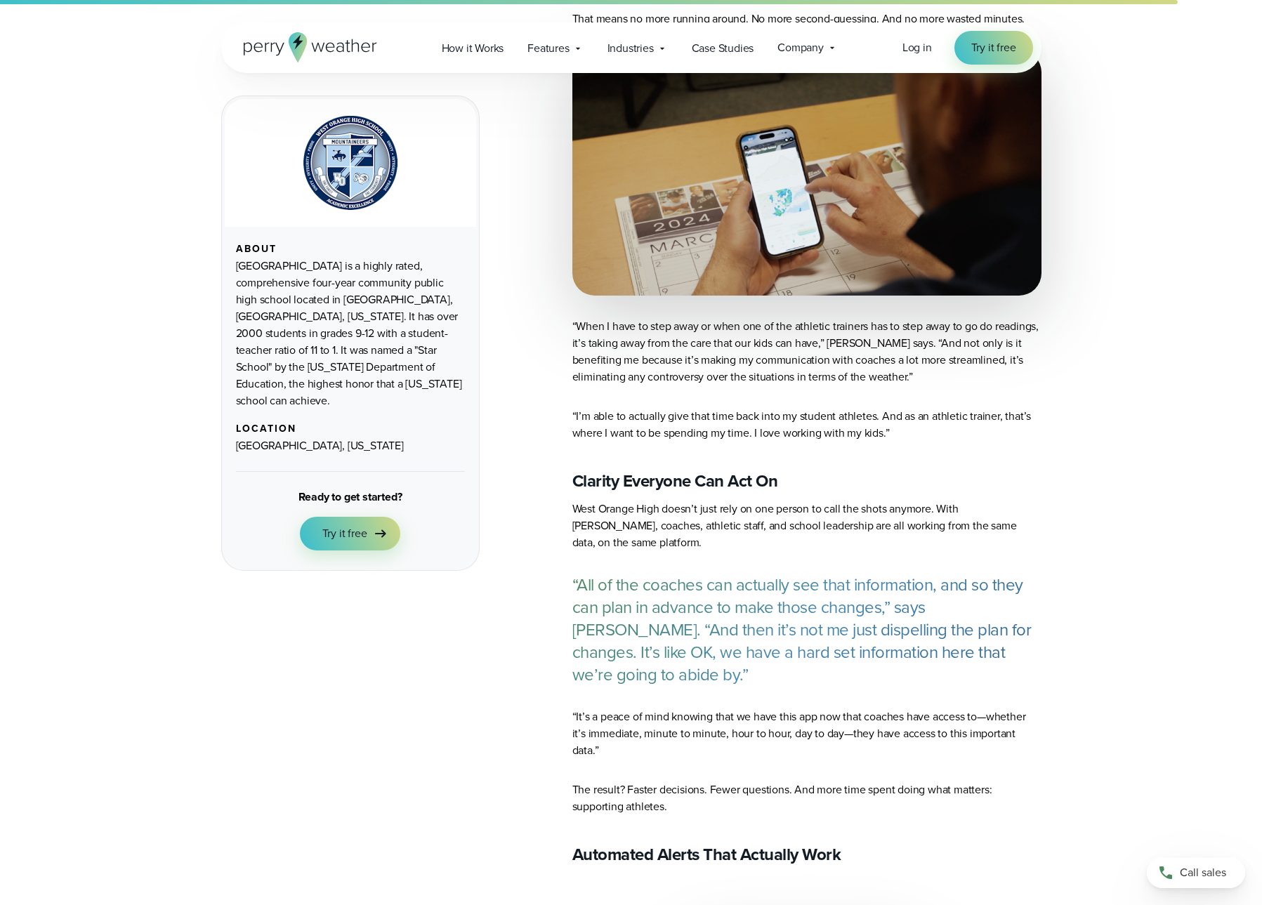
scroll to position [4010, 0]
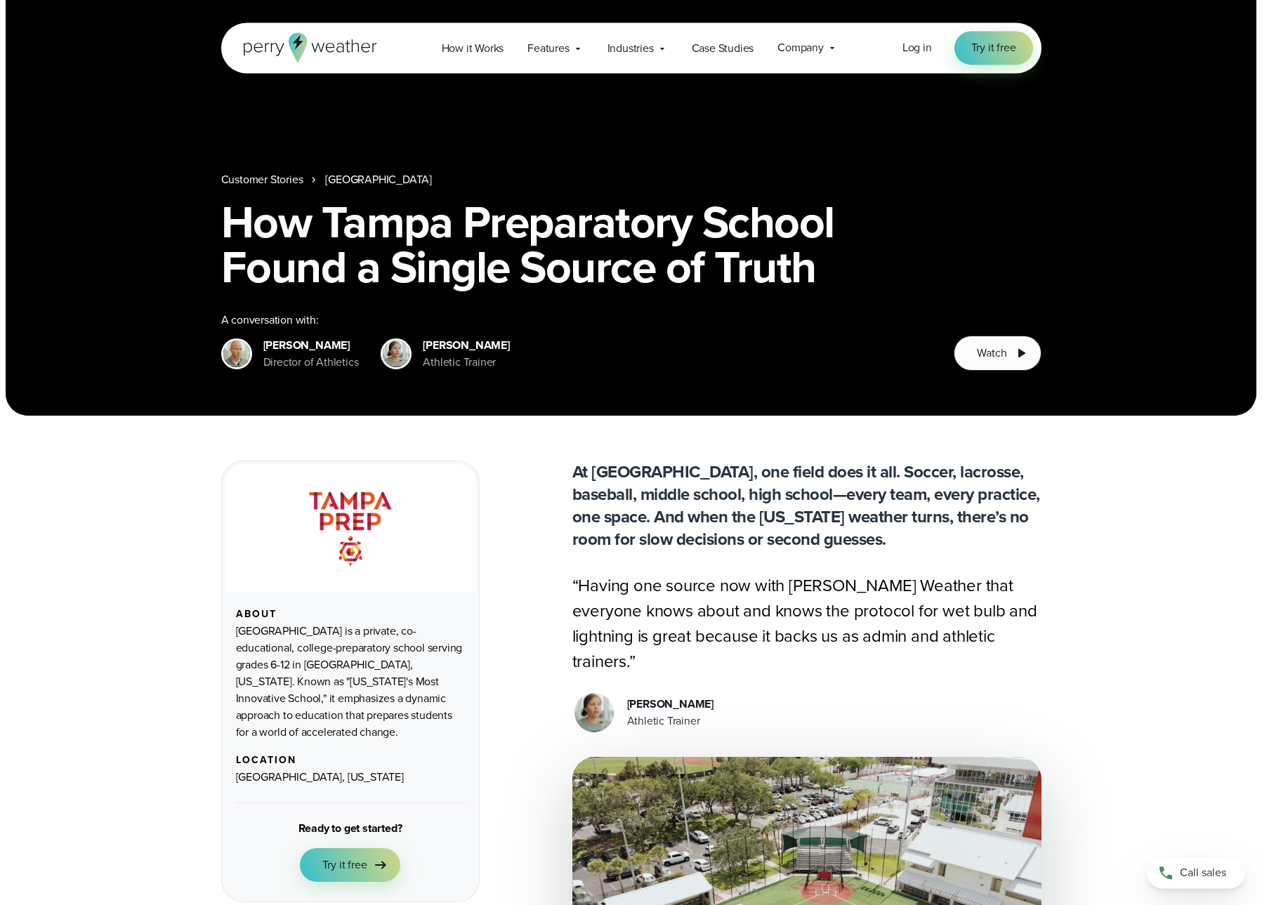
scroll to position [95, 0]
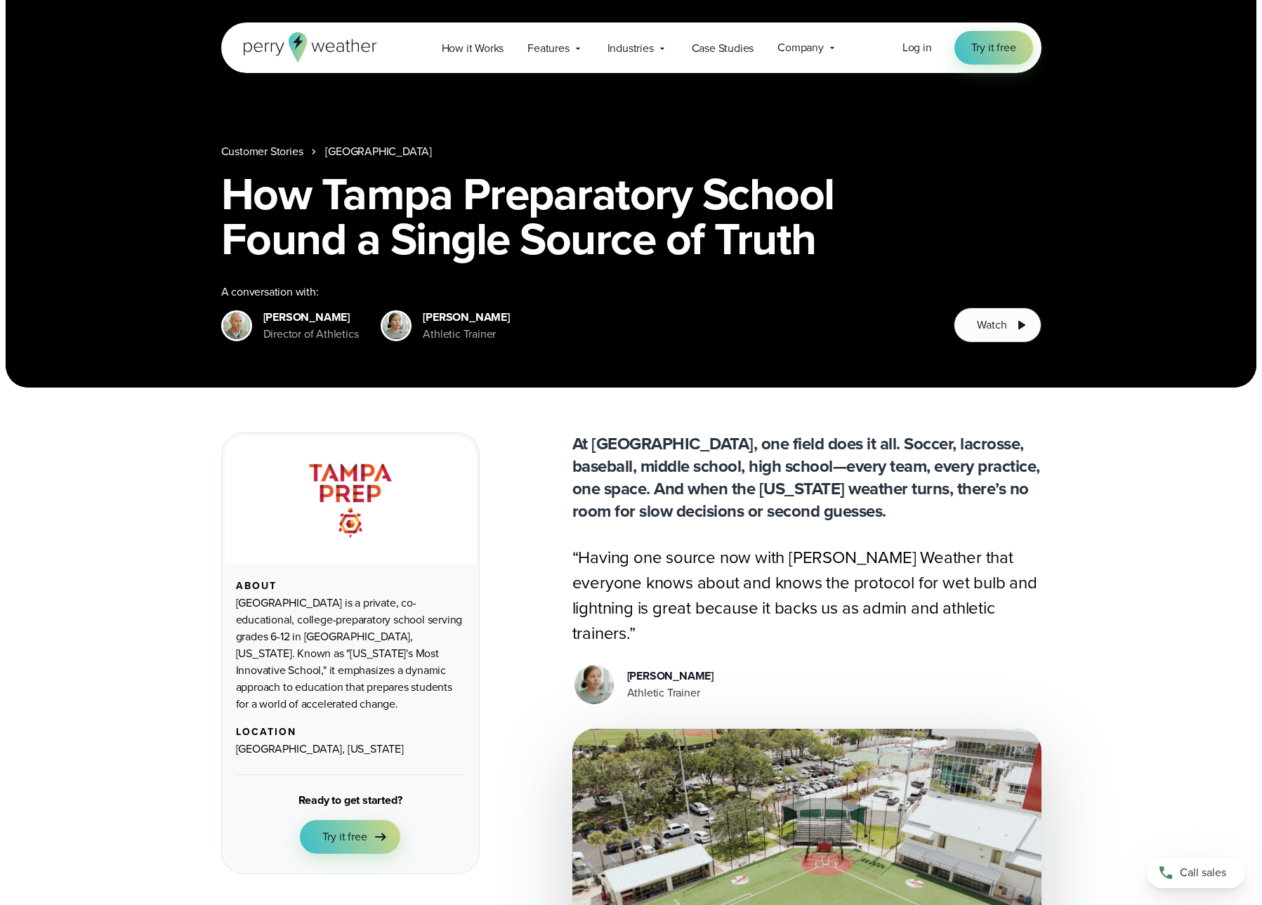
drag, startPoint x: 709, startPoint y: 668, endPoint x: 629, endPoint y: 649, distance: 82.2
click at [629, 663] on div "[PERSON_NAME] Athletic Trainer" at bounding box center [806, 685] width 469 height 44
copy div "Sara Wagner Athletic Trainer"
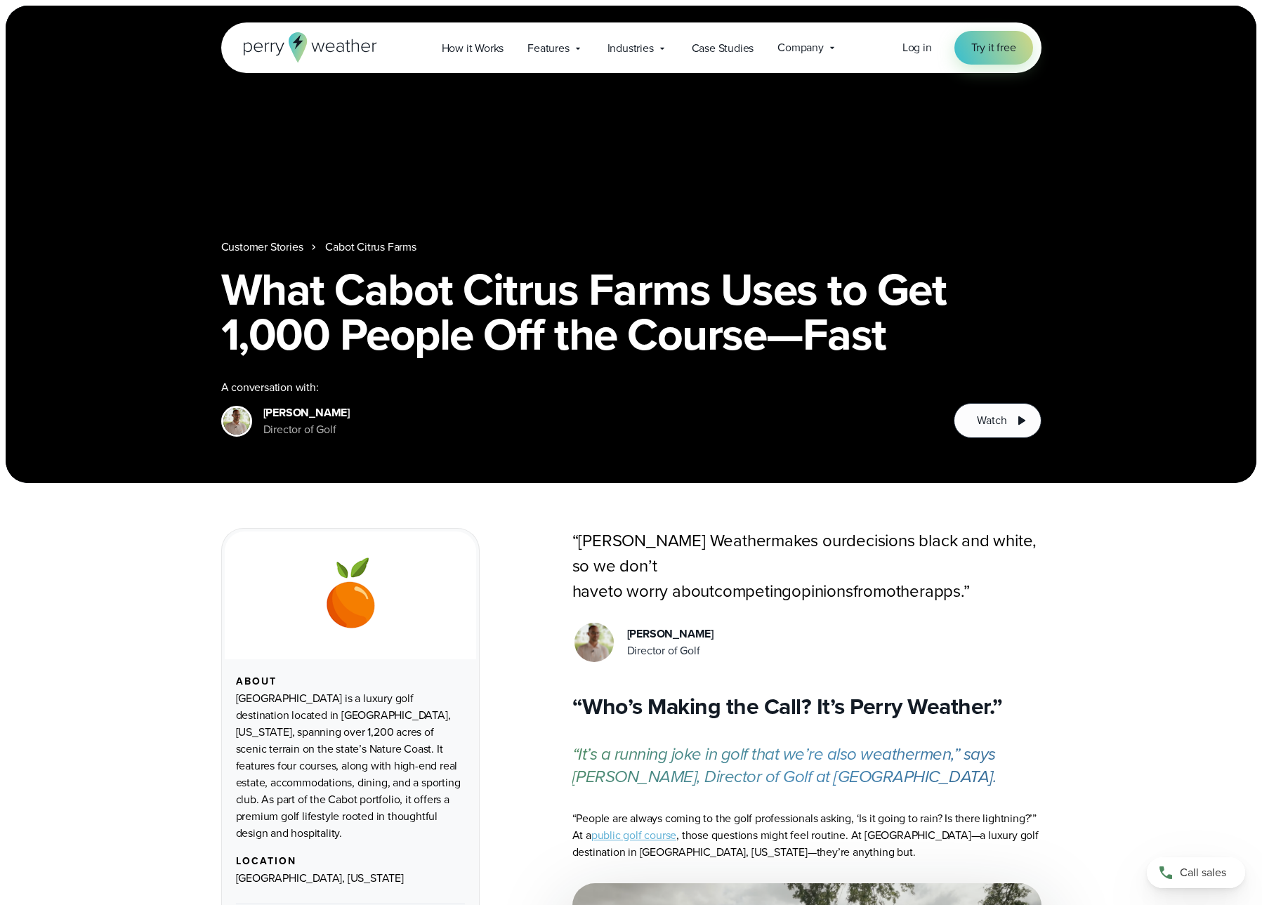
scroll to position [286, 0]
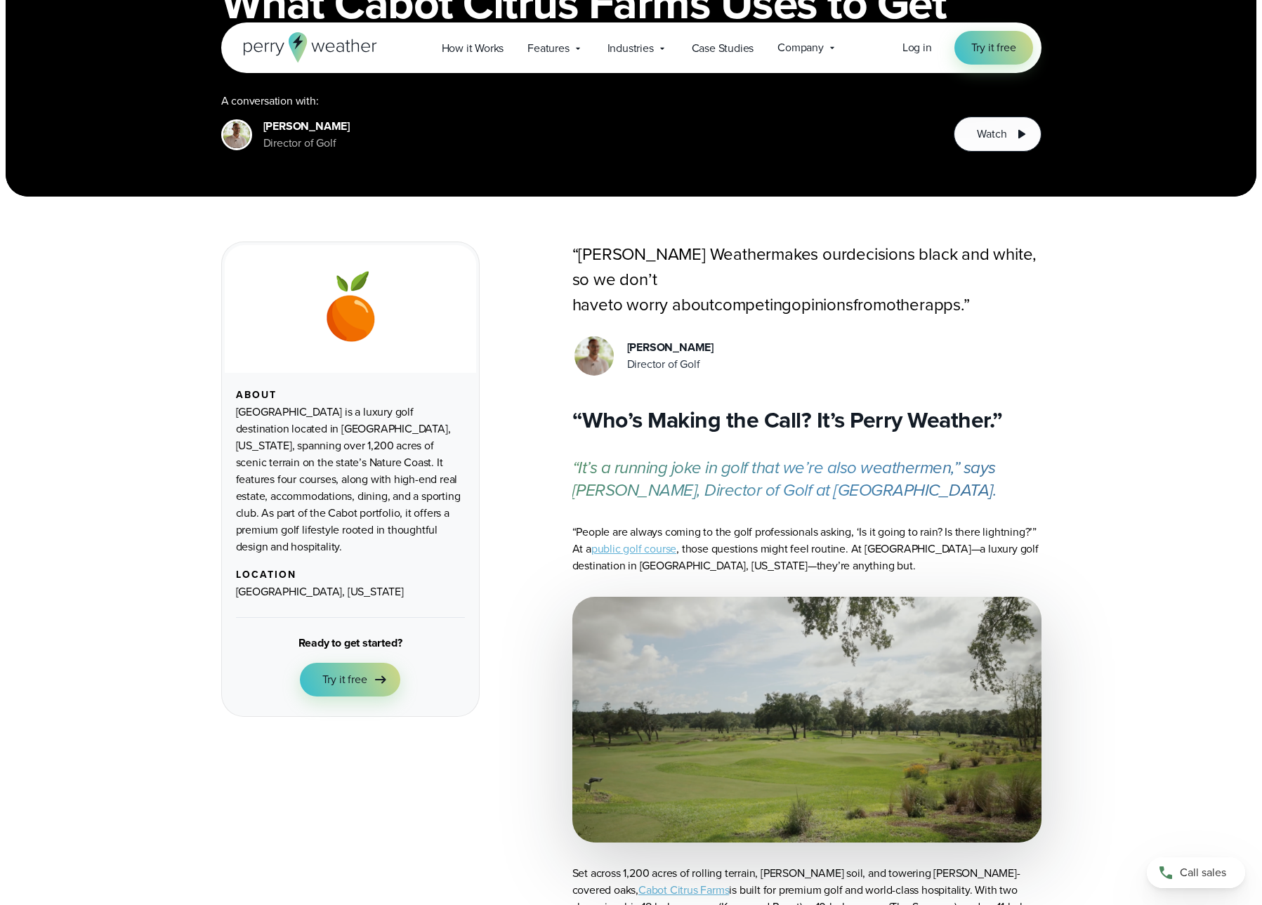
drag, startPoint x: 719, startPoint y: 331, endPoint x: 623, endPoint y: 322, distance: 96.7
click at [623, 334] on div "[PERSON_NAME] Director of Golf" at bounding box center [806, 356] width 469 height 44
copy div "[PERSON_NAME] Director of Golf"
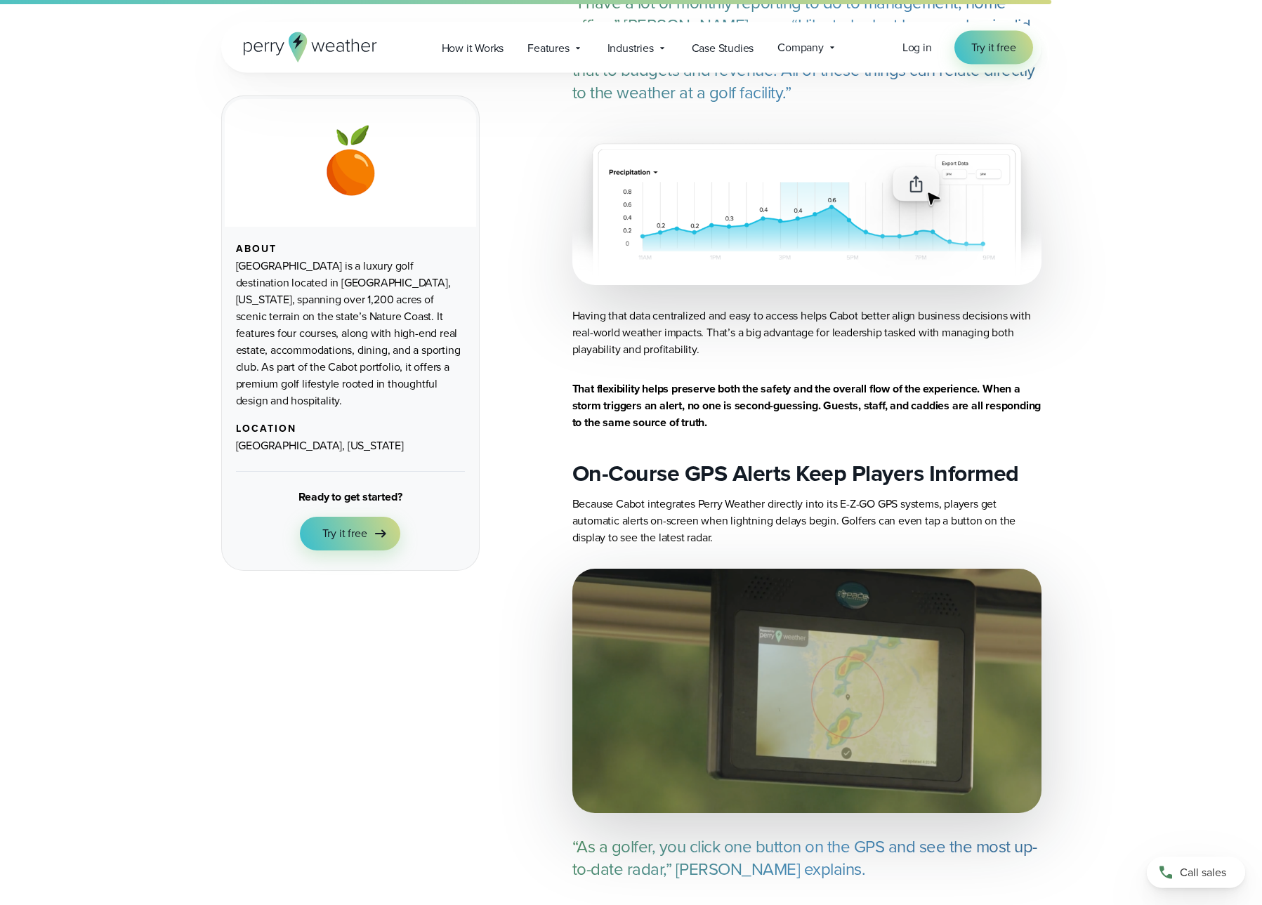
scroll to position [3628, 0]
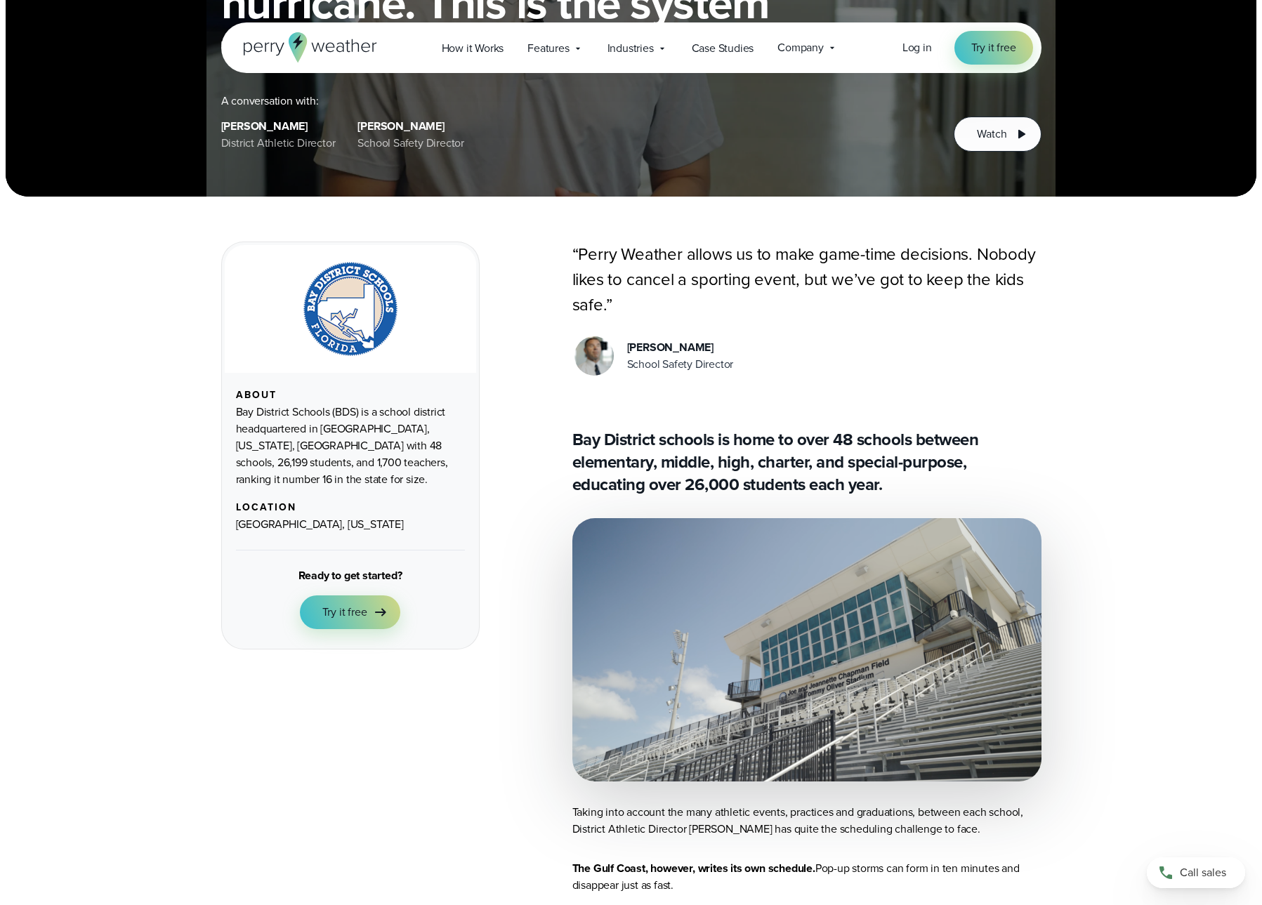
scroll to position [286, 0]
drag, startPoint x: 746, startPoint y: 380, endPoint x: 628, endPoint y: 350, distance: 121.7
copy div "[PERSON_NAME] School Safety Director"
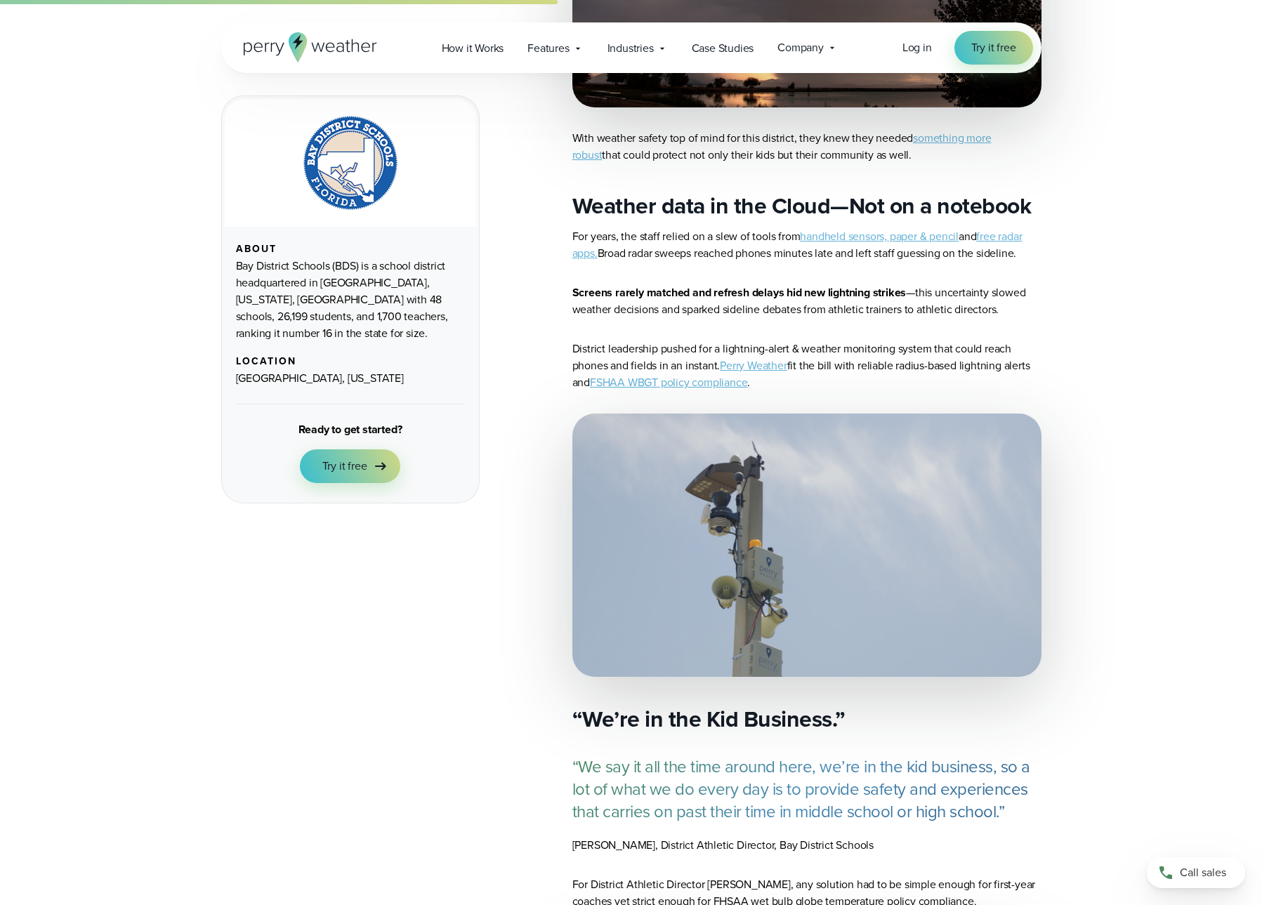
scroll to position [1814, 0]
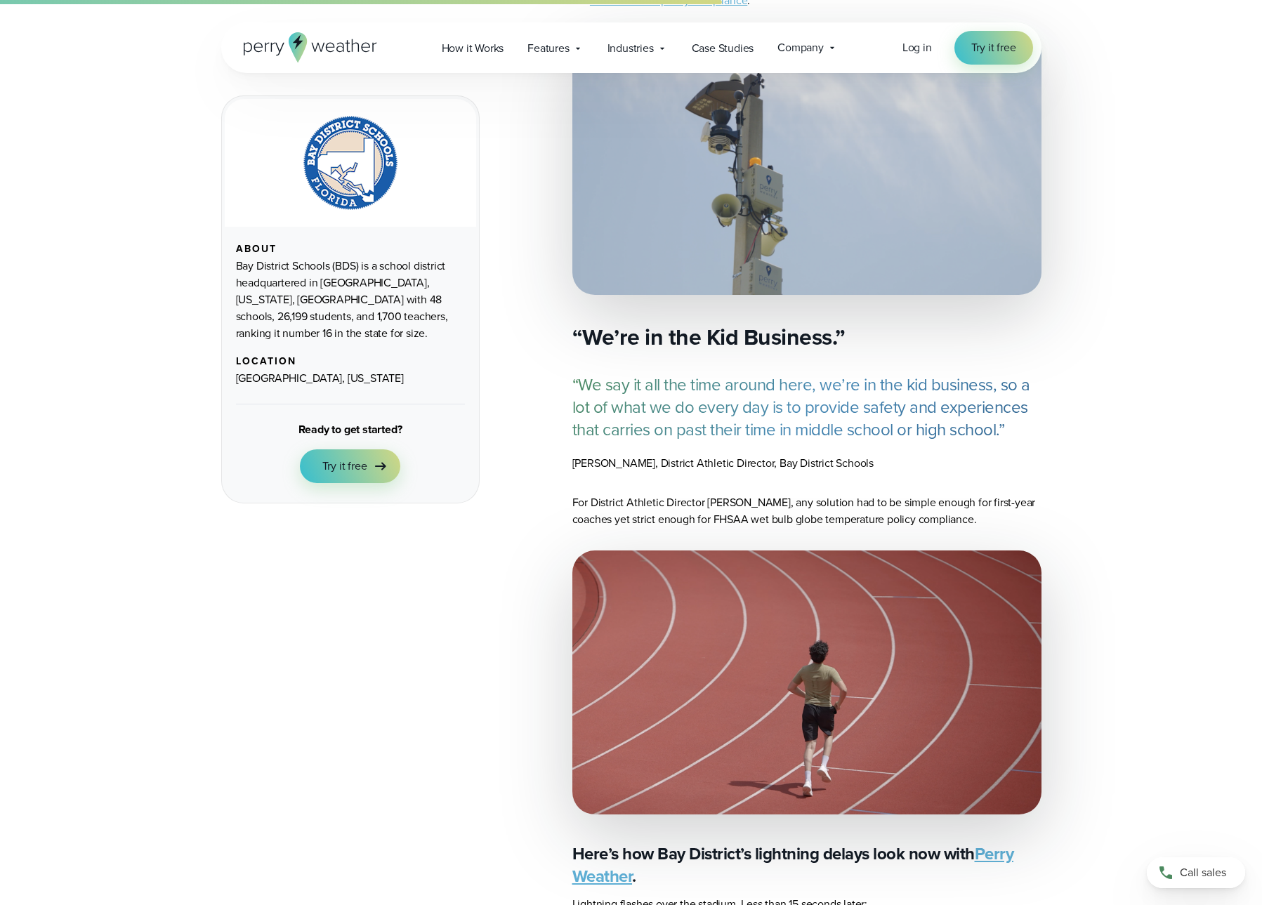
click at [809, 463] on cite "Josh Laatsch, District Athletic Director, Bay District Schools" at bounding box center [806, 463] width 469 height 17
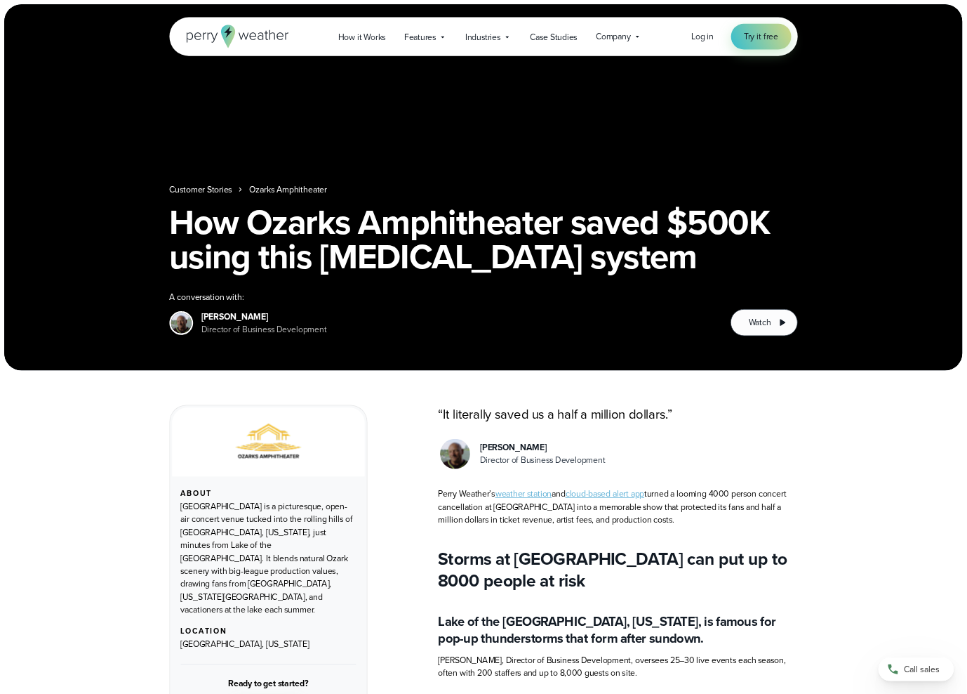
scroll to position [382, 0]
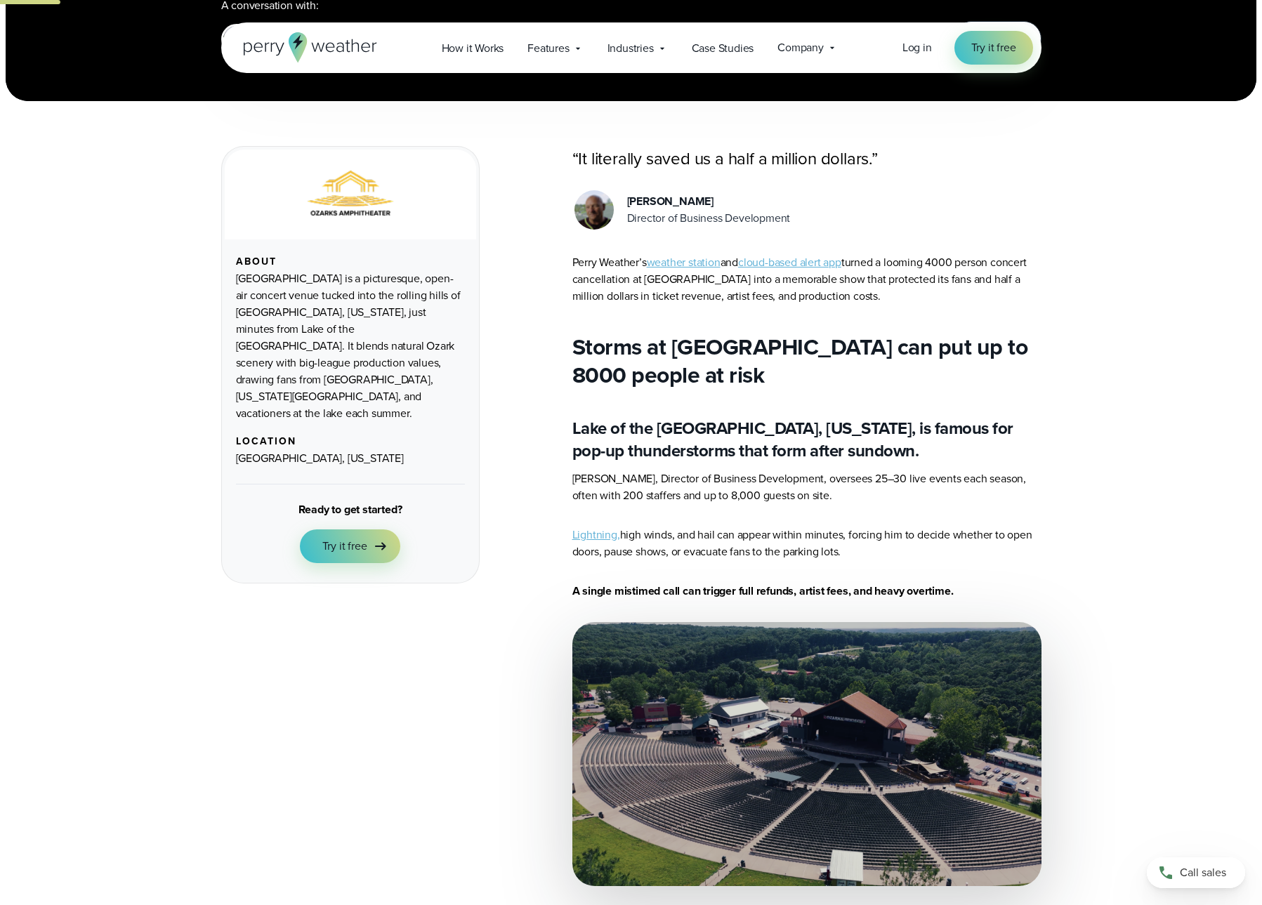
drag, startPoint x: 816, startPoint y: 221, endPoint x: 625, endPoint y: 205, distance: 192.3
click at [625, 205] on div "Tom Abbott Director of Business Development" at bounding box center [806, 210] width 469 height 44
copy div "Tom Abbott Director of Business Development"
drag, startPoint x: 236, startPoint y: 279, endPoint x: 315, endPoint y: 282, distance: 79.4
click at [310, 282] on div "Ozarks Amphitheater is a picturesque, open-air concert venue tucked into the ro…" at bounding box center [350, 346] width 229 height 152
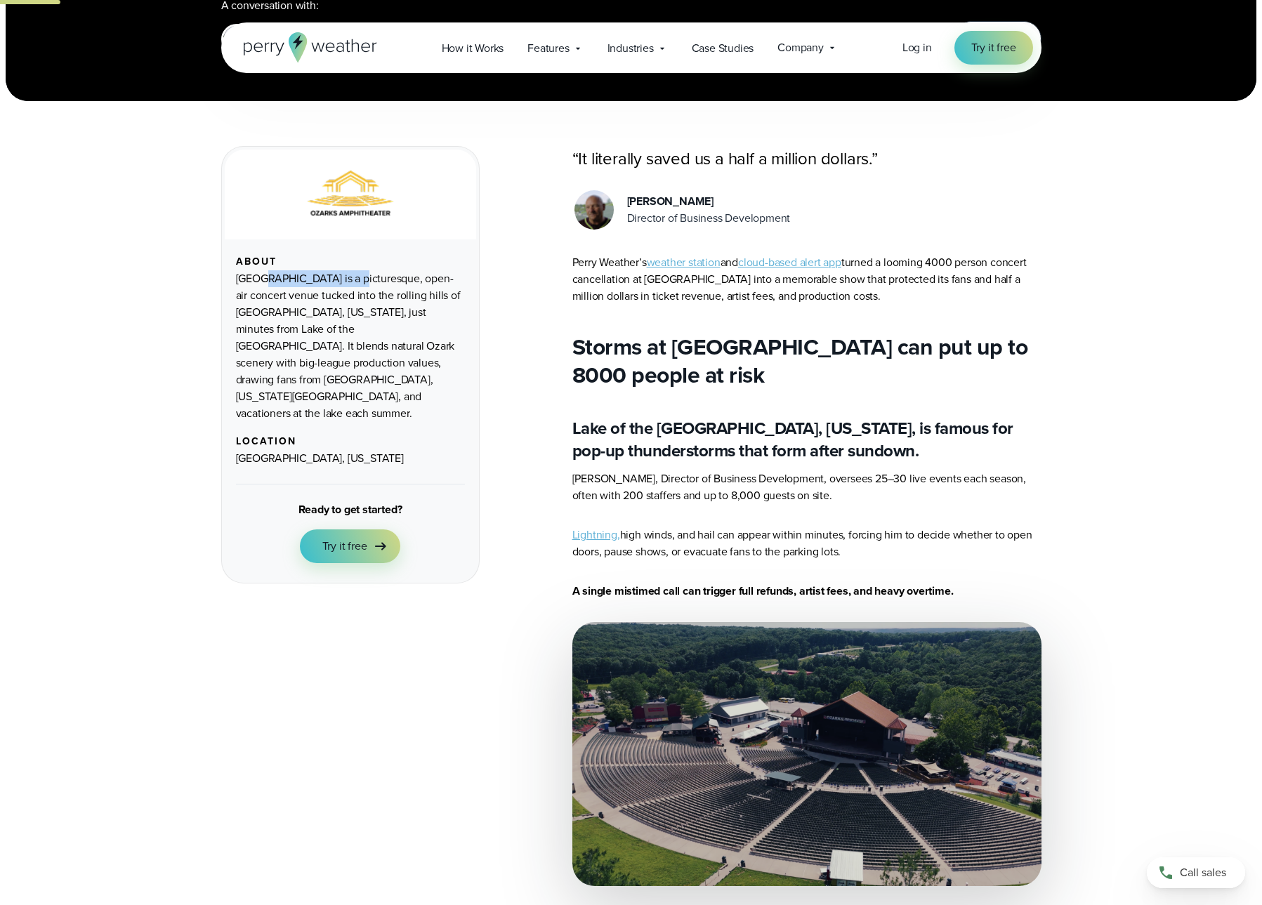
drag, startPoint x: 337, startPoint y: 280, endPoint x: 225, endPoint y: 279, distance: 111.6
click at [225, 279] on div "About Ozarks Amphitheater is a picturesque, open-air concert venue tucked into …" at bounding box center [350, 357] width 251 height 414
copy div "Ozarks Amphitheater"
click at [597, 210] on img at bounding box center [593, 209] width 39 height 39
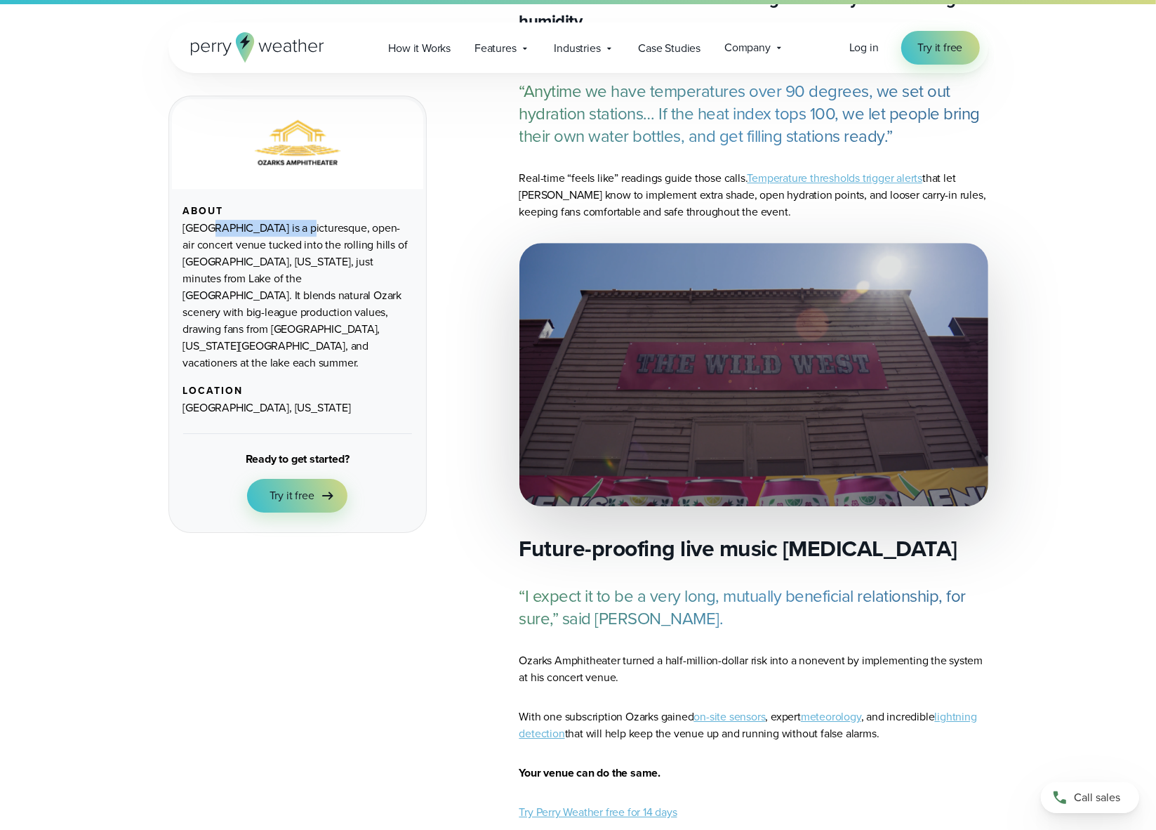
scroll to position [4118, 0]
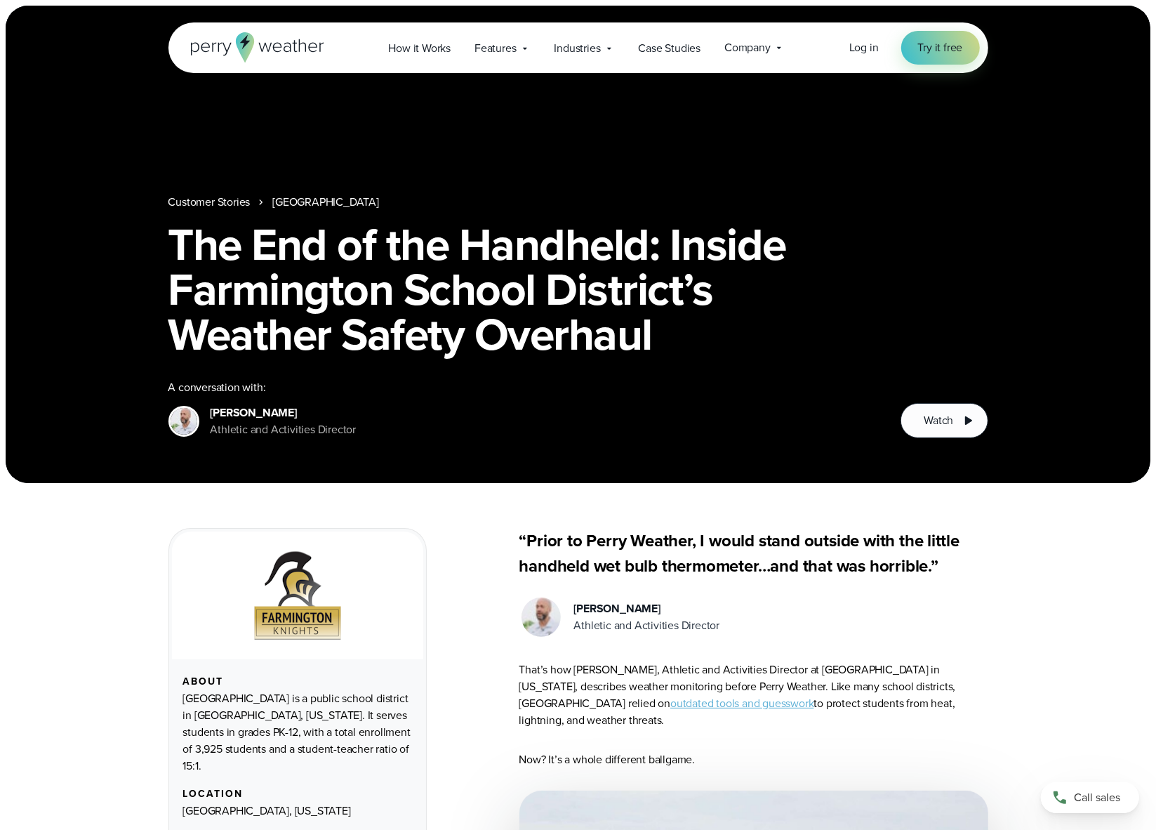
scroll to position [103, 0]
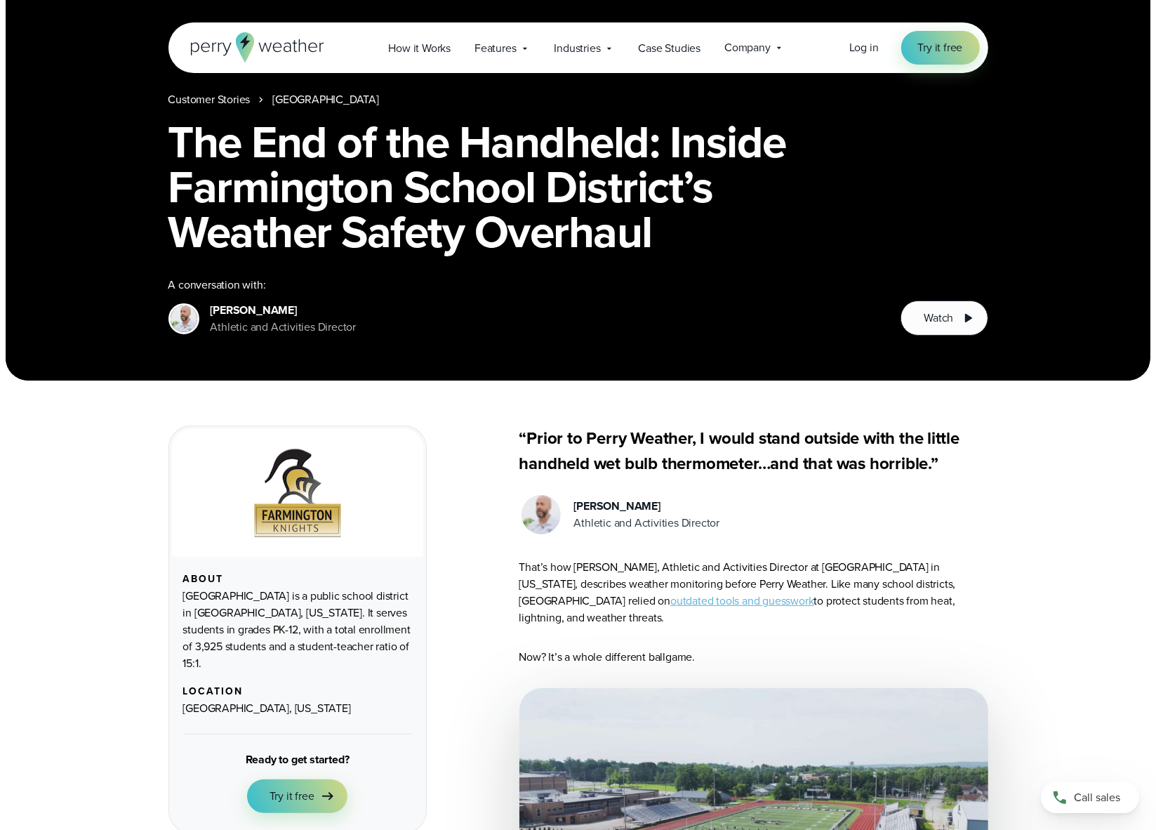
drag, startPoint x: 730, startPoint y: 522, endPoint x: 553, endPoint y: 499, distance: 179.0
click at [553, 499] on div "Chad Mills Athletic and Activities Director" at bounding box center [754, 515] width 469 height 44
copy div "Chad Mills Athletic and Activities Director"
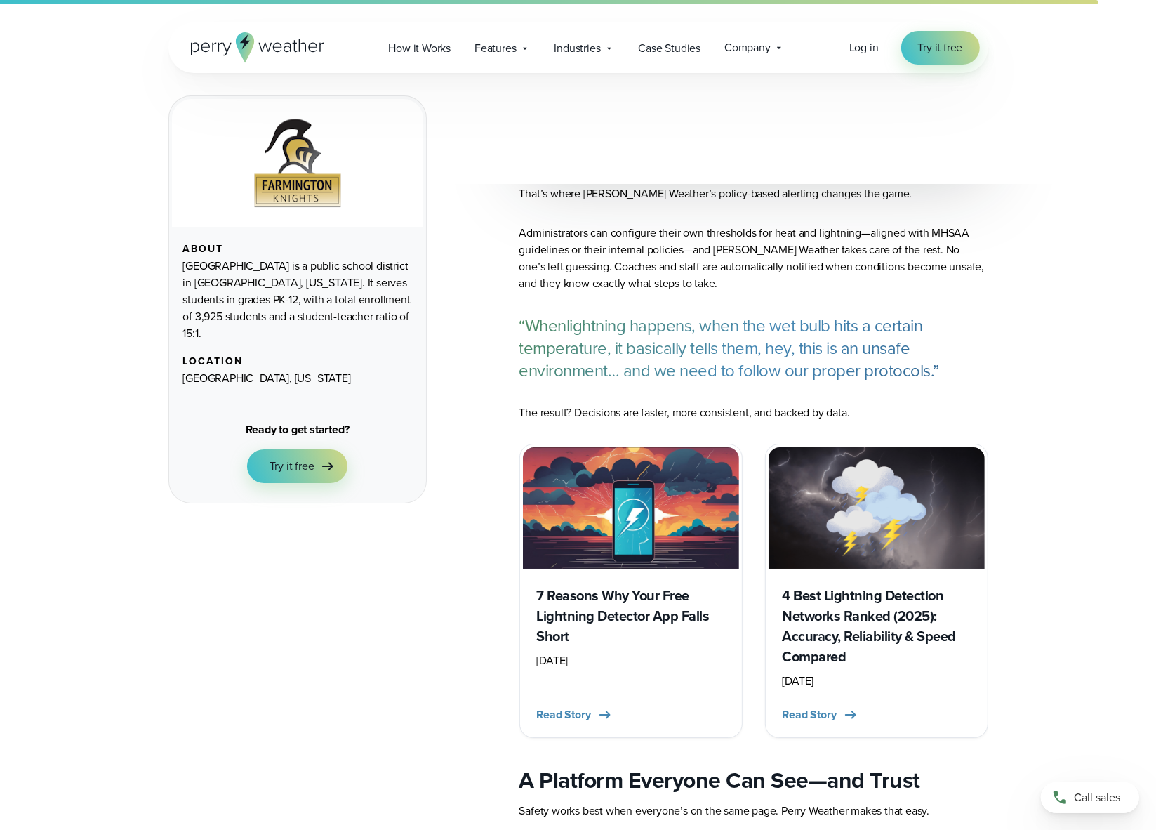
scroll to position [4530, 0]
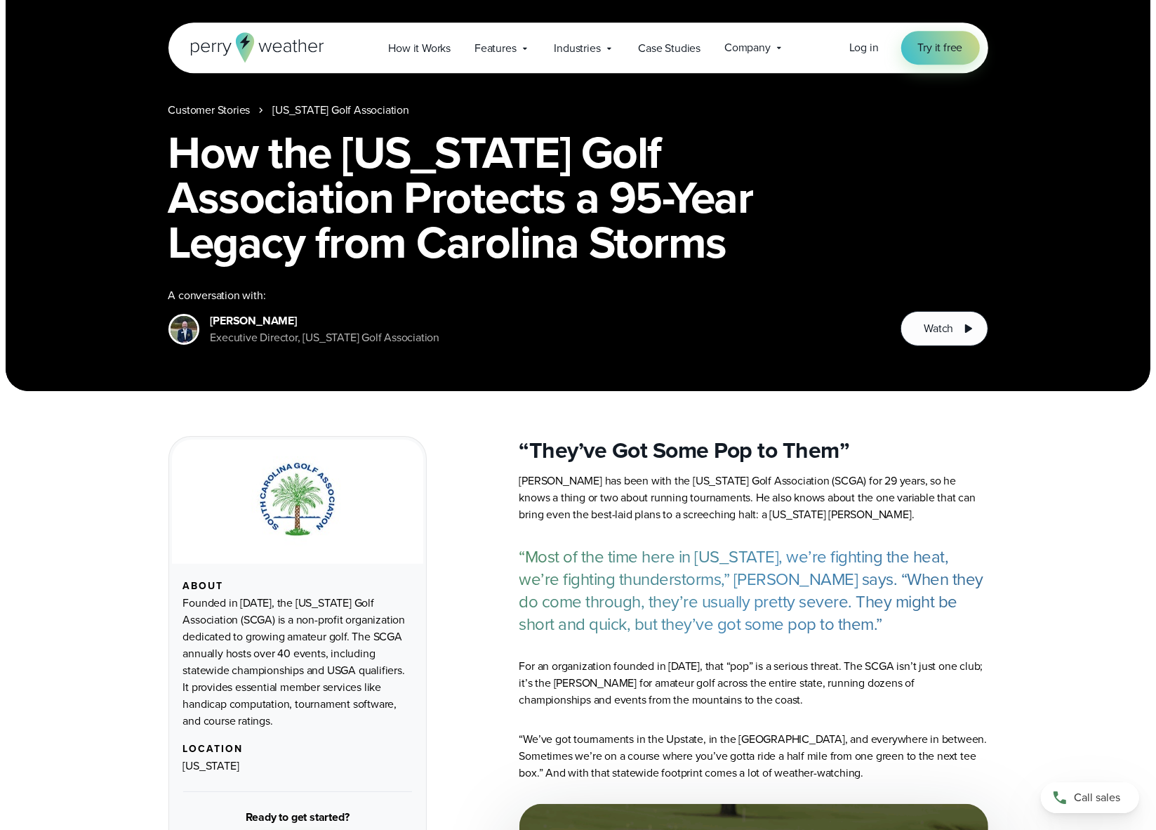
scroll to position [206, 0]
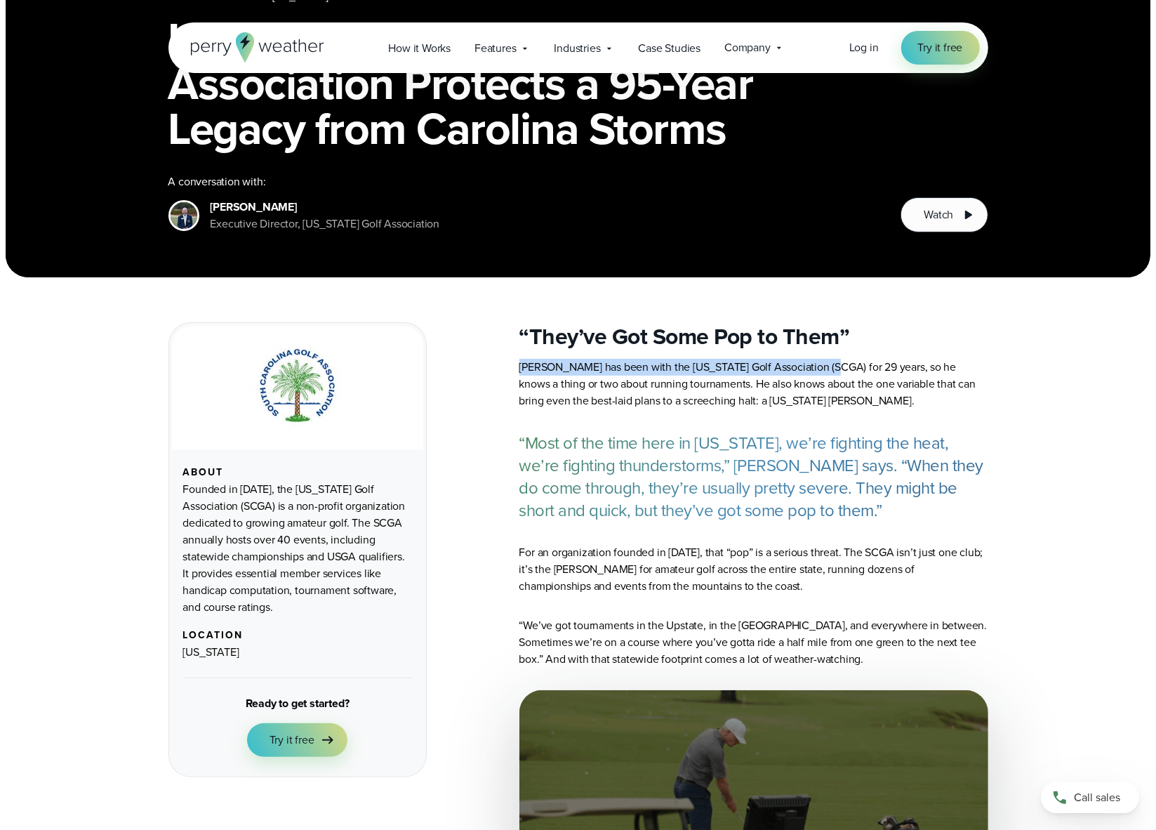
drag, startPoint x: 516, startPoint y: 364, endPoint x: 813, endPoint y: 372, distance: 297.1
copy p "[PERSON_NAME] has been with the [US_STATE] Golf Association"
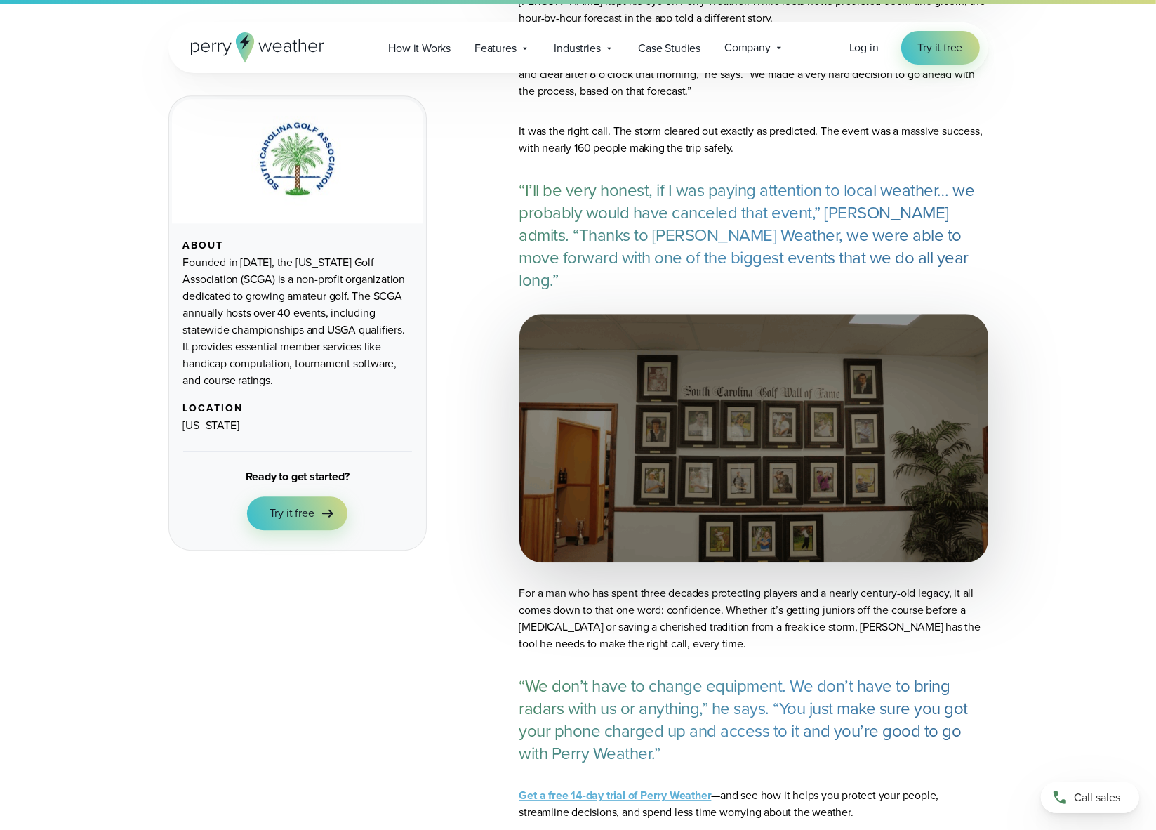
scroll to position [3398, 0]
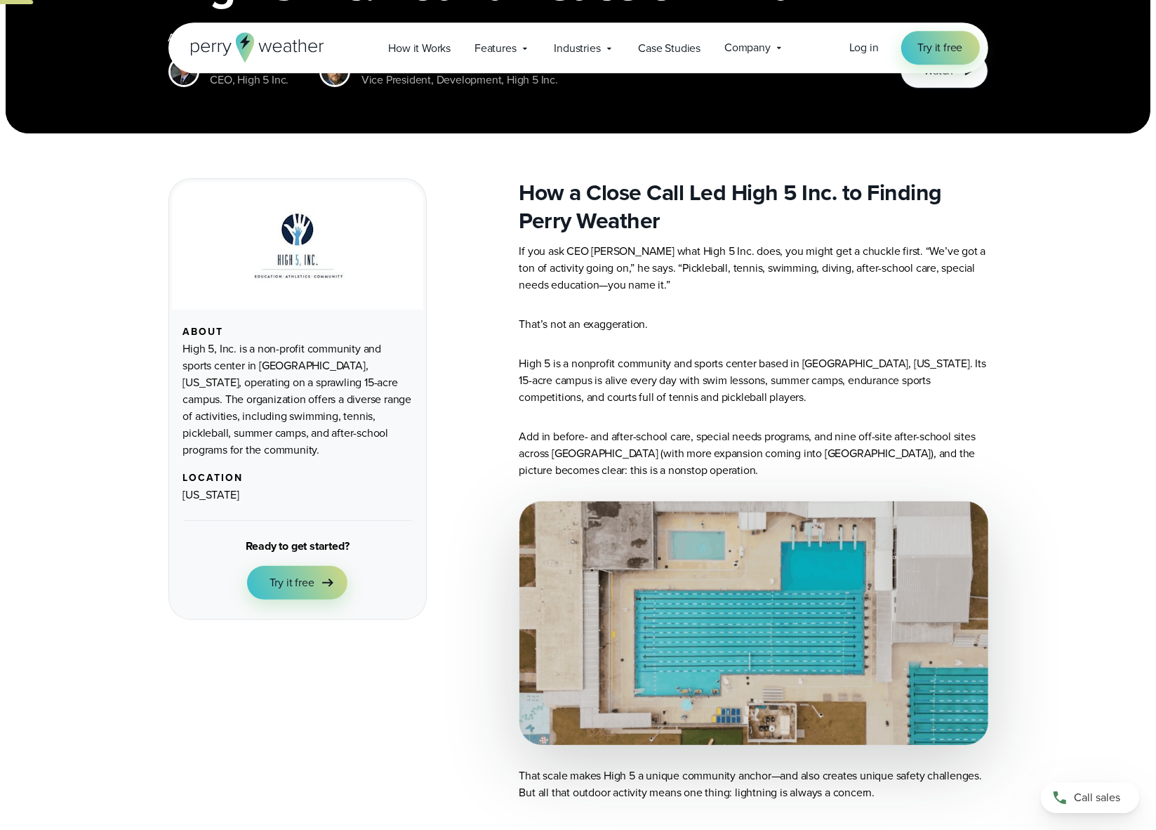
scroll to position [411, 0]
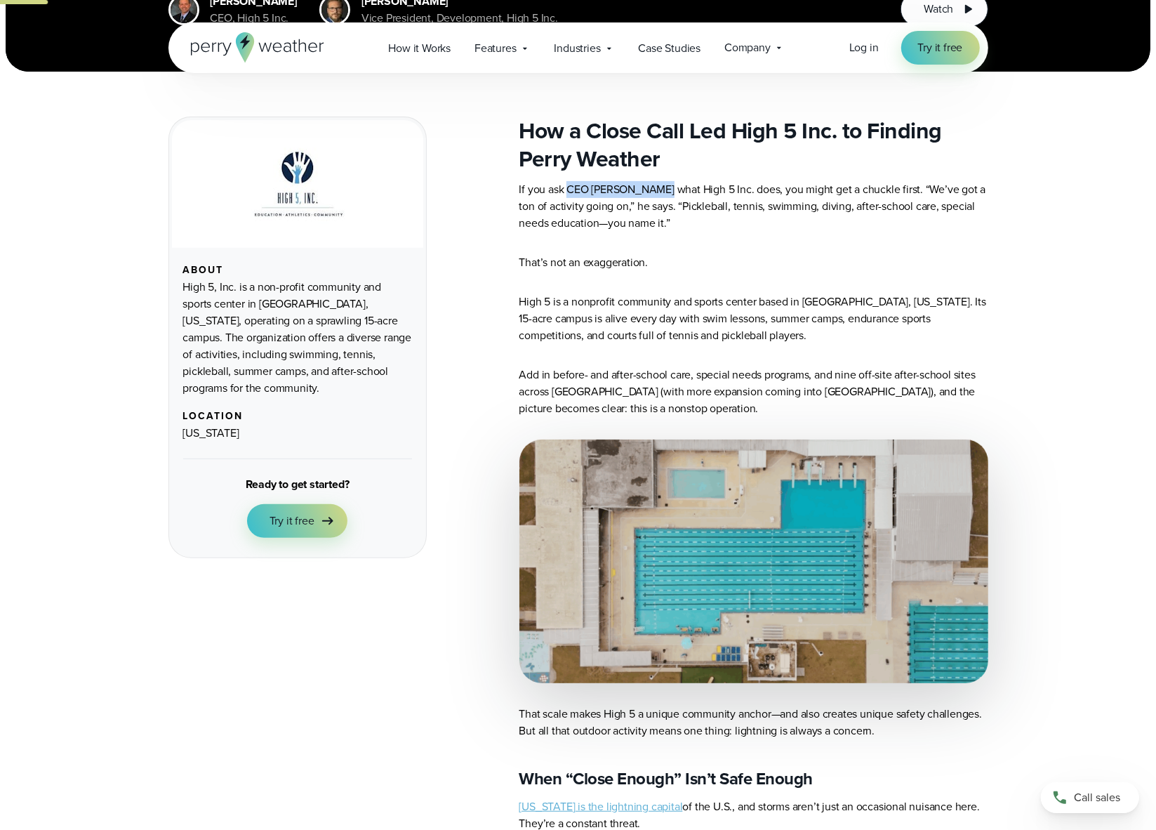
drag, startPoint x: 567, startPoint y: 192, endPoint x: 663, endPoint y: 187, distance: 95.6
click at [663, 187] on p "If you ask CEO Chuck Burgess what High 5 Inc. does, you might get a chuckle fir…" at bounding box center [754, 206] width 469 height 51
copy p "CEO Chuck Burgess"
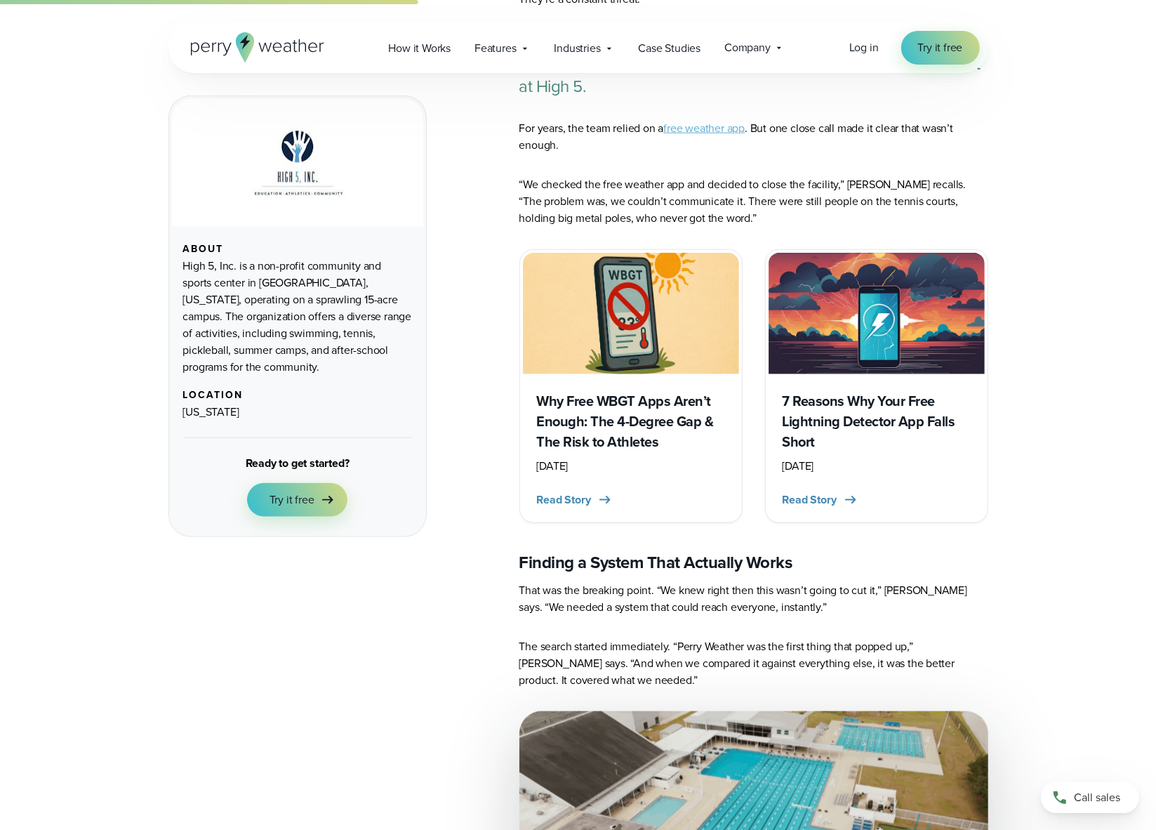
scroll to position [1029, 0]
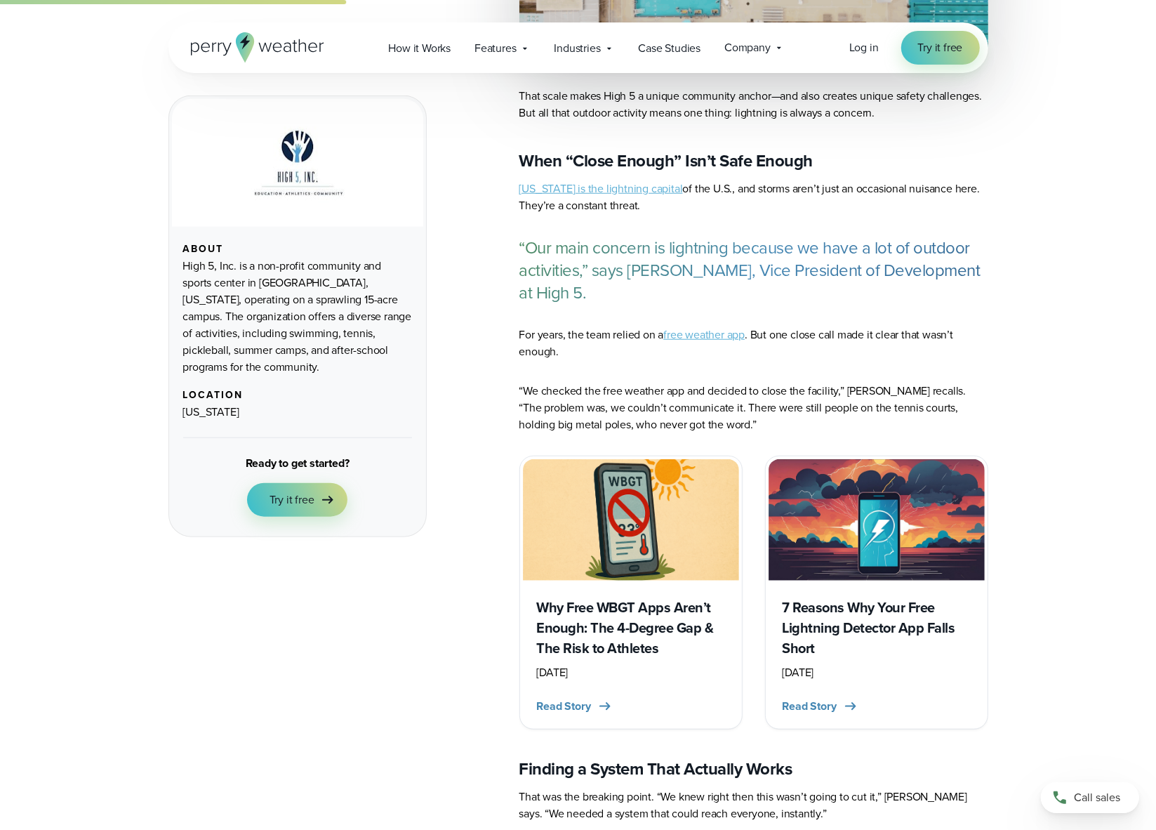
drag, startPoint x: 630, startPoint y: 273, endPoint x: 583, endPoint y: 296, distance: 53.1
click at [583, 296] on p "“Our main concern is lightning because we have a lot of outdoor activities,” sa…" at bounding box center [754, 270] width 469 height 67
drag, startPoint x: 628, startPoint y: 271, endPoint x: 582, endPoint y: 293, distance: 50.6
click at [582, 293] on p "“Our main concern is lightning because we have a lot of outdoor activities,” sa…" at bounding box center [754, 270] width 469 height 67
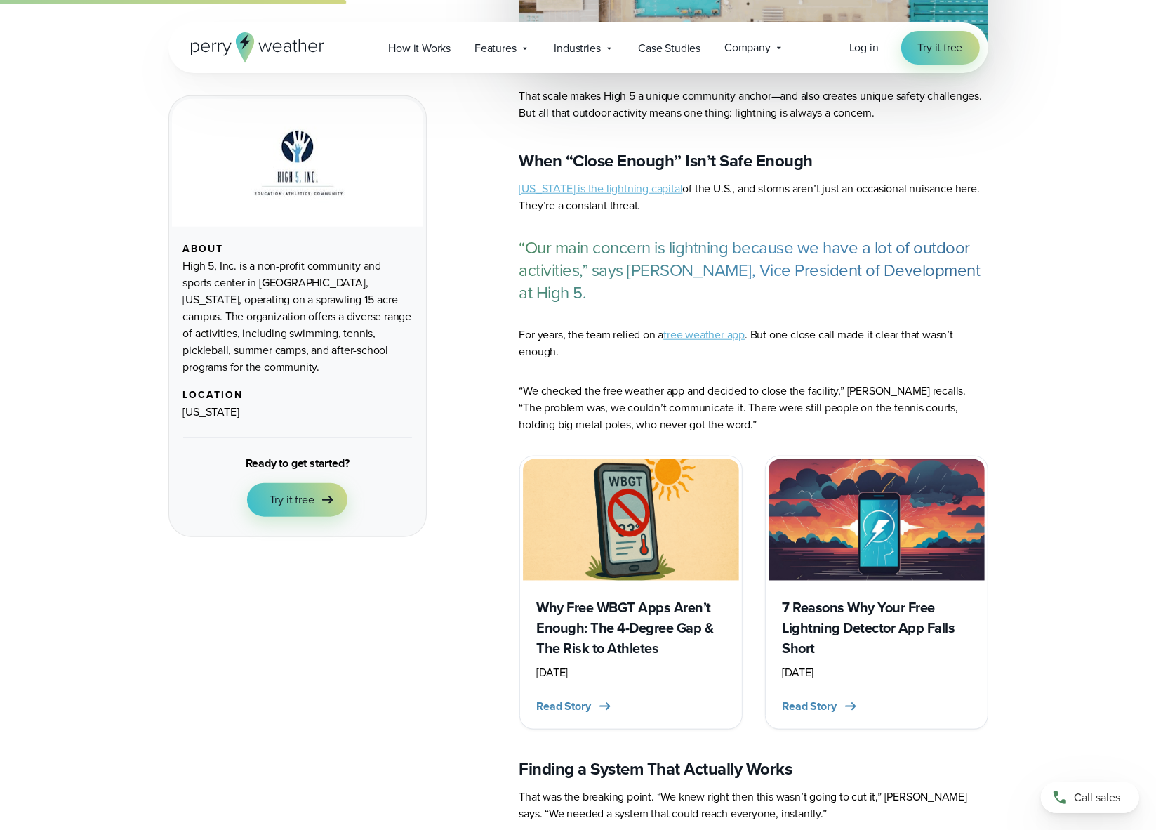
copy p "Patrick Skidmore, Vice President of Development at High 5"
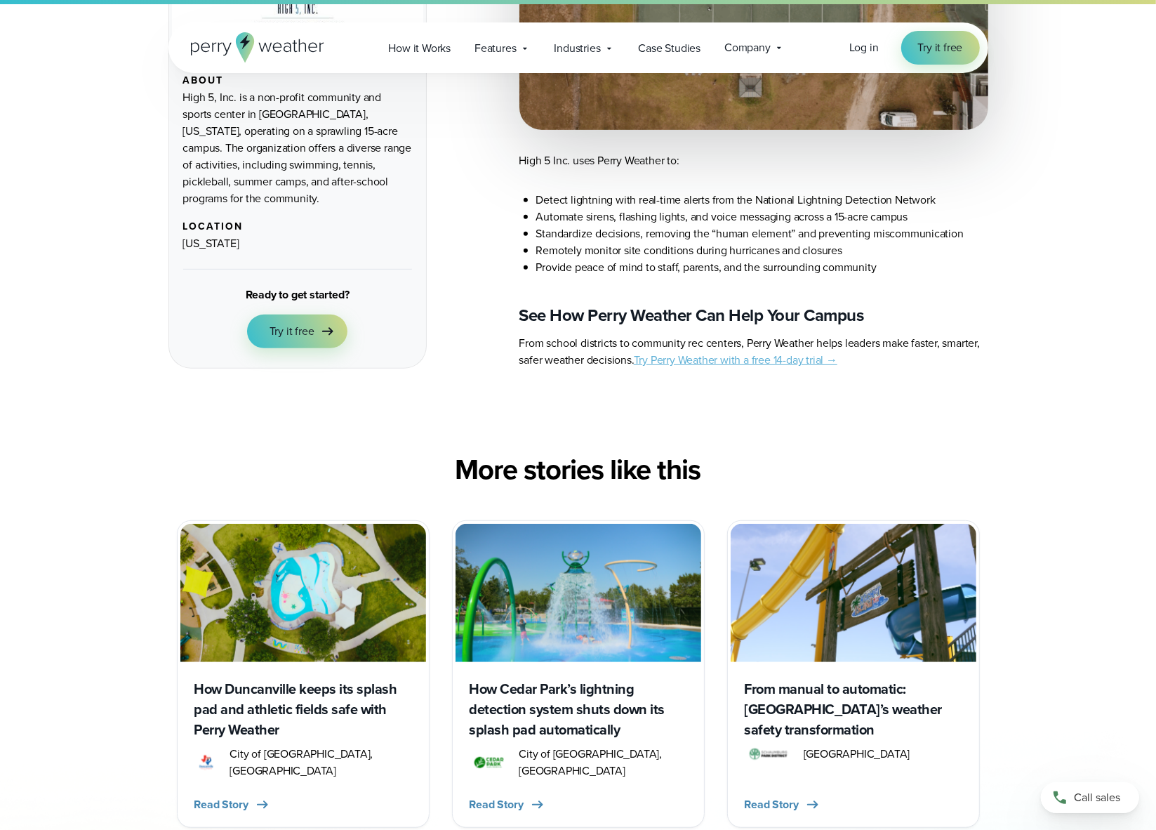
scroll to position [5766, 0]
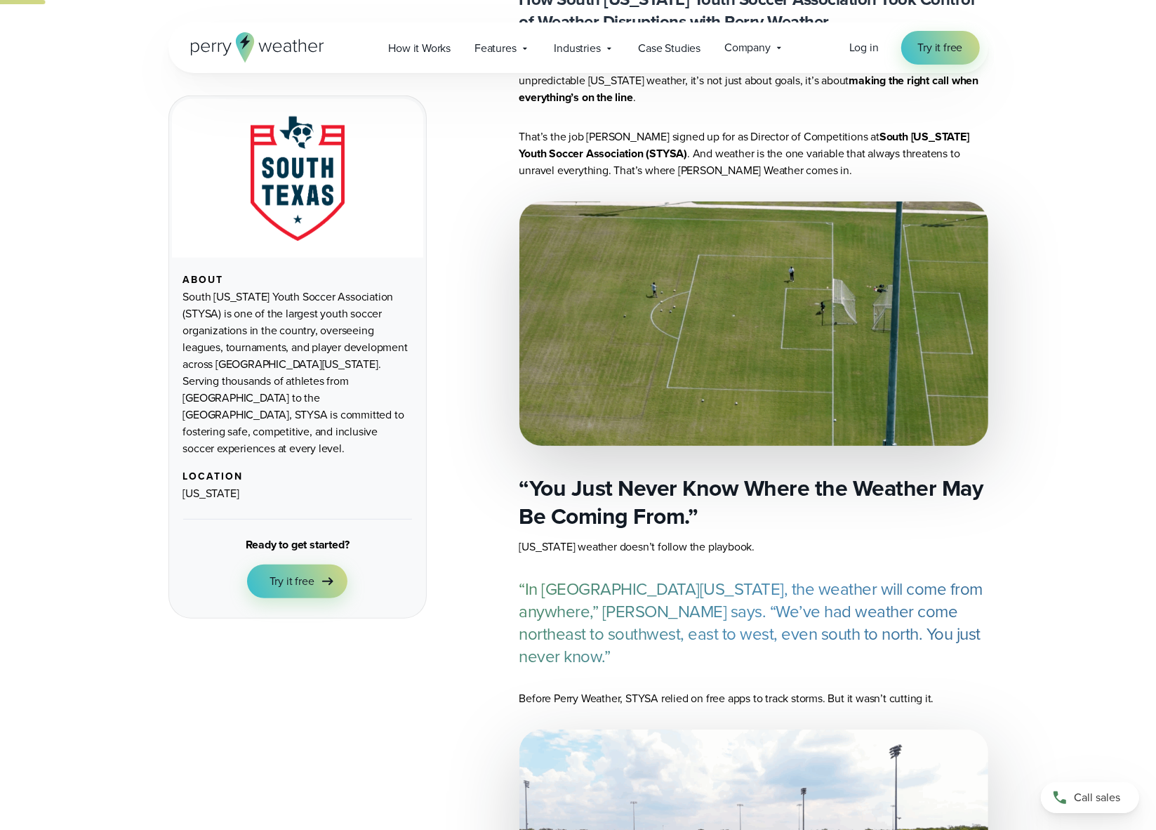
scroll to position [206, 0]
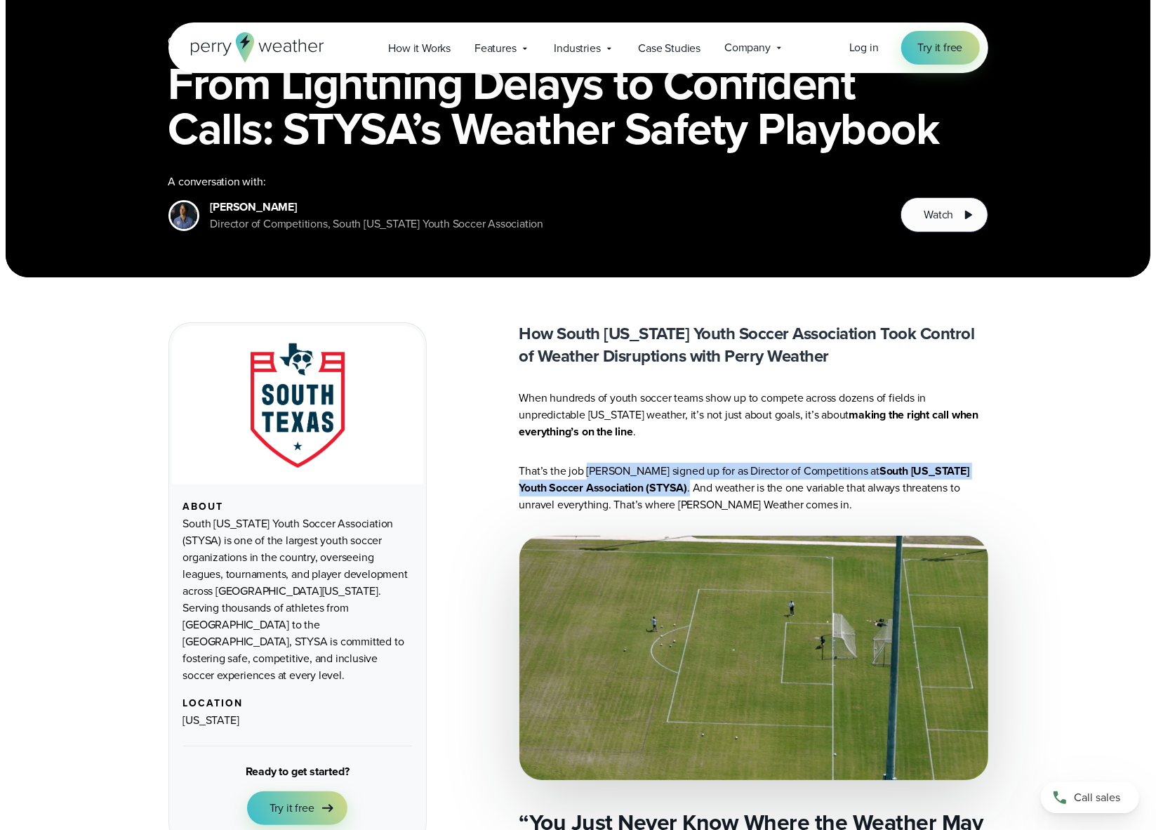
drag, startPoint x: 588, startPoint y: 470, endPoint x: 659, endPoint y: 492, distance: 74.2
click at [659, 492] on p "That’s the job [PERSON_NAME] signed up for as Director of Competitions at South…" at bounding box center [754, 488] width 469 height 51
copy p "[PERSON_NAME] signed up for as Director of Competitions at South [US_STATE] You…"
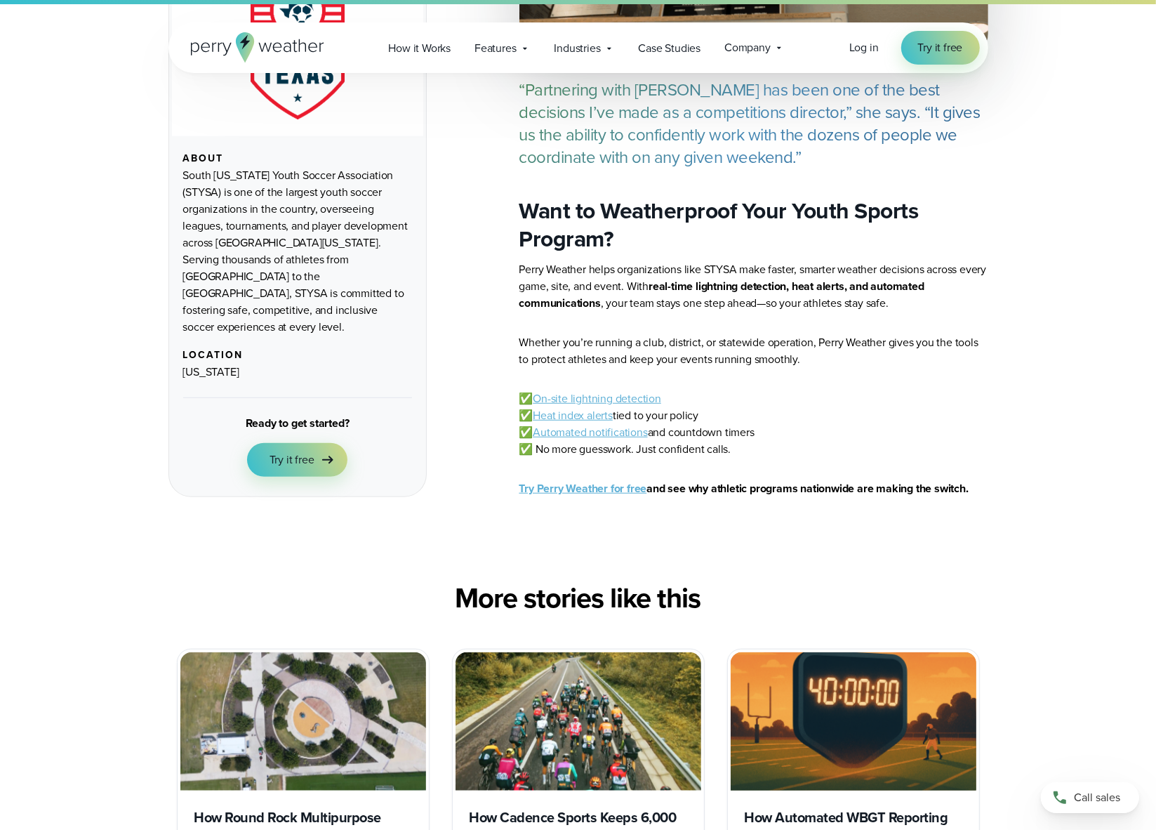
scroll to position [5766, 0]
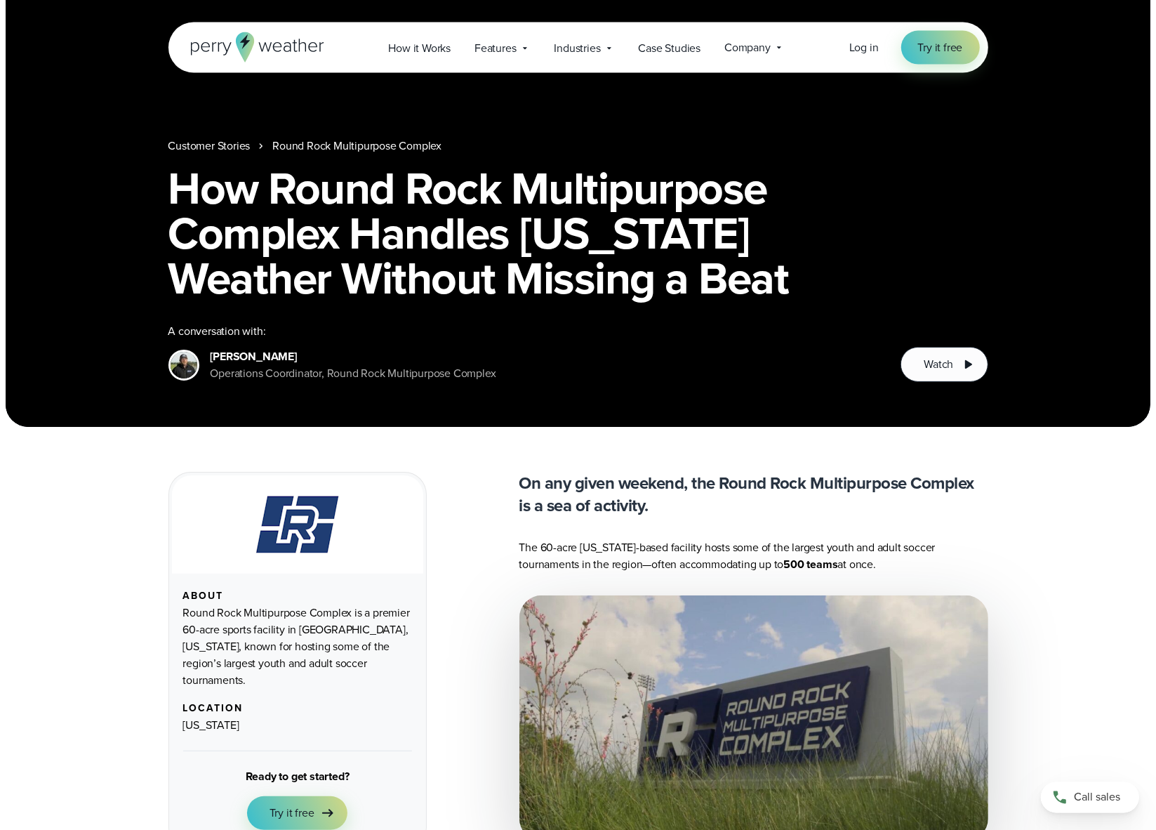
scroll to position [411, 0]
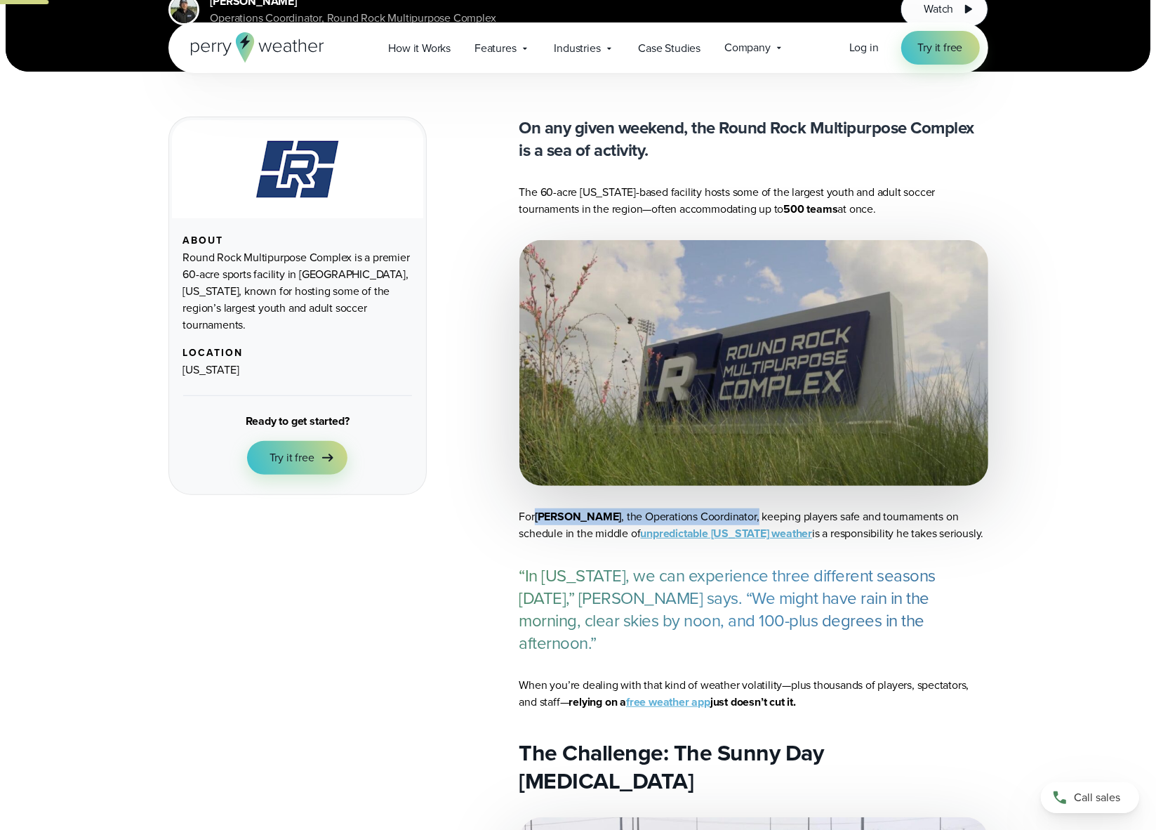
drag, startPoint x: 536, startPoint y: 517, endPoint x: 736, endPoint y: 516, distance: 199.4
click at [736, 516] on p "For Bobby Jaffe , the Operations Coordinator, keeping players safe and tourname…" at bounding box center [754, 525] width 469 height 34
copy p "Bobby Jaffe , the Operations Coordinator,"
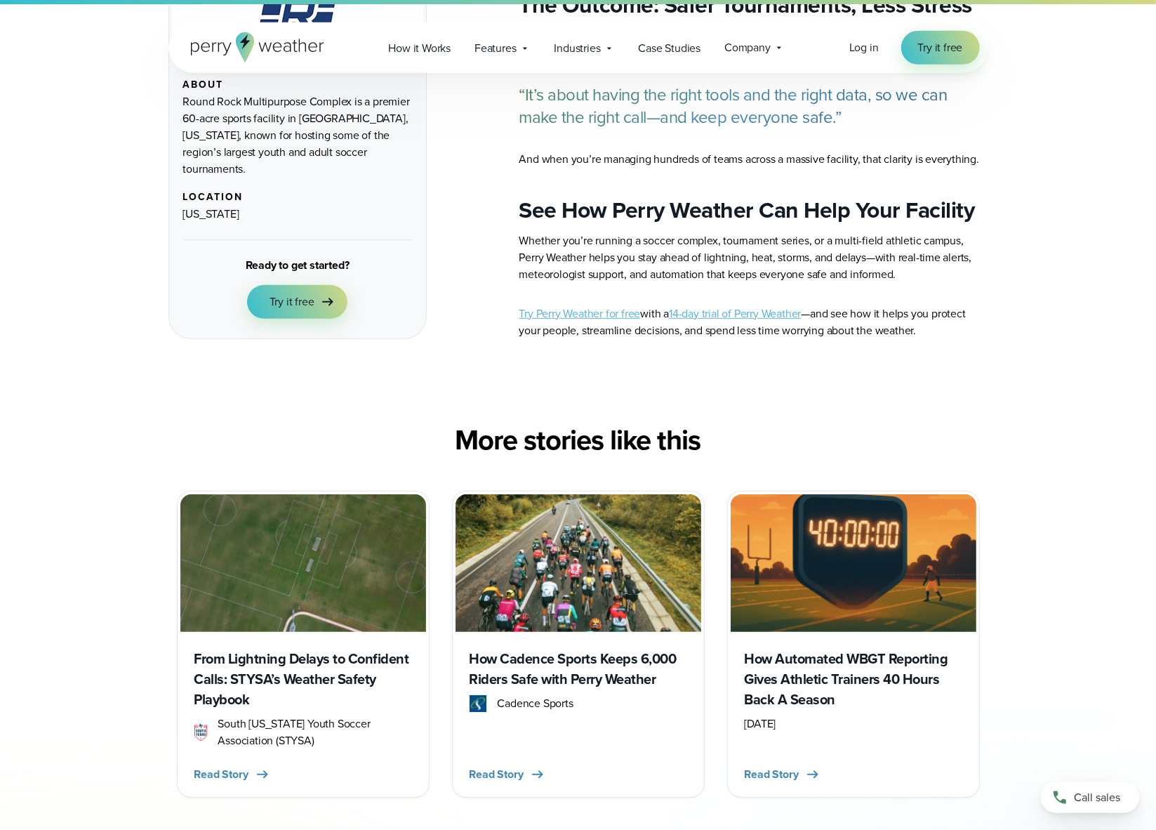
scroll to position [5148, 0]
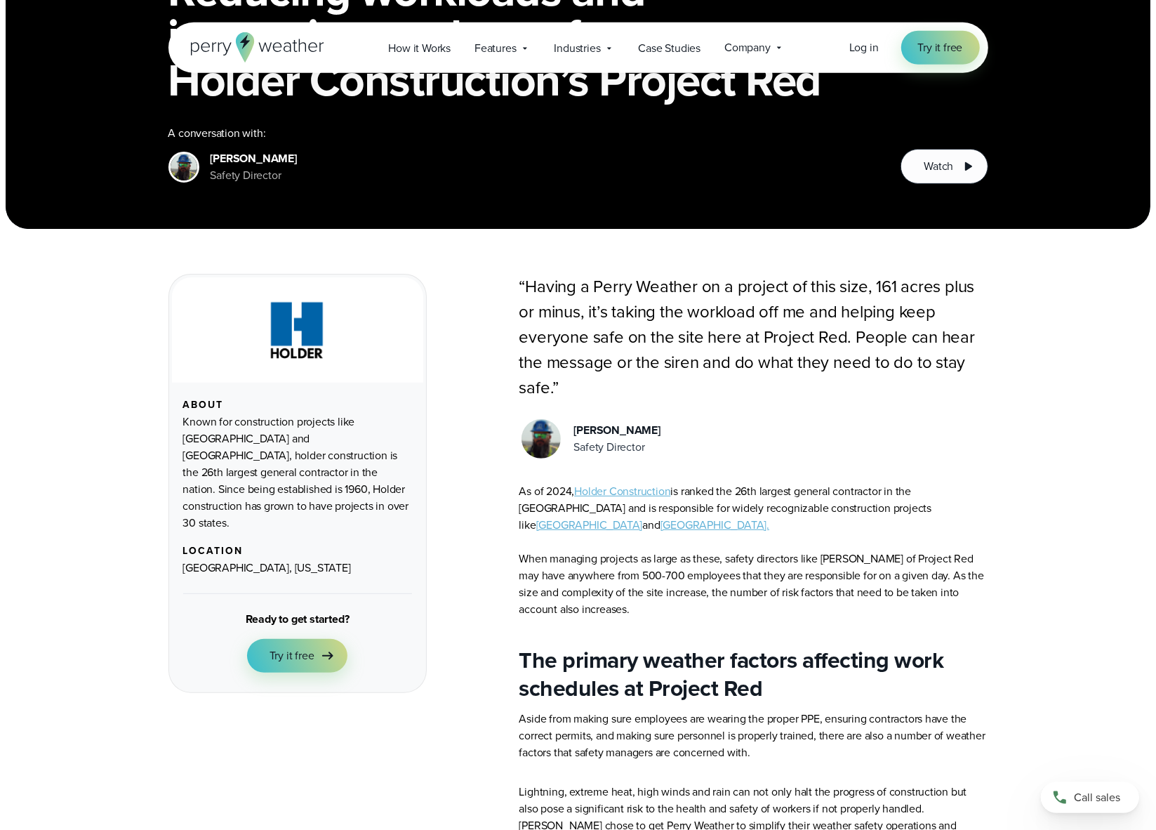
scroll to position [309, 0]
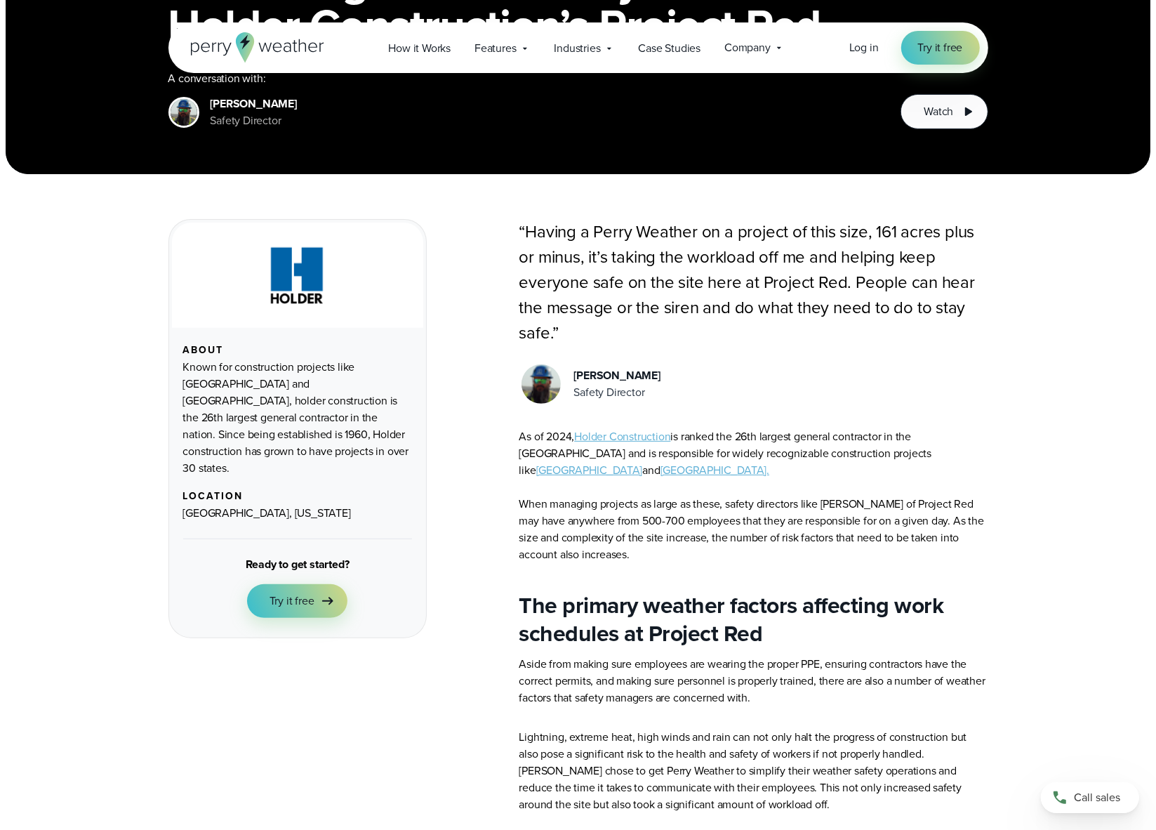
drag, startPoint x: 648, startPoint y: 397, endPoint x: 574, endPoint y: 375, distance: 76.9
click at [574, 375] on div "[PERSON_NAME] Safety Director" at bounding box center [617, 384] width 86 height 34
copy div "[PERSON_NAME] Safety Director"
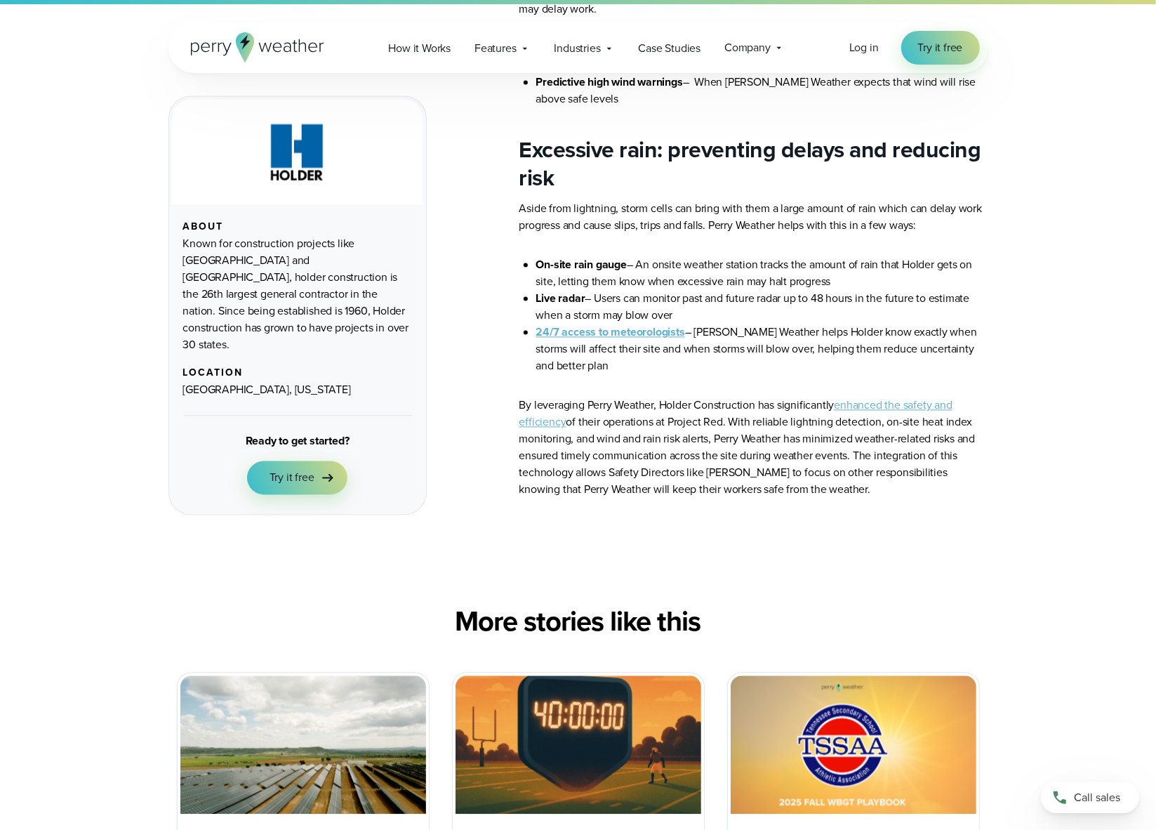
scroll to position [2883, 0]
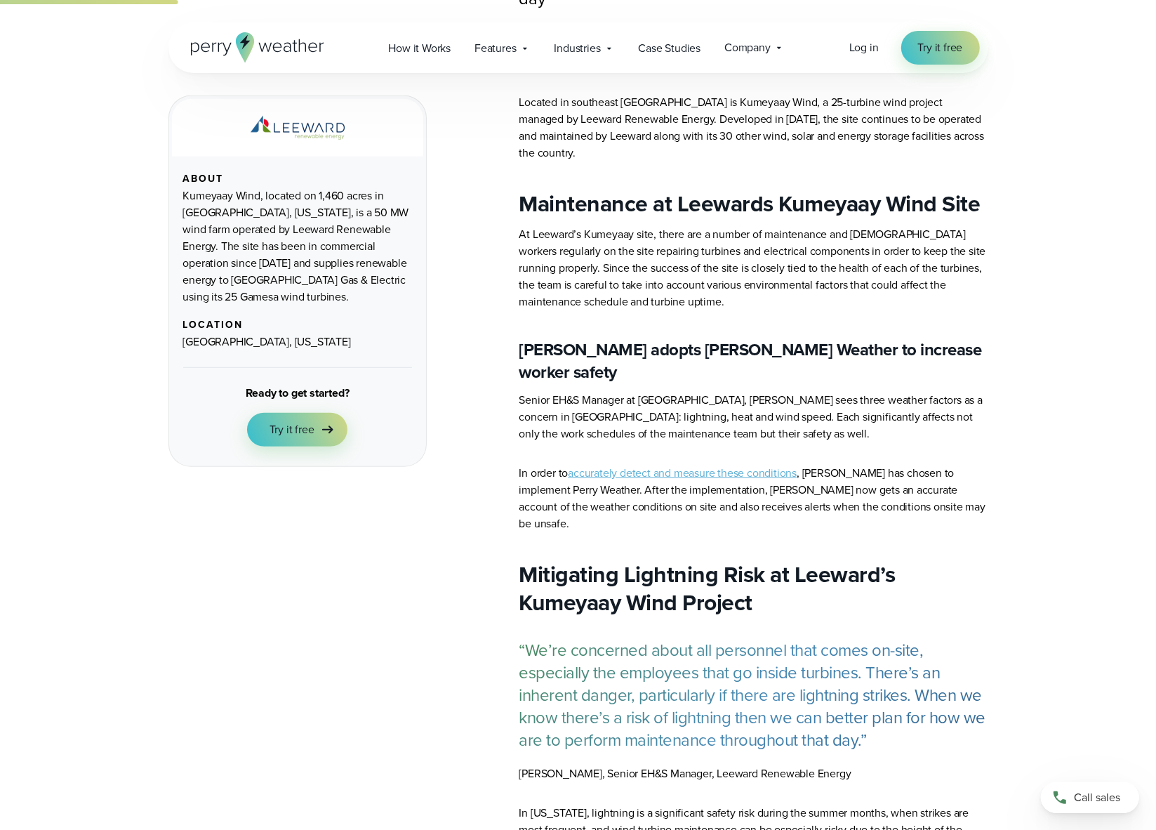
scroll to position [206, 0]
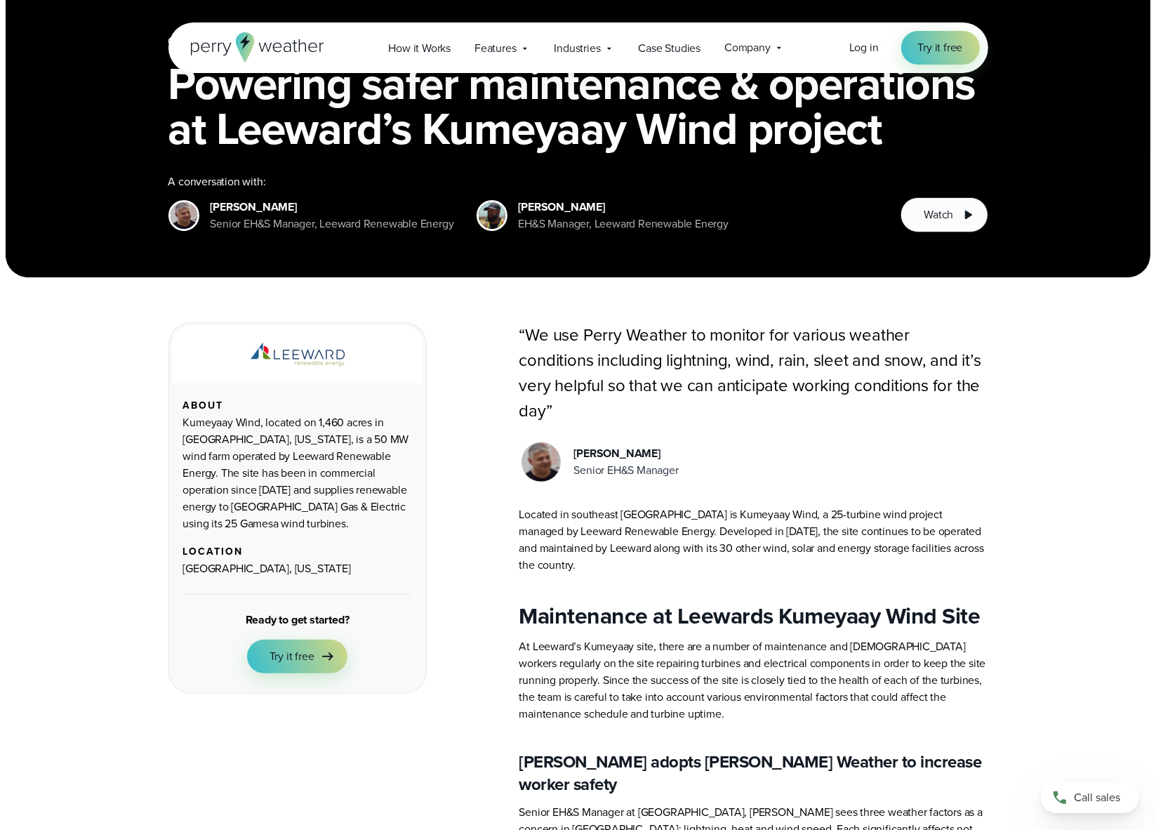
drag, startPoint x: 684, startPoint y: 440, endPoint x: 572, endPoint y: 425, distance: 112.6
click at [572, 440] on div "Juan Marquez Senior EH&S Manager" at bounding box center [754, 462] width 469 height 44
copy div "Juan Marquez Senior EH&S Manager"
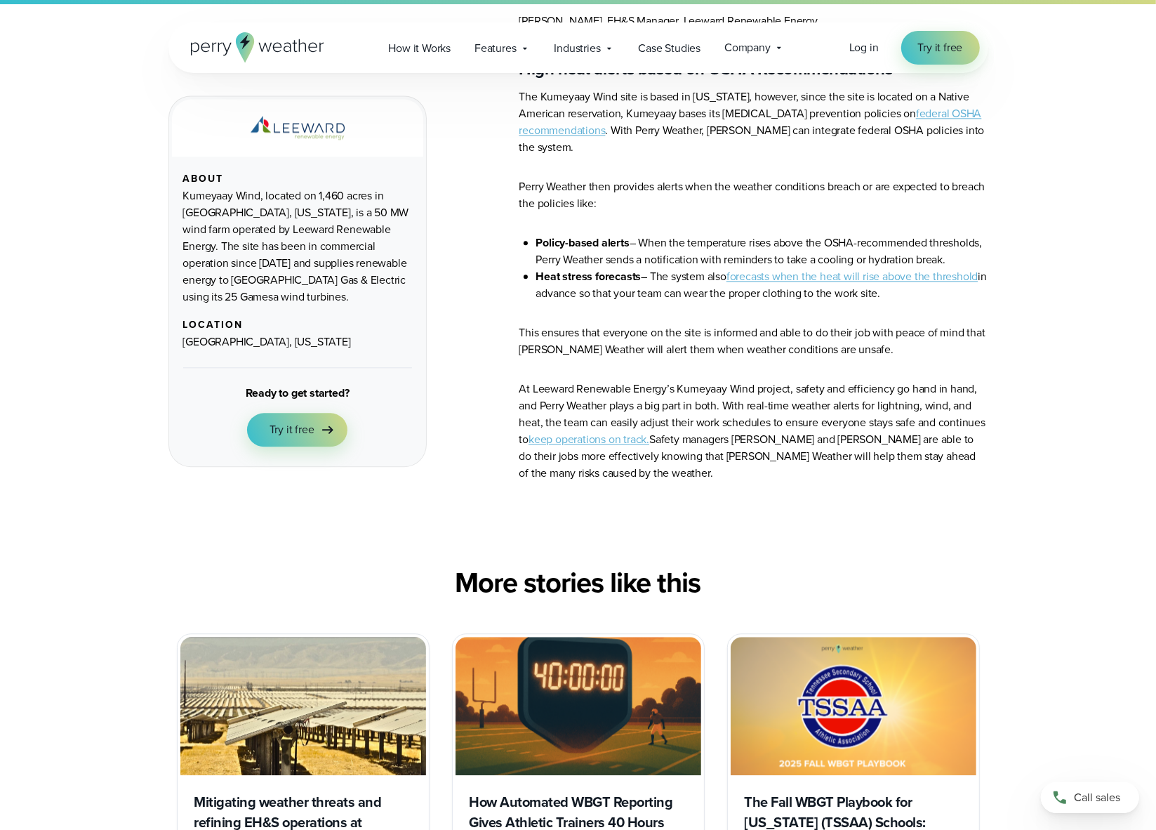
scroll to position [3295, 0]
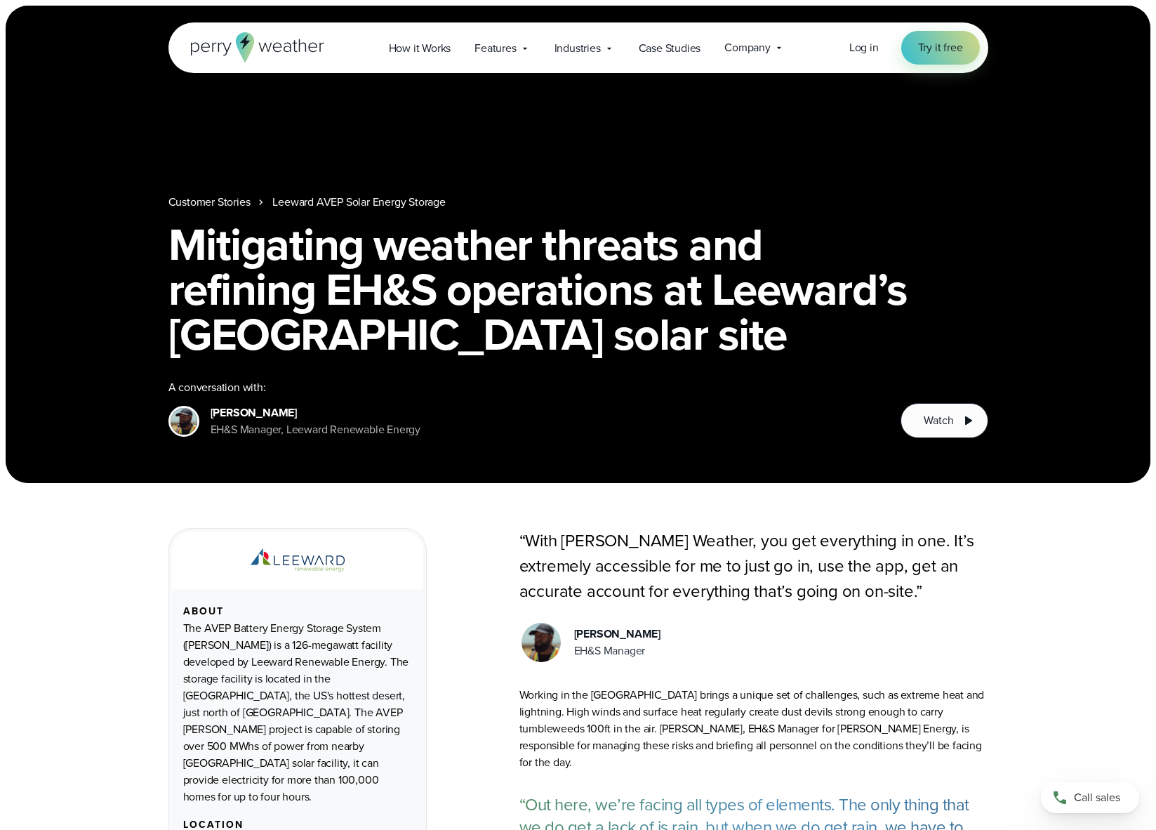
scroll to position [309, 0]
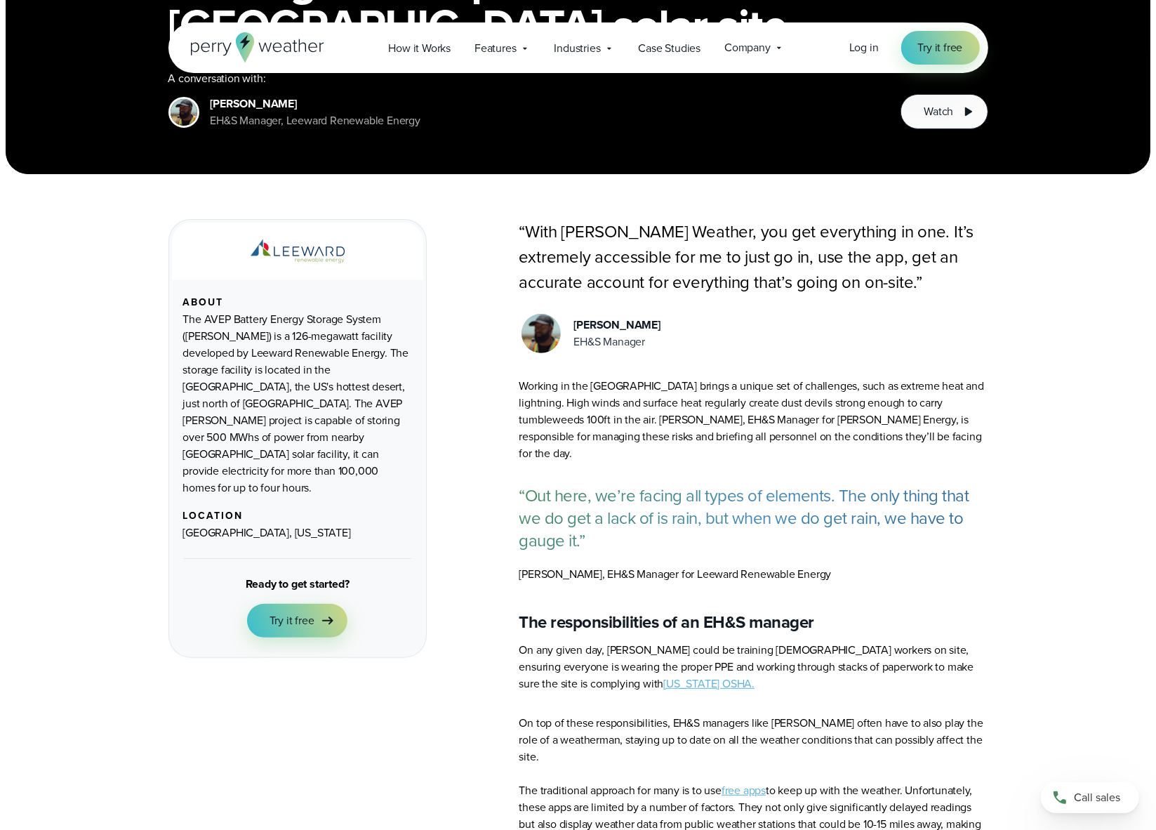
drag, startPoint x: 665, startPoint y: 341, endPoint x: 574, endPoint y: 329, distance: 91.3
click at [574, 329] on div "Donald Dennis EH&S Manager" at bounding box center [754, 334] width 469 height 44
copy div "Donald Dennis EH&S Manager"
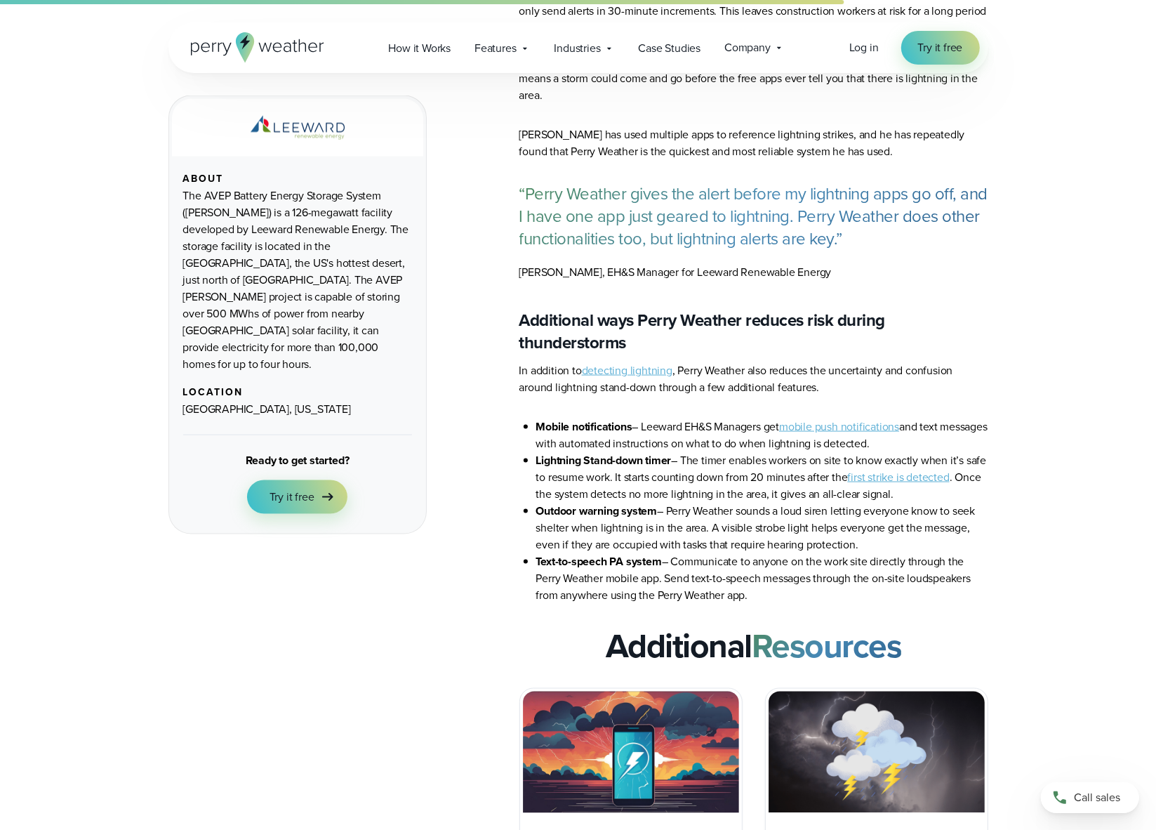
scroll to position [2059, 0]
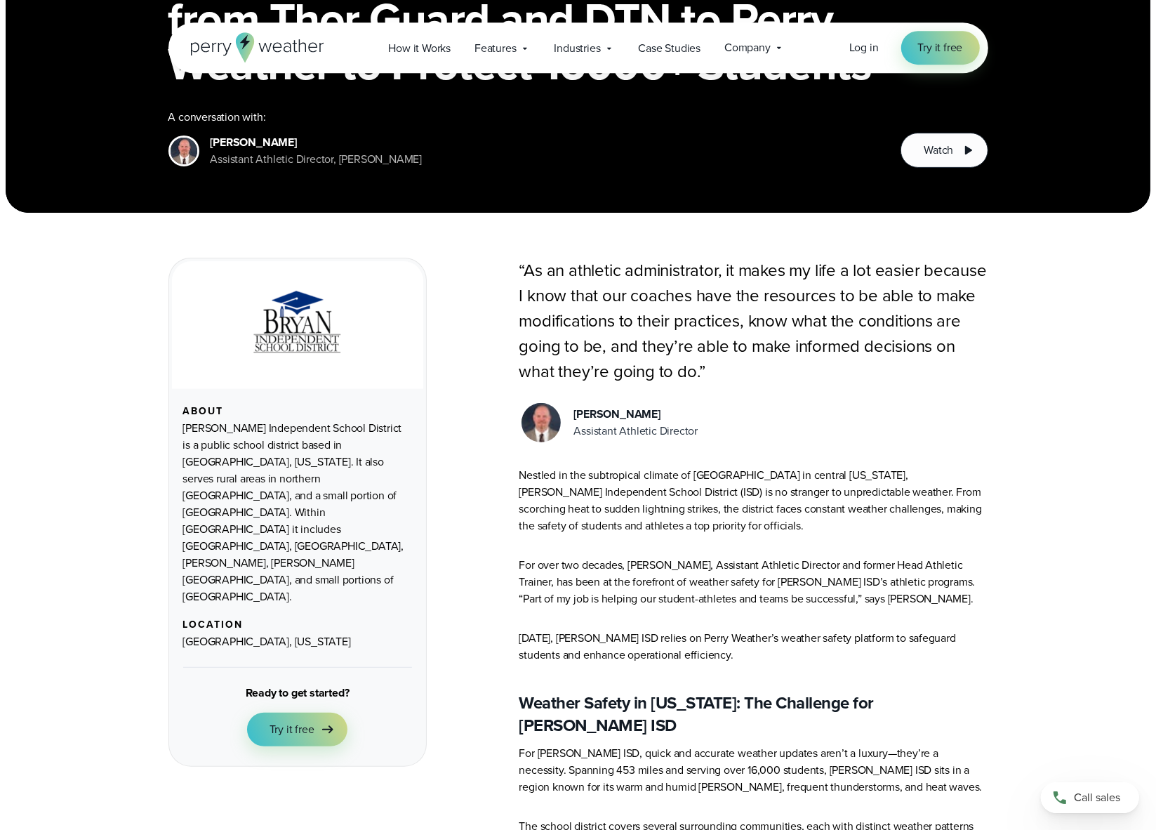
scroll to position [309, 0]
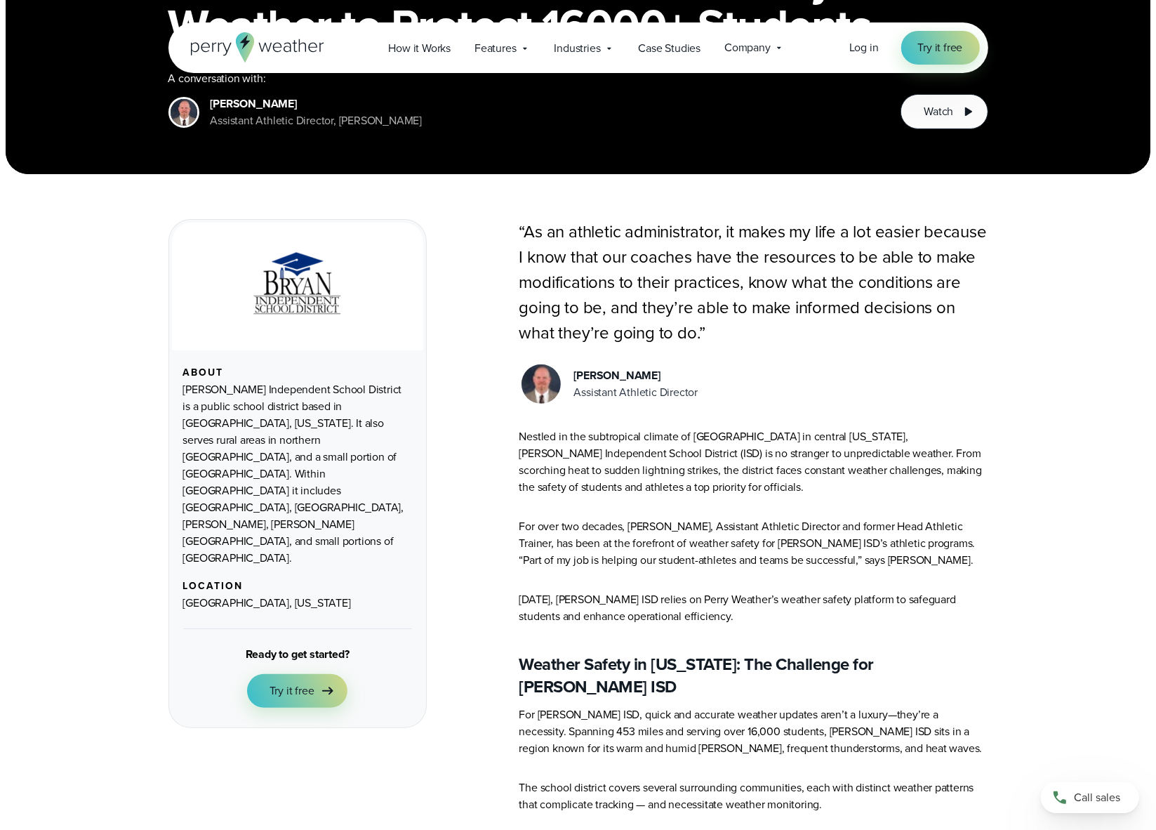
drag, startPoint x: 692, startPoint y: 390, endPoint x: 574, endPoint y: 377, distance: 117.9
click at [574, 377] on div "Josh Woodall Assistant Athletic Director" at bounding box center [754, 384] width 469 height 44
copy div "Josh Woodall Assistant Athletic Director"
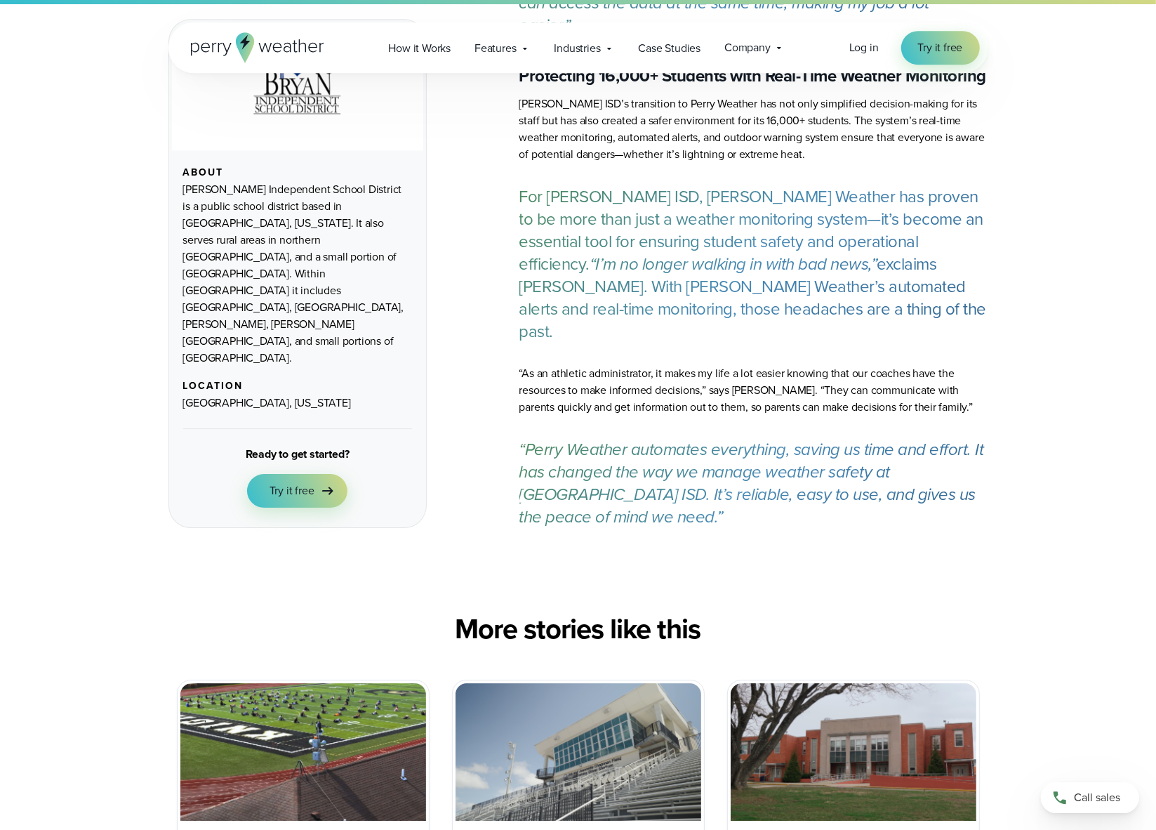
scroll to position [3604, 0]
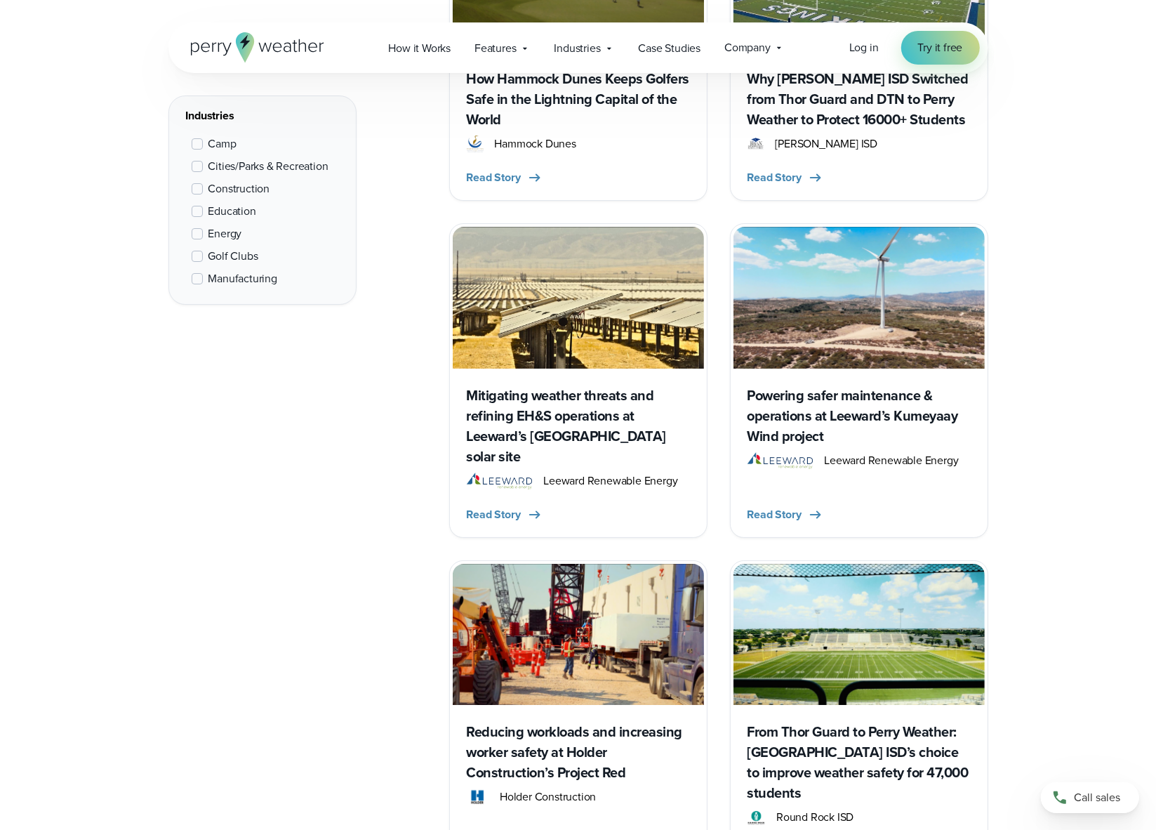
scroll to position [4392, 0]
